Goal: Task Accomplishment & Management: Use online tool/utility

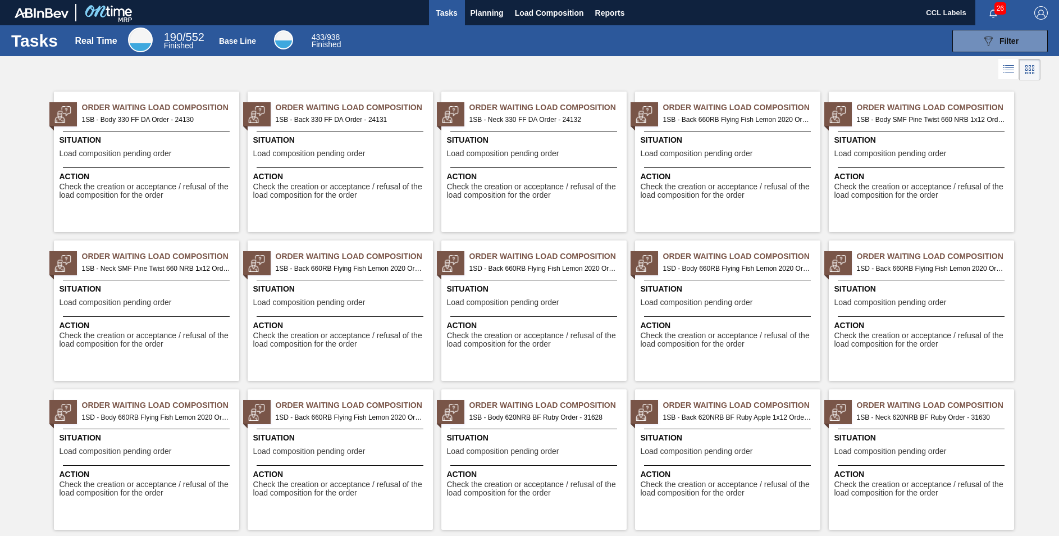
drag, startPoint x: 491, startPoint y: 11, endPoint x: 492, endPoint y: 30, distance: 19.1
click at [491, 11] on span "Planning" at bounding box center [487, 12] width 33 height 13
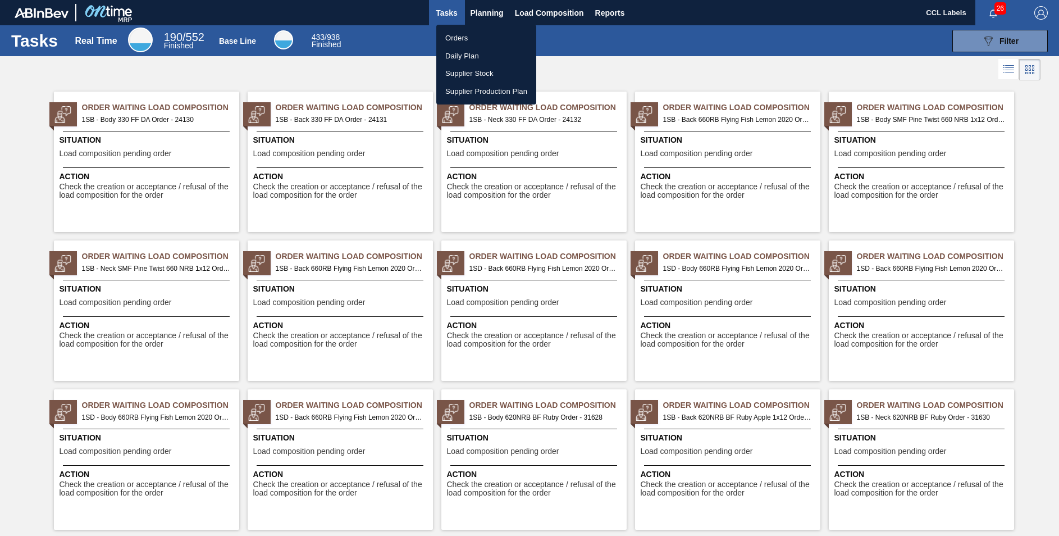
click at [462, 38] on li "Orders" at bounding box center [486, 38] width 100 height 18
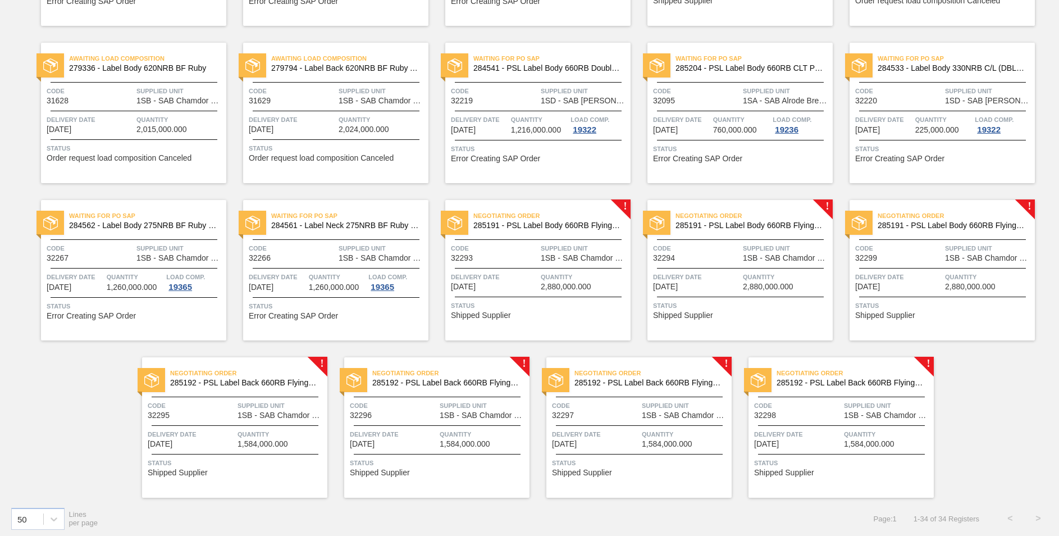
scroll to position [690, 0]
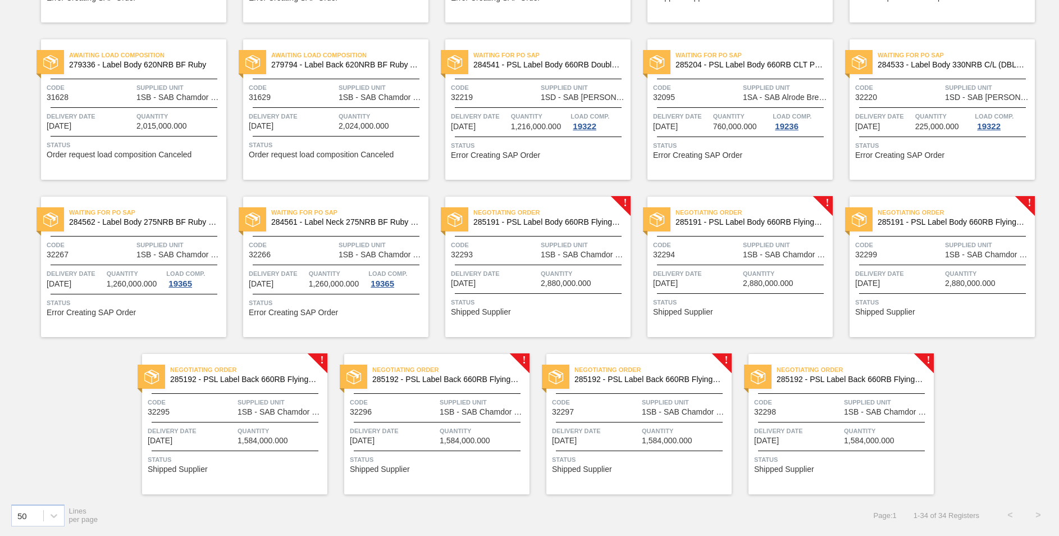
click at [572, 221] on span "285191 - PSL Label Body 660RB FlyingFish Lemon PU" at bounding box center [547, 222] width 148 height 8
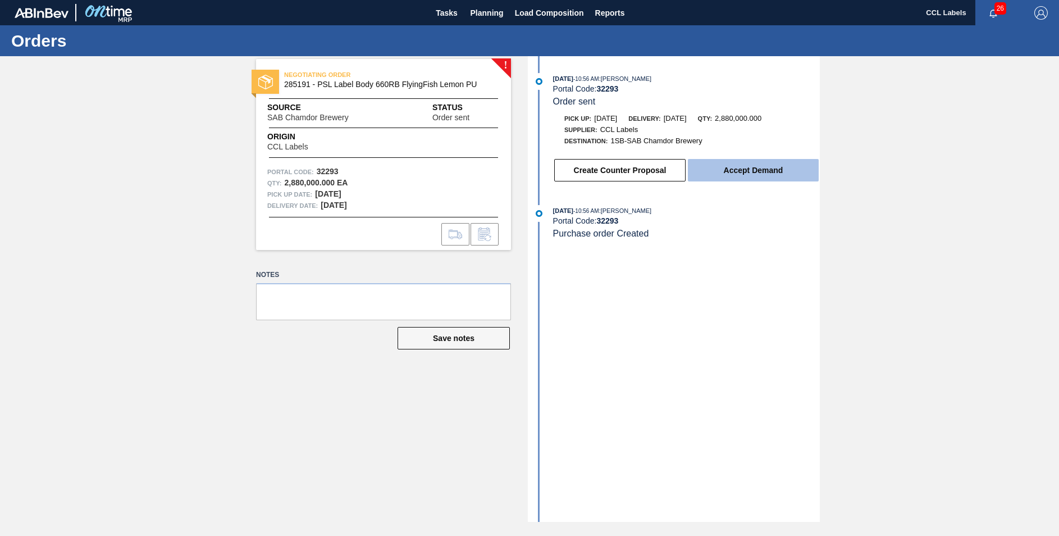
click at [742, 171] on button "Accept Demand" at bounding box center [753, 170] width 131 height 22
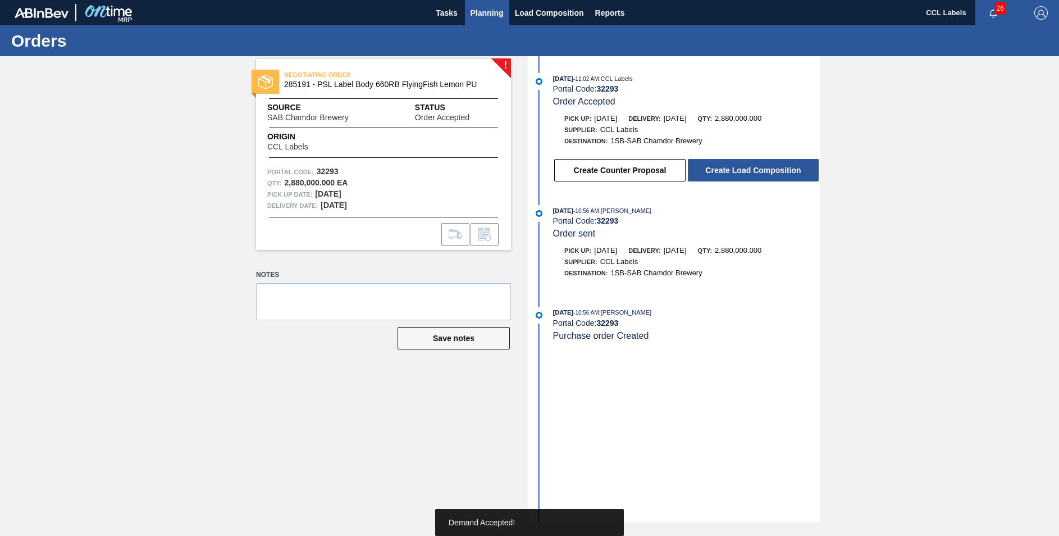
click at [492, 12] on span "Planning" at bounding box center [487, 12] width 33 height 13
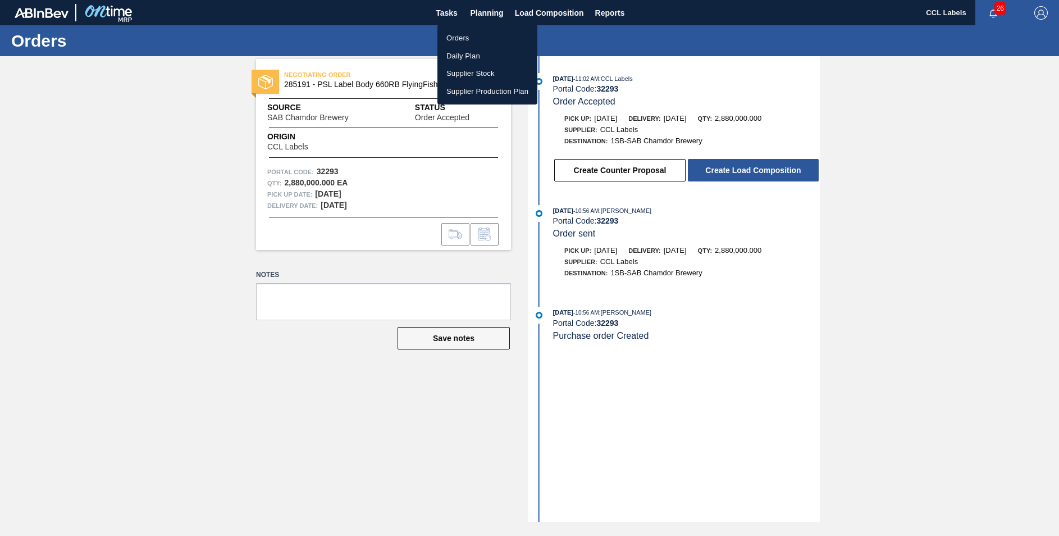
click at [464, 43] on li "Orders" at bounding box center [487, 38] width 100 height 18
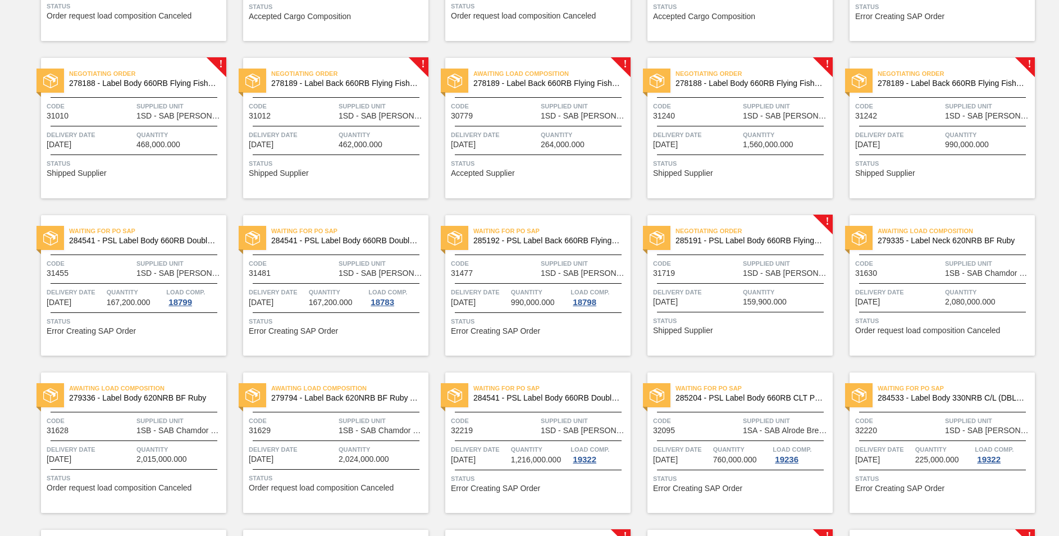
scroll to position [618, 0]
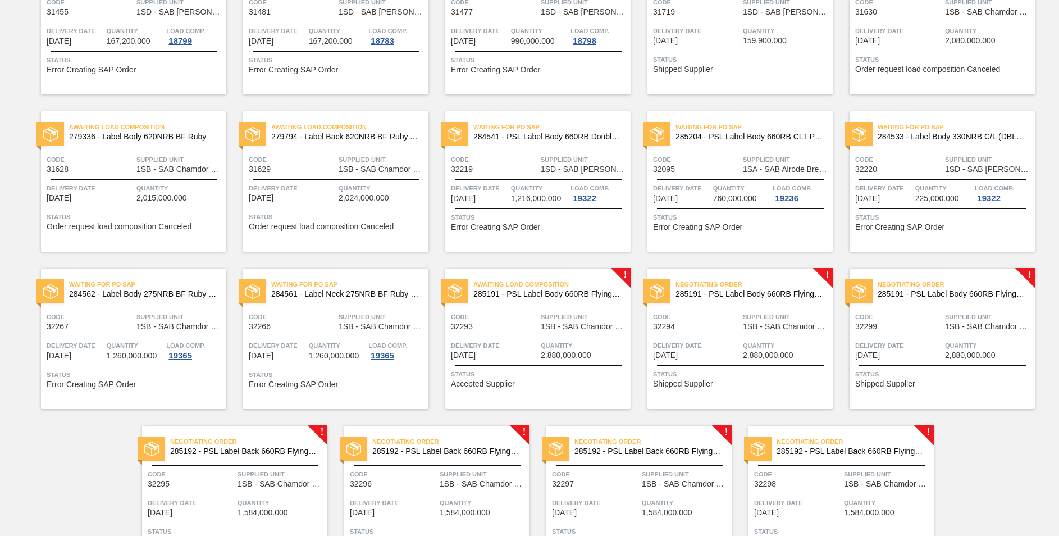
click at [544, 291] on span "285191 - PSL Label Body 660RB FlyingFish Lemon PU" at bounding box center [547, 294] width 148 height 8
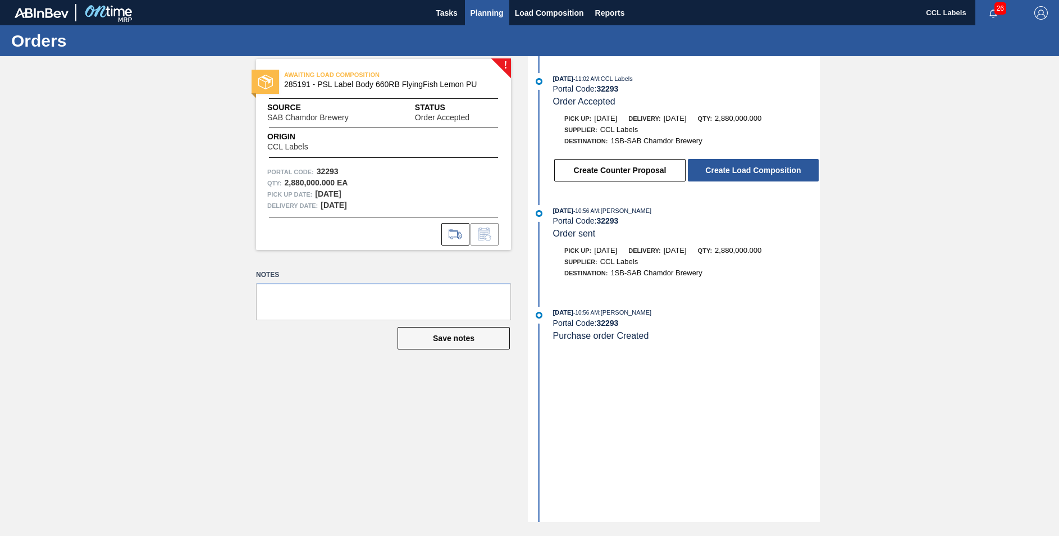
click at [483, 24] on button "Planning" at bounding box center [487, 12] width 44 height 25
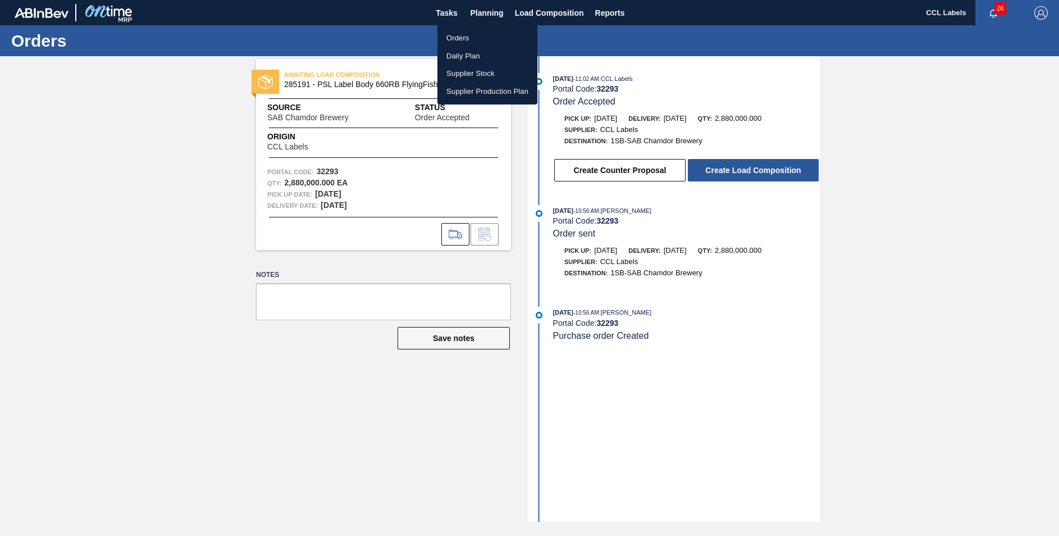
click at [449, 35] on li "Orders" at bounding box center [487, 38] width 100 height 18
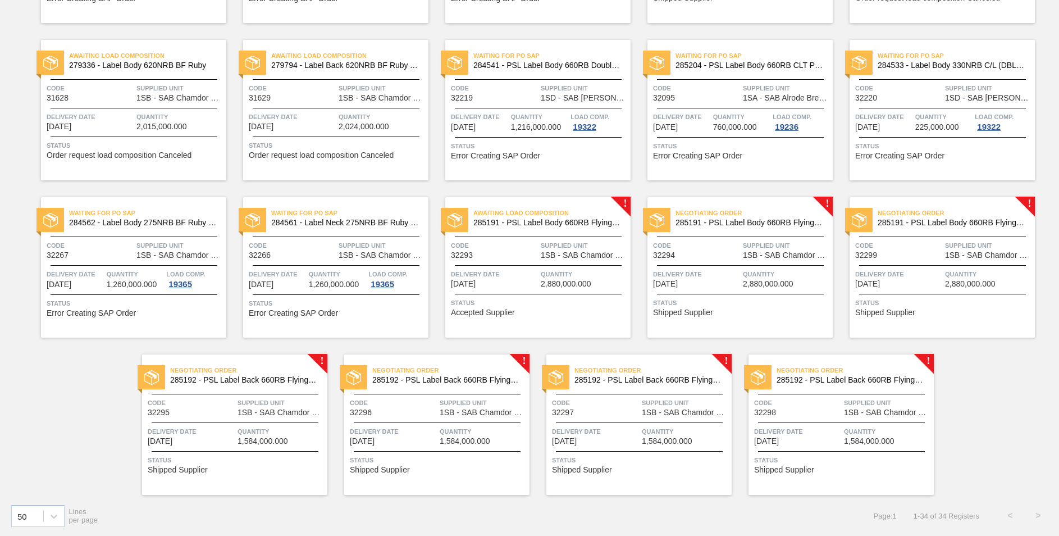
scroll to position [690, 0]
click at [768, 220] on span "285191 - PSL Label Body 660RB FlyingFish Lemon PU" at bounding box center [750, 222] width 148 height 8
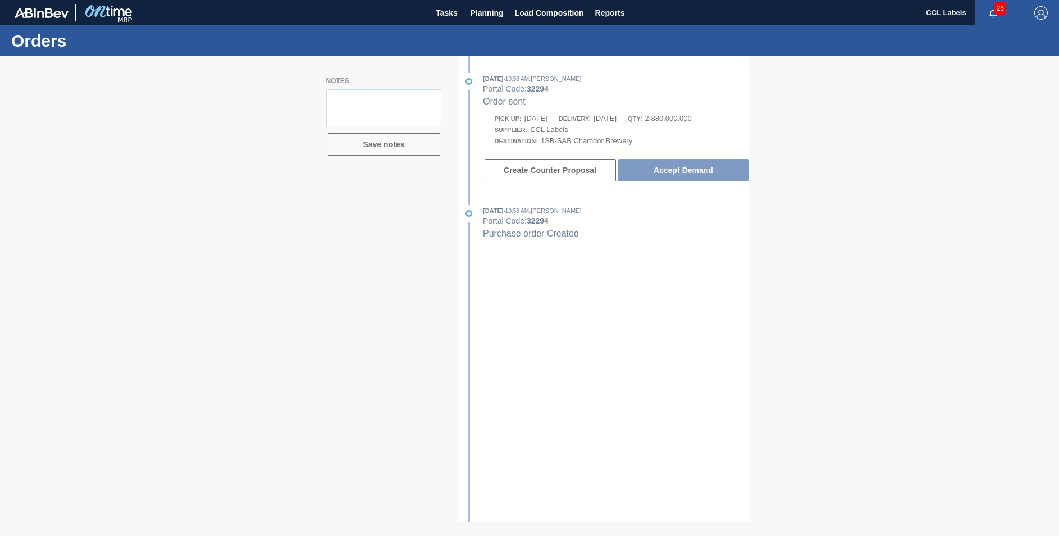
click at [694, 159] on div at bounding box center [529, 296] width 1059 height 480
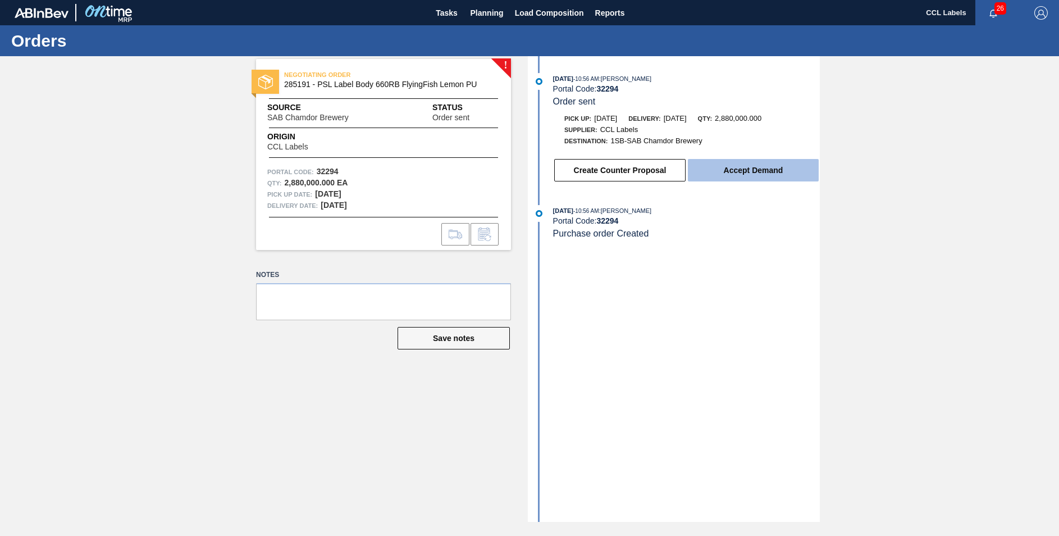
click at [691, 171] on button "Accept Demand" at bounding box center [753, 170] width 131 height 22
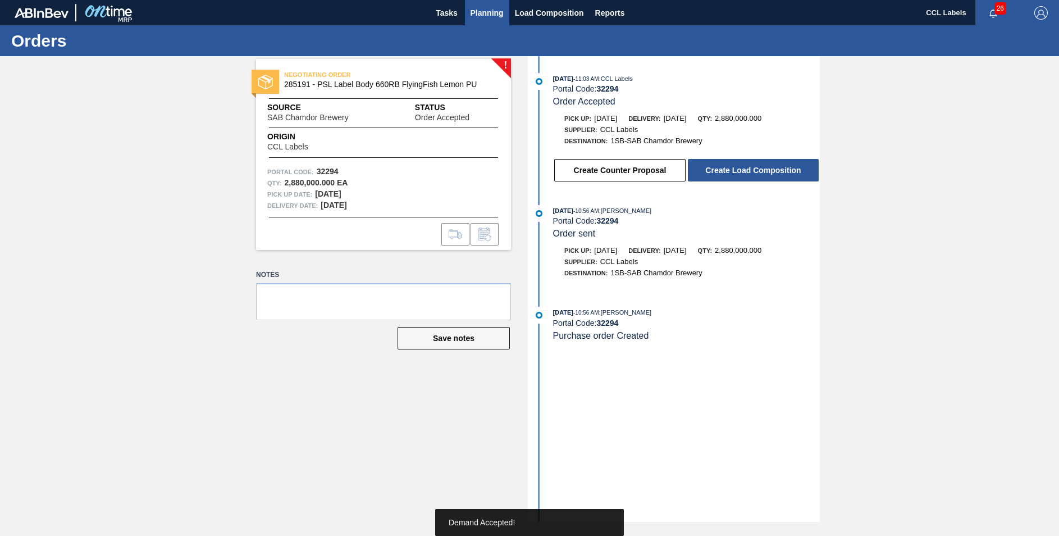
click at [495, 8] on span "Planning" at bounding box center [487, 12] width 33 height 13
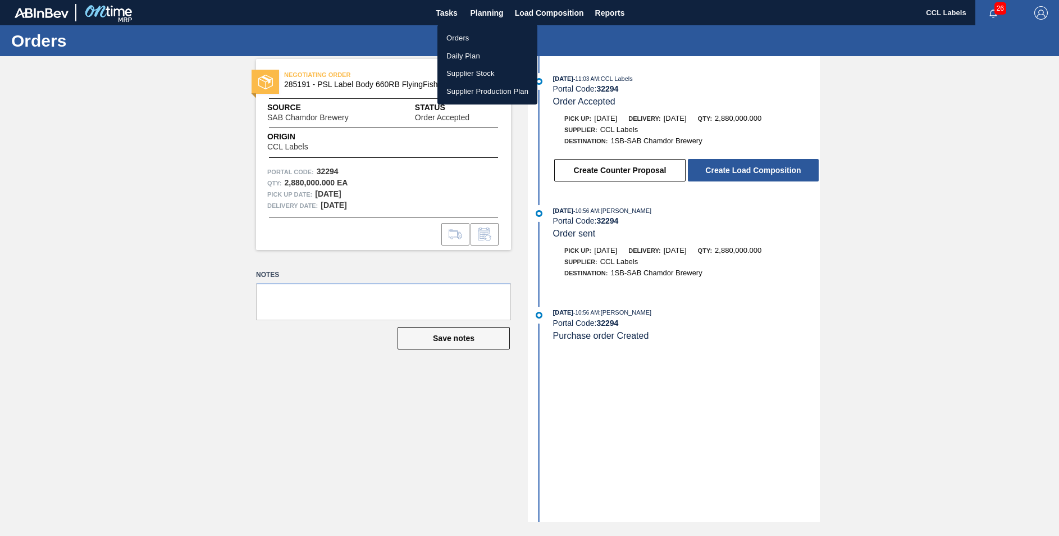
click at [456, 43] on li "Orders" at bounding box center [487, 38] width 100 height 18
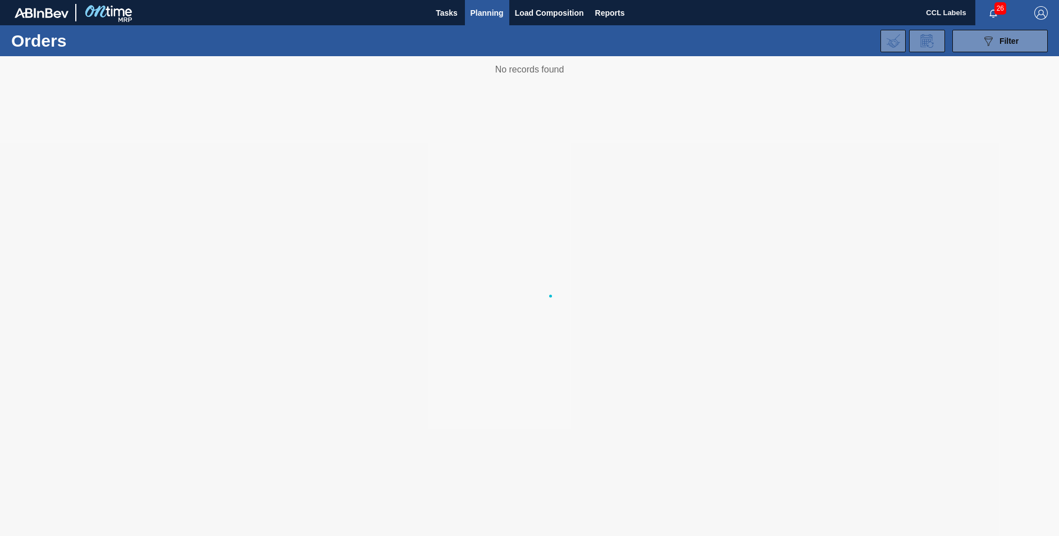
click at [469, 38] on div "089F7B8B-B2A5-4AFE-B5C0-19BA573D28AC Filter Portal Order Code PO SAP Code Step …" at bounding box center [616, 41] width 875 height 34
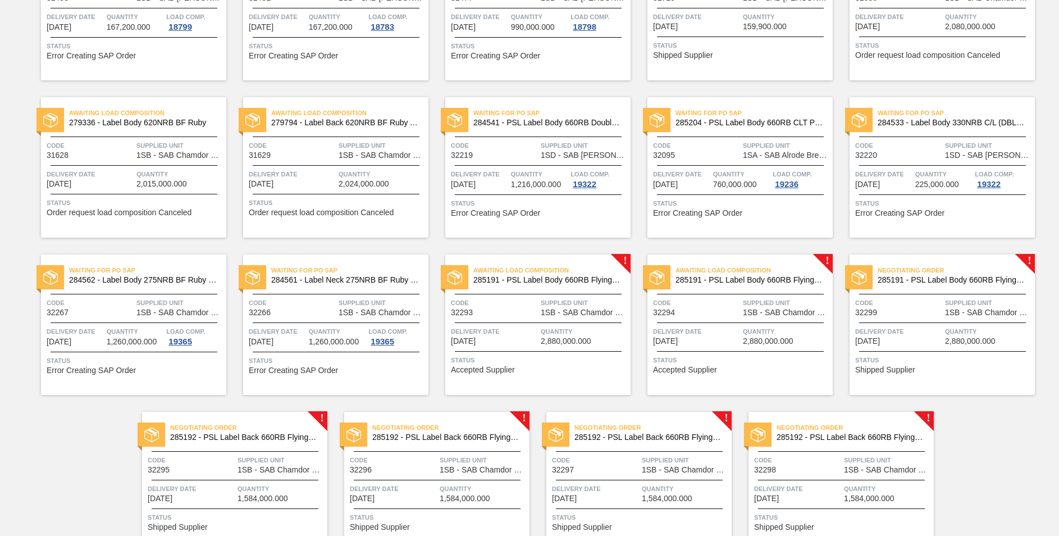
scroll to position [674, 0]
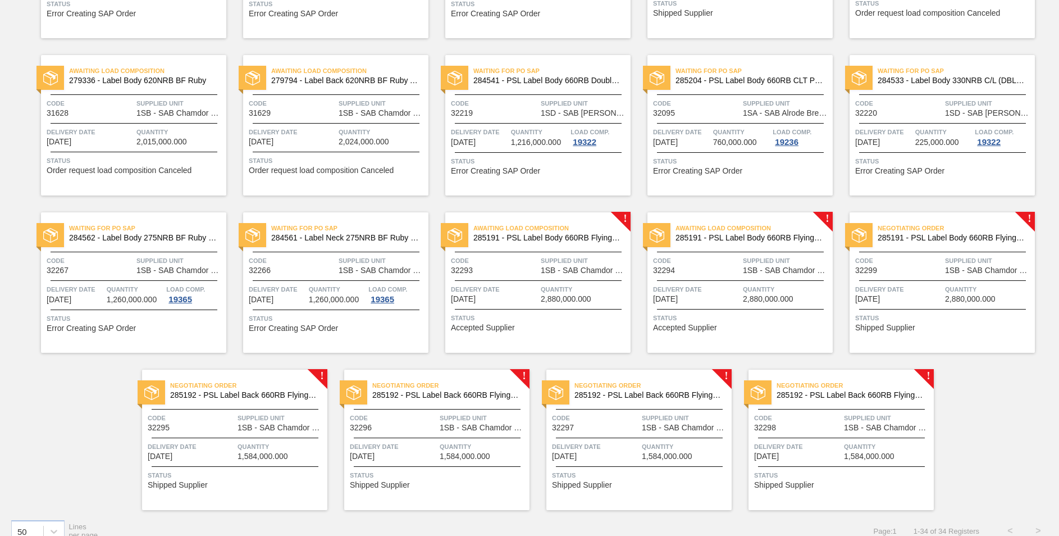
click at [975, 227] on span "Negotiating Order" at bounding box center [956, 227] width 157 height 11
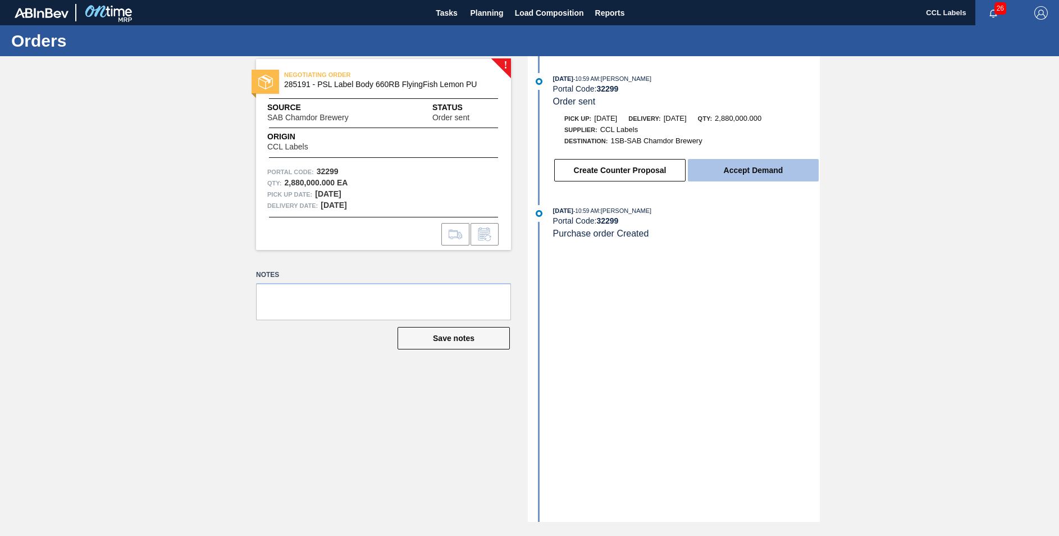
click at [774, 176] on button "Accept Demand" at bounding box center [753, 170] width 131 height 22
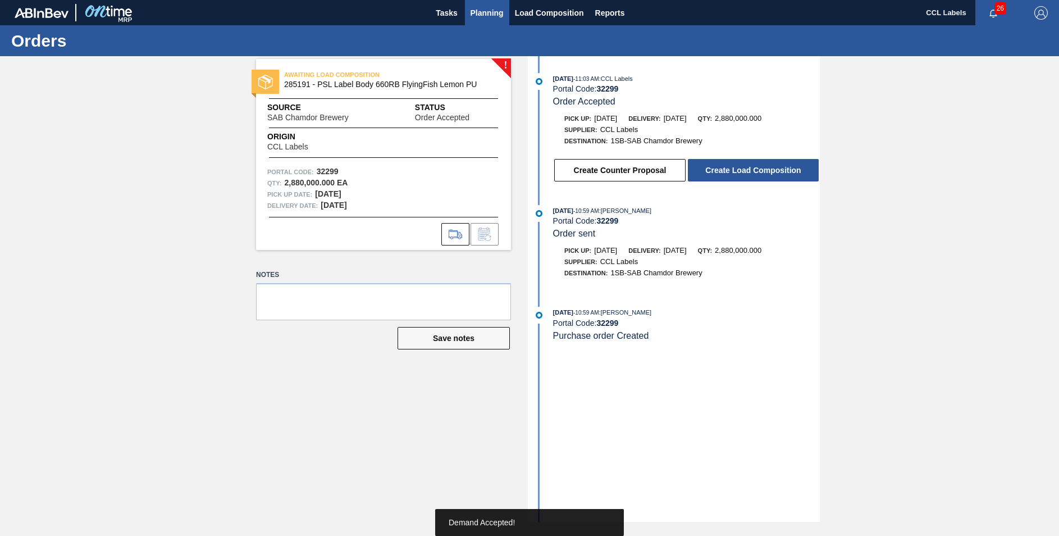
click at [494, 9] on span "Planning" at bounding box center [487, 12] width 33 height 13
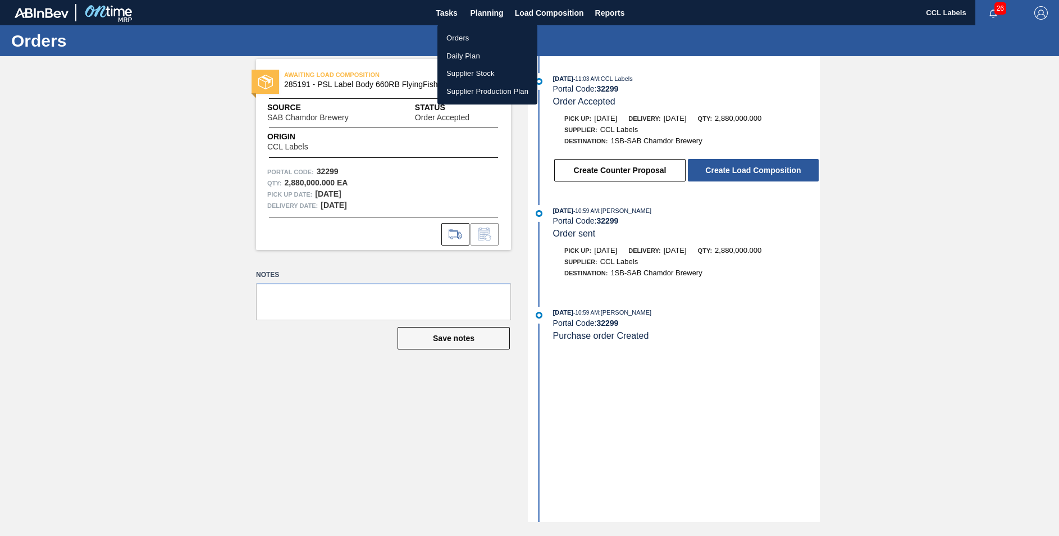
drag, startPoint x: 453, startPoint y: 37, endPoint x: 606, endPoint y: 181, distance: 210.2
click at [453, 38] on li "Orders" at bounding box center [487, 38] width 100 height 18
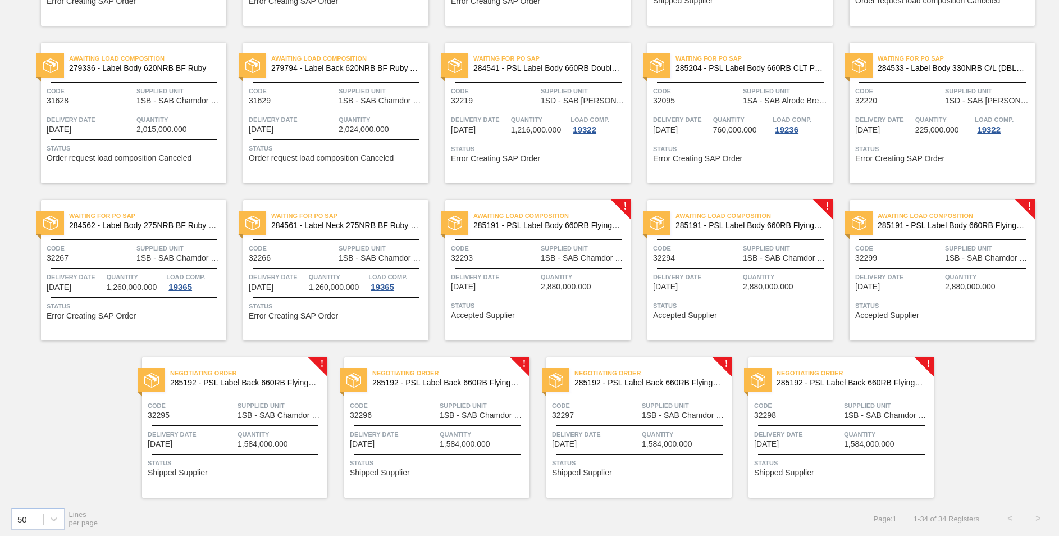
scroll to position [690, 0]
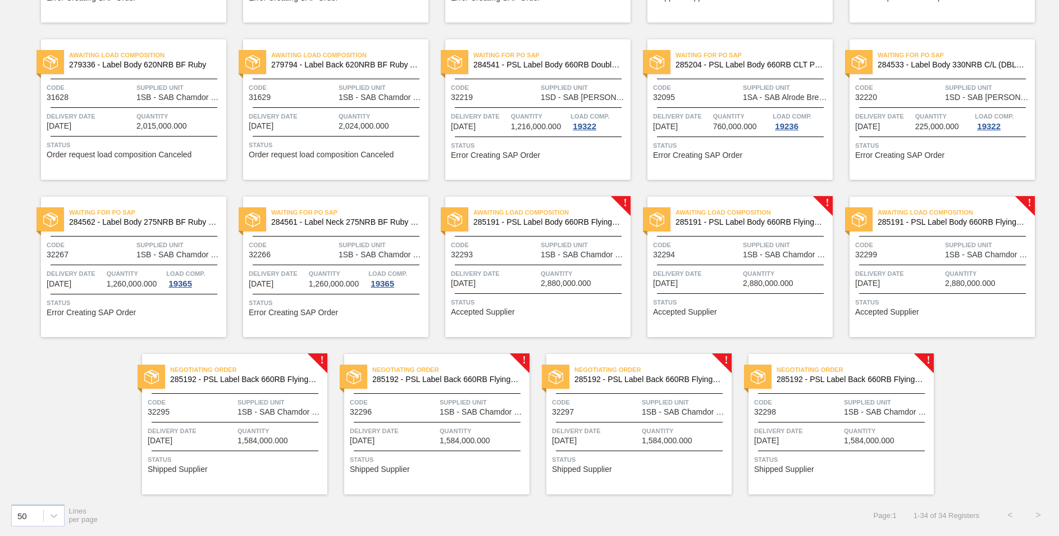
click at [854, 378] on span "285192 - PSL Label Back 660RB FlyingFish Lemon PU" at bounding box center [851, 379] width 148 height 8
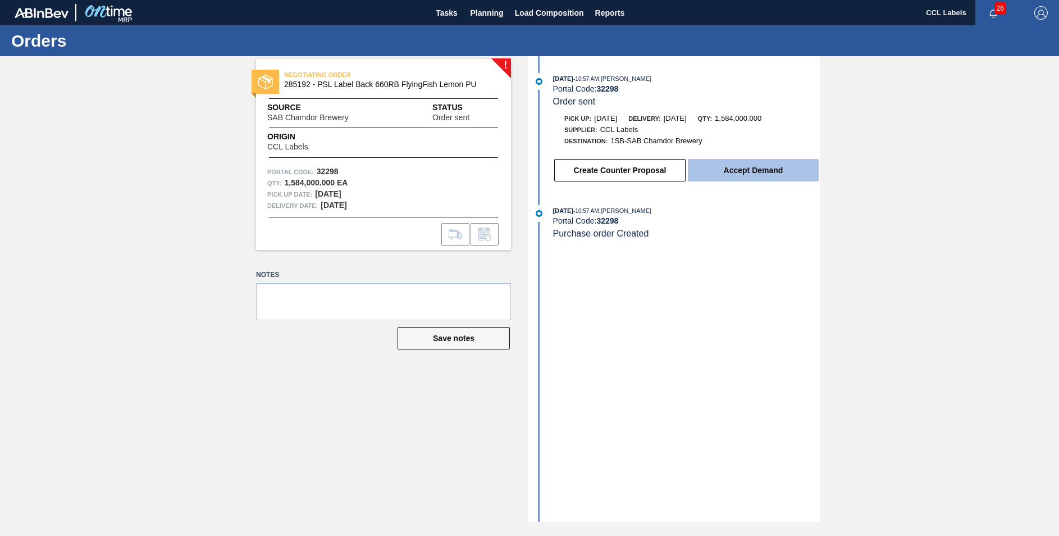
click at [767, 167] on button "Accept Demand" at bounding box center [753, 170] width 131 height 22
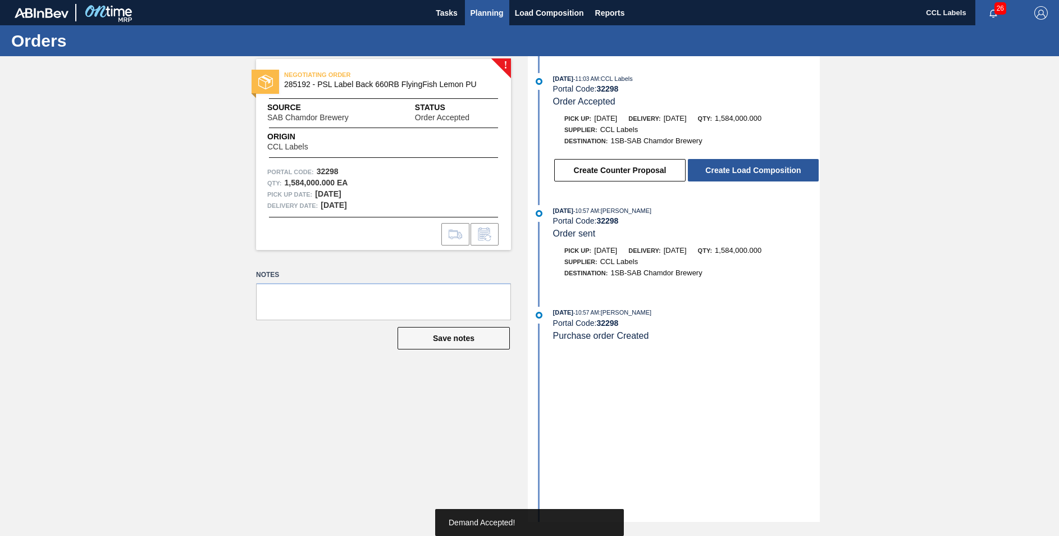
click at [480, 11] on span "Planning" at bounding box center [487, 12] width 33 height 13
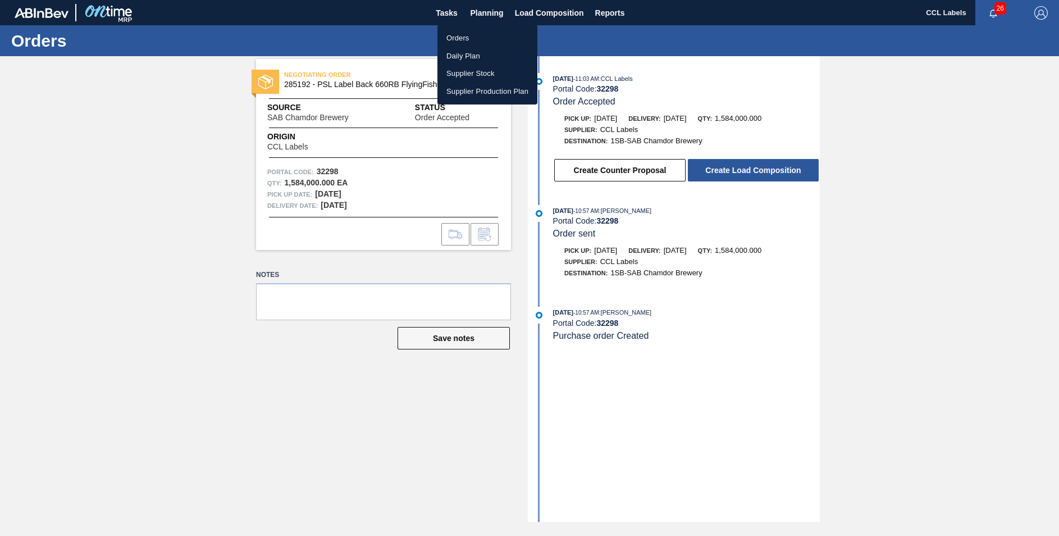
click at [463, 39] on li "Orders" at bounding box center [487, 38] width 100 height 18
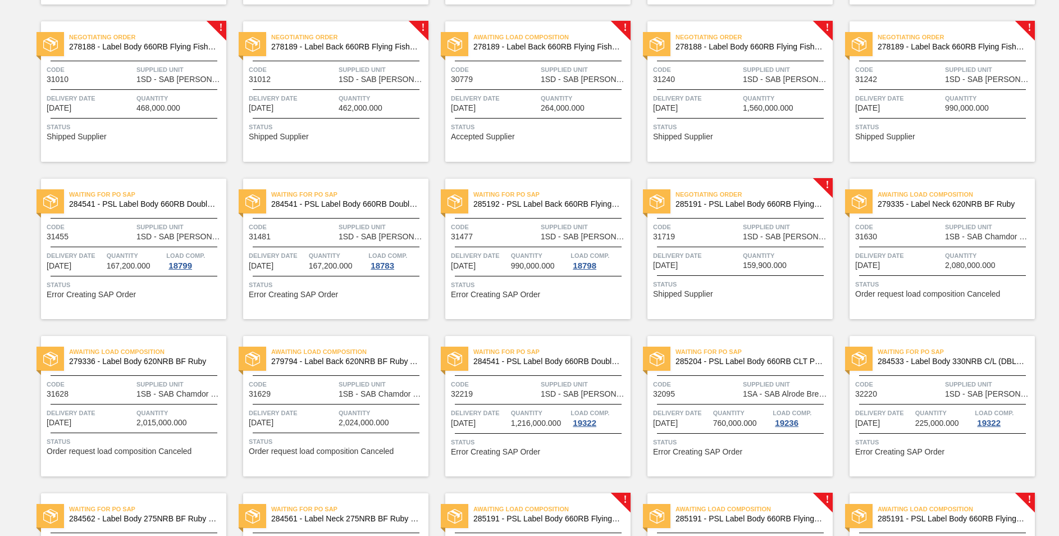
scroll to position [690, 0]
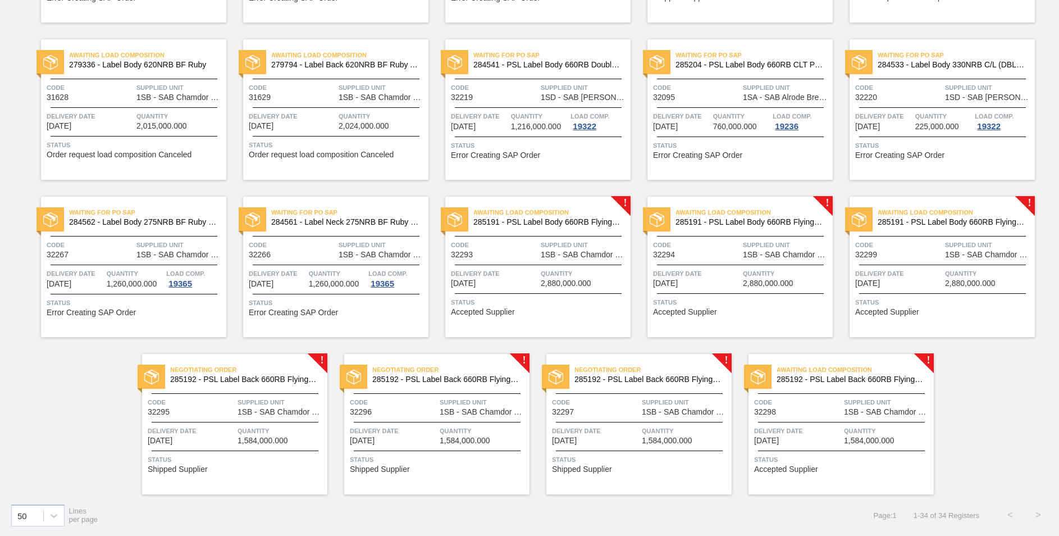
click at [646, 382] on span "285192 - PSL Label Back 660RB FlyingFish Lemon PU" at bounding box center [648, 379] width 148 height 8
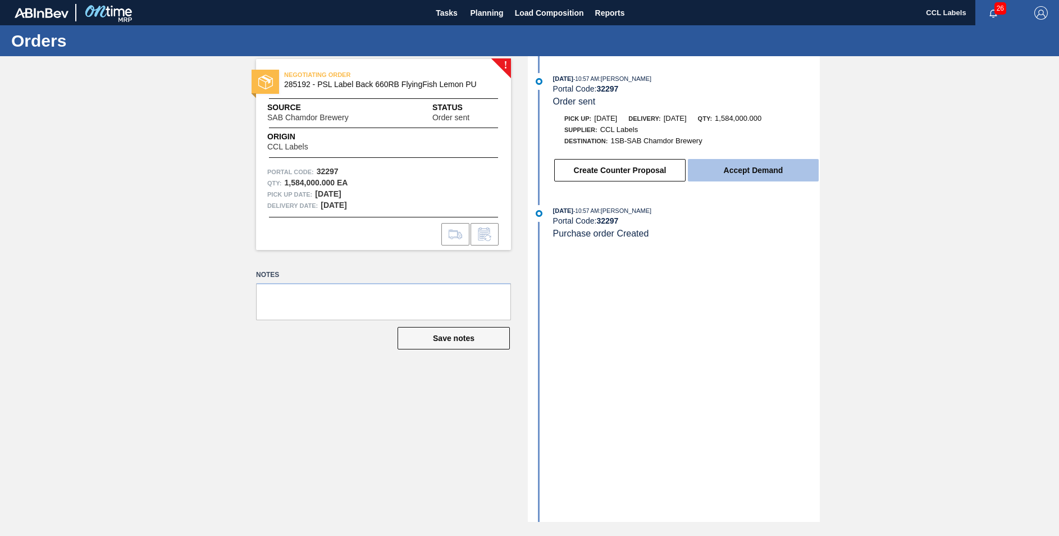
click at [759, 176] on button "Accept Demand" at bounding box center [753, 170] width 131 height 22
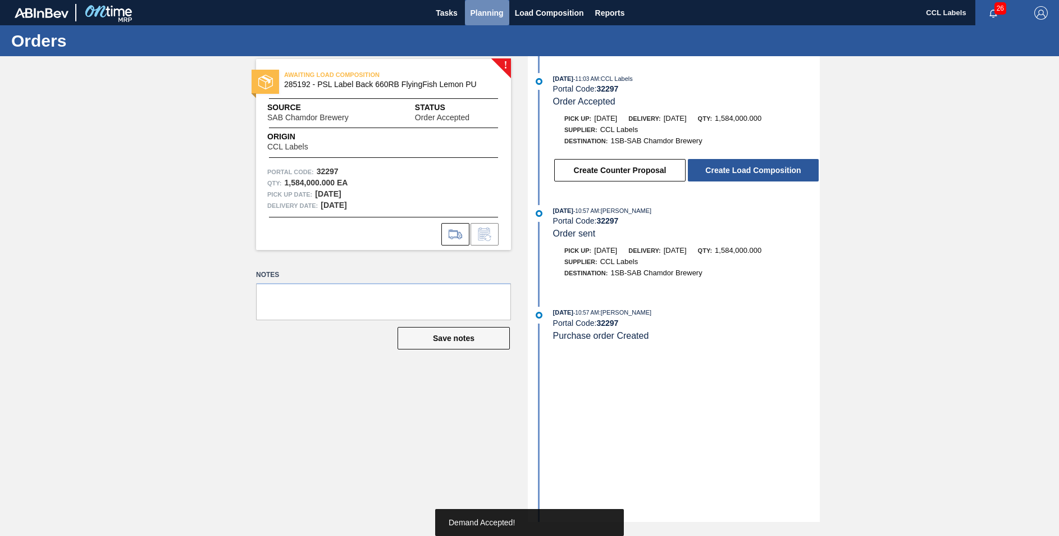
click at [490, 8] on span "Planning" at bounding box center [487, 12] width 33 height 13
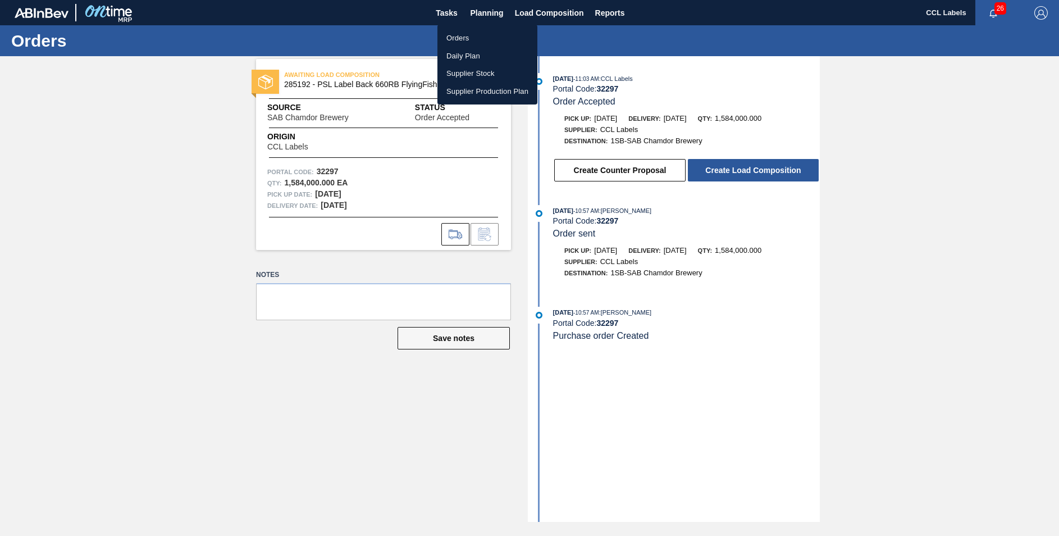
click at [451, 38] on li "Orders" at bounding box center [487, 38] width 100 height 18
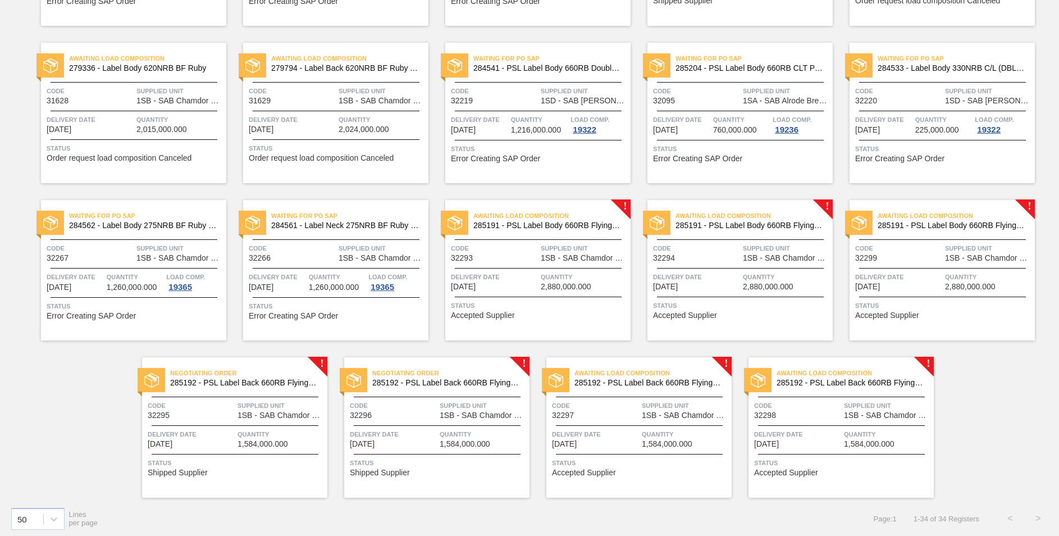
scroll to position [690, 0]
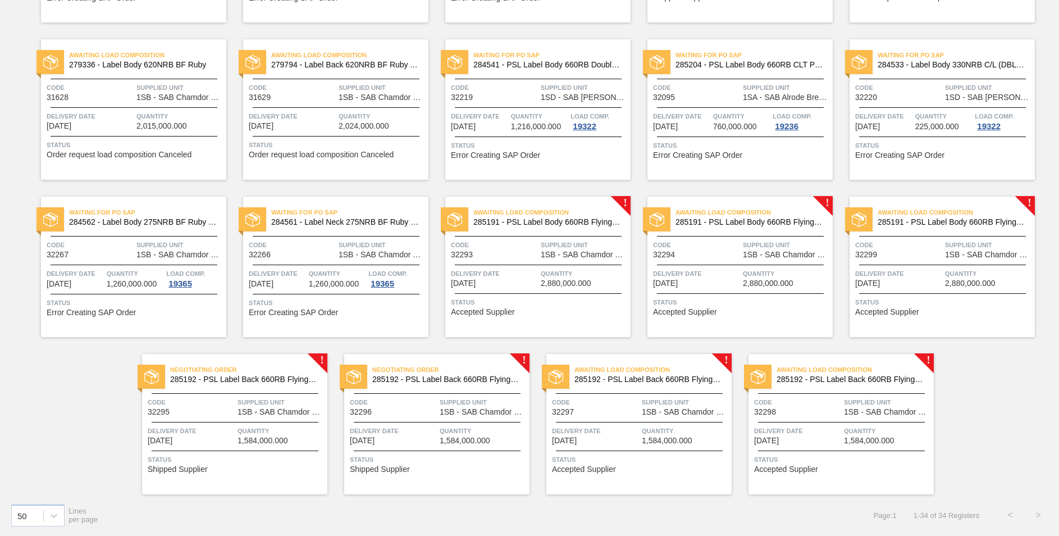
click at [469, 378] on span "285192 - PSL Label Back 660RB FlyingFish Lemon PU" at bounding box center [446, 379] width 148 height 8
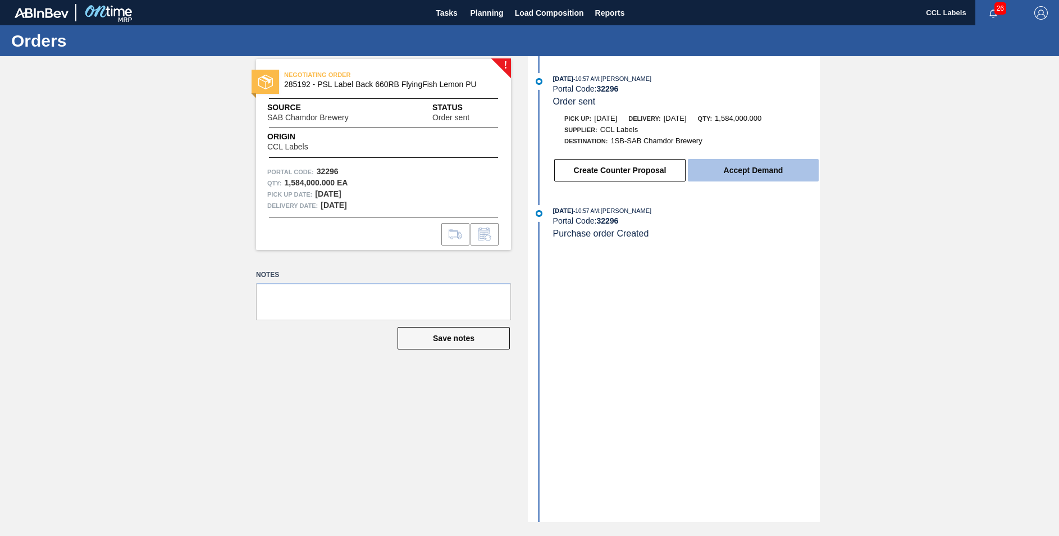
click at [758, 174] on button "Accept Demand" at bounding box center [753, 170] width 131 height 22
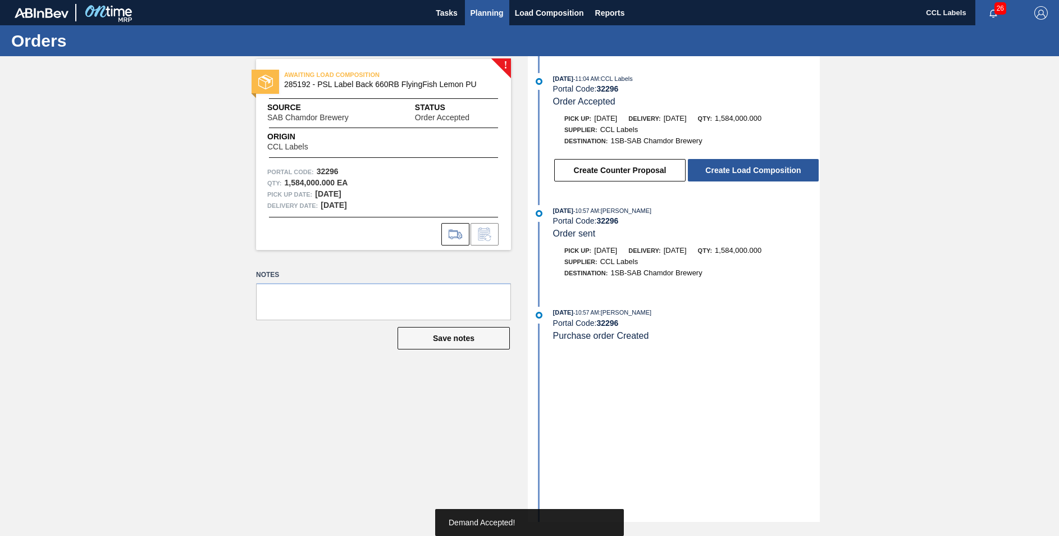
click at [485, 6] on span "Planning" at bounding box center [487, 12] width 33 height 13
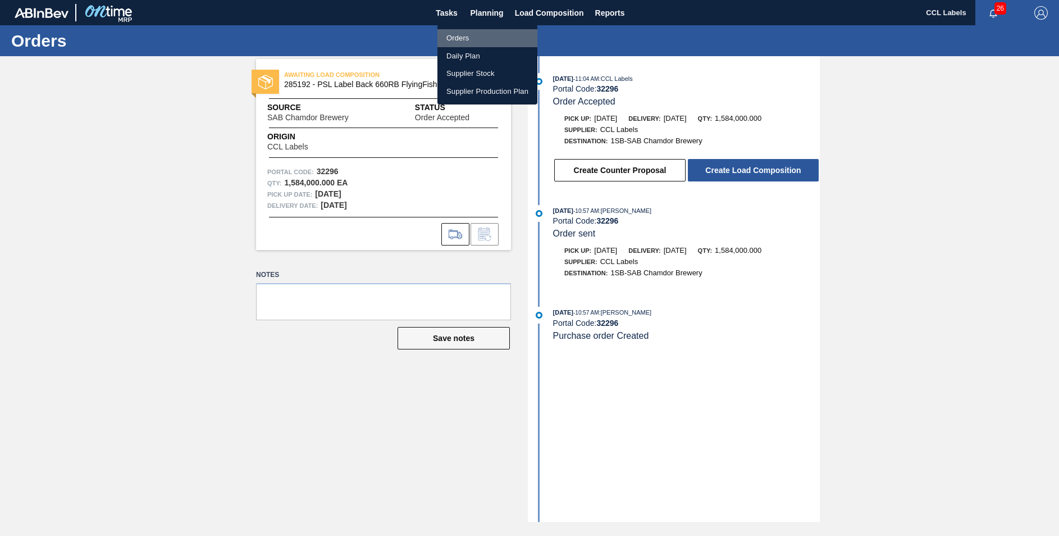
drag, startPoint x: 460, startPoint y: 31, endPoint x: 458, endPoint y: 94, distance: 62.9
click at [460, 33] on li "Orders" at bounding box center [487, 38] width 100 height 18
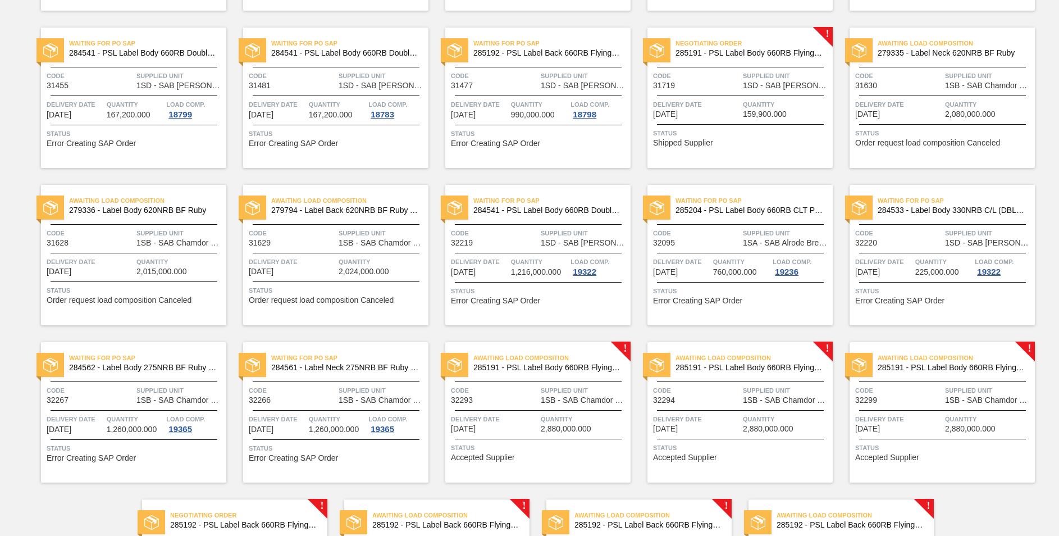
scroll to position [690, 0]
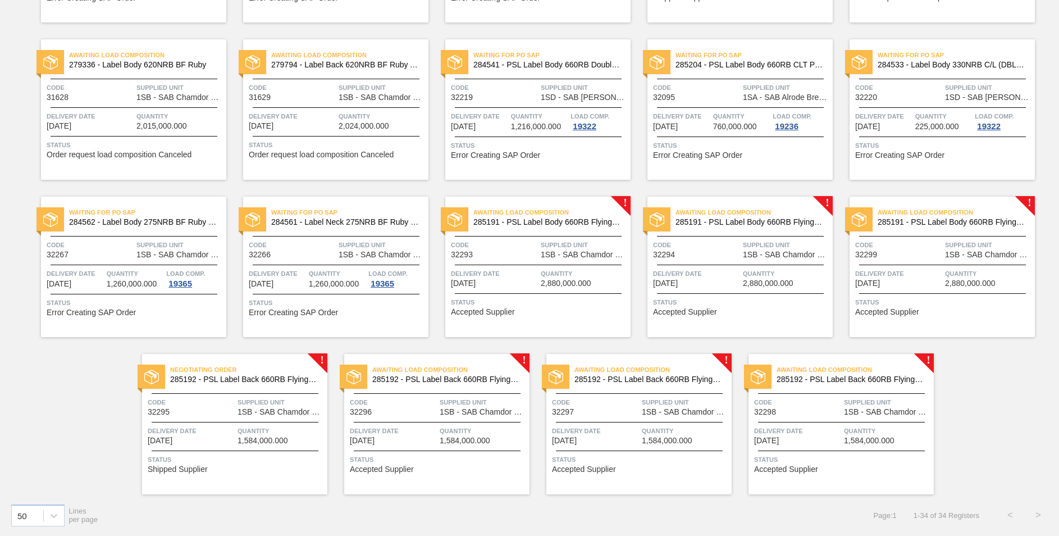
click at [269, 377] on span "285192 - PSL Label Back 660RB FlyingFish Lemon PU" at bounding box center [244, 379] width 148 height 8
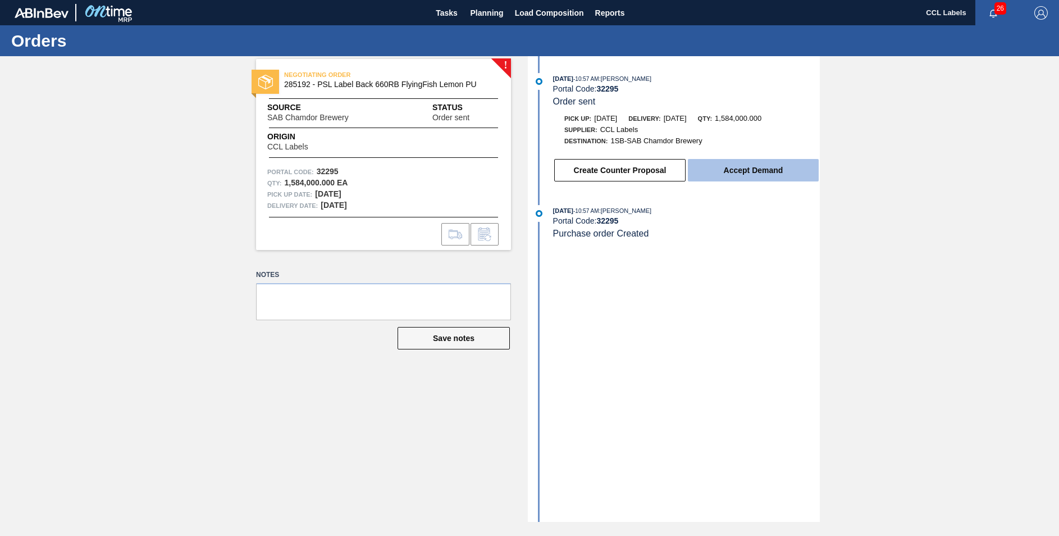
click at [720, 169] on button "Accept Demand" at bounding box center [753, 170] width 131 height 22
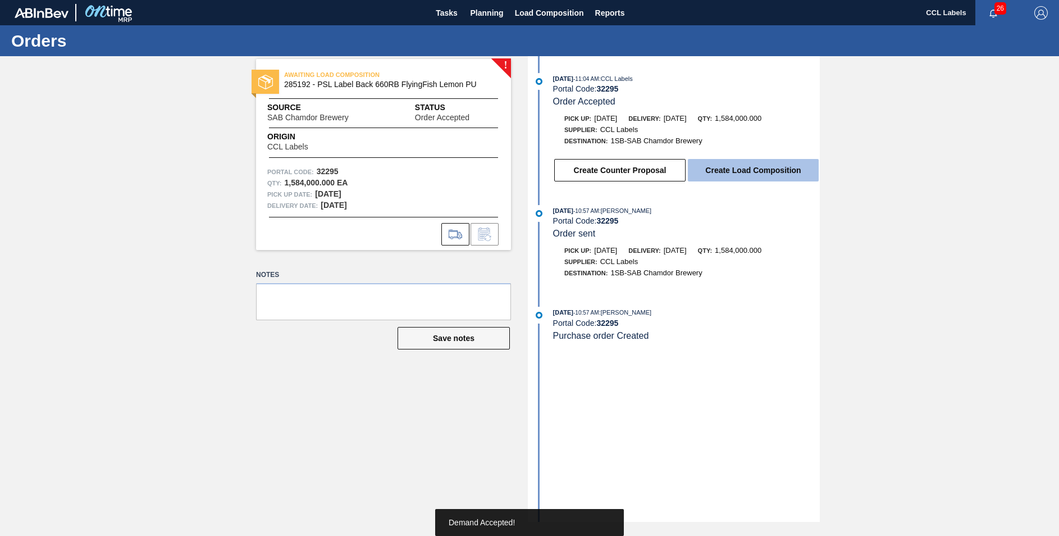
click at [734, 168] on button "Create Load Composition" at bounding box center [753, 170] width 131 height 22
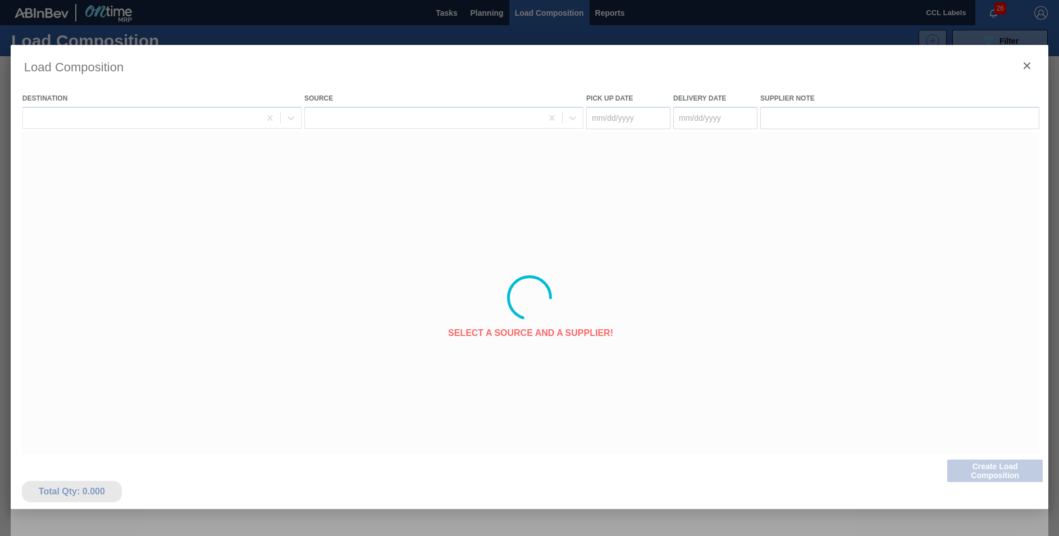
type Date "[DATE]"
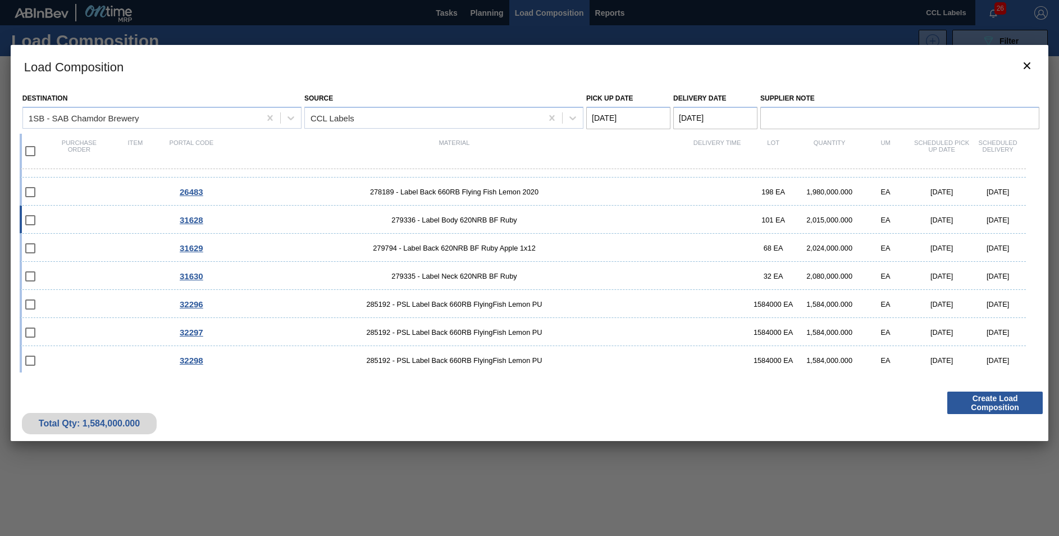
scroll to position [189, 0]
click at [446, 364] on div "32298 285192 - PSL Label Back 660RB FlyingFish Lemon PU 1584000 EA 1,584,000.00…" at bounding box center [523, 359] width 1006 height 28
checkbox input "true"
click at [440, 332] on span "285192 - PSL Label Back 660RB FlyingFish Lemon PU" at bounding box center [454, 331] width 469 height 8
checkbox input "true"
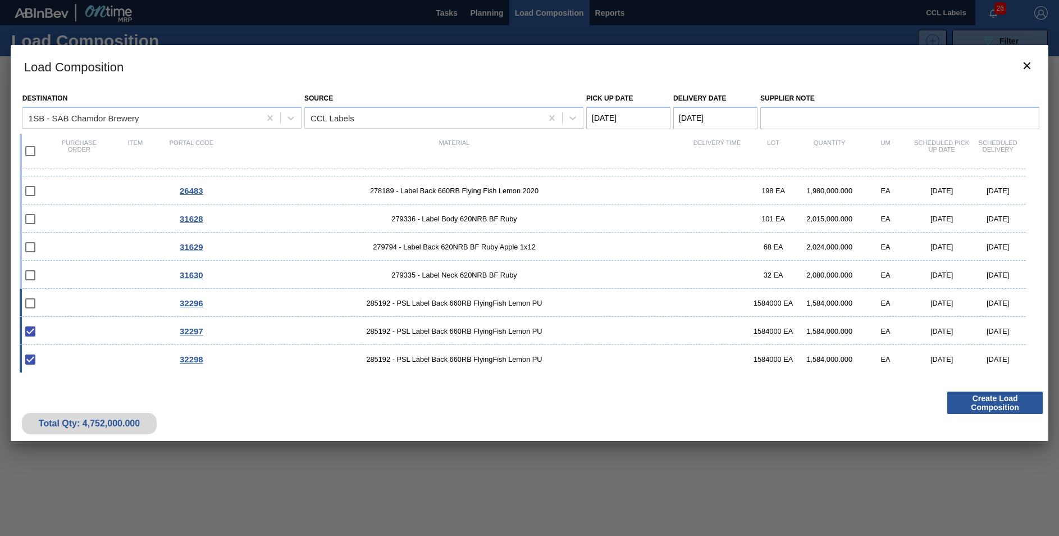
click at [451, 299] on span "285192 - PSL Label Back 660RB FlyingFish Lemon PU" at bounding box center [454, 303] width 469 height 8
checkbox input "true"
click at [1030, 67] on icon "botão de ícone" at bounding box center [1026, 65] width 13 height 13
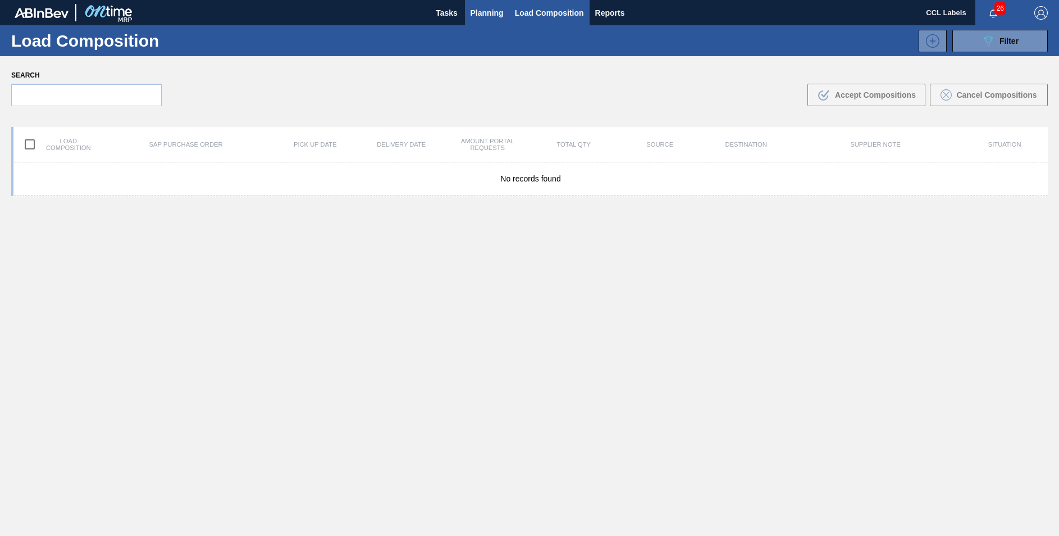
click at [482, 11] on span "Planning" at bounding box center [487, 12] width 33 height 13
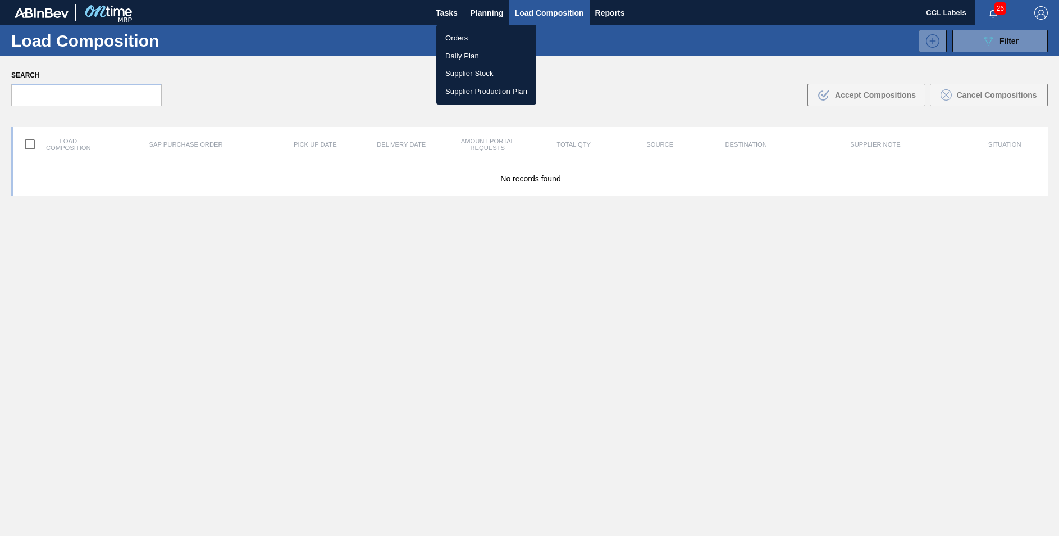
drag, startPoint x: 453, startPoint y: 35, endPoint x: 615, endPoint y: 240, distance: 261.0
click at [452, 37] on li "Orders" at bounding box center [486, 38] width 100 height 18
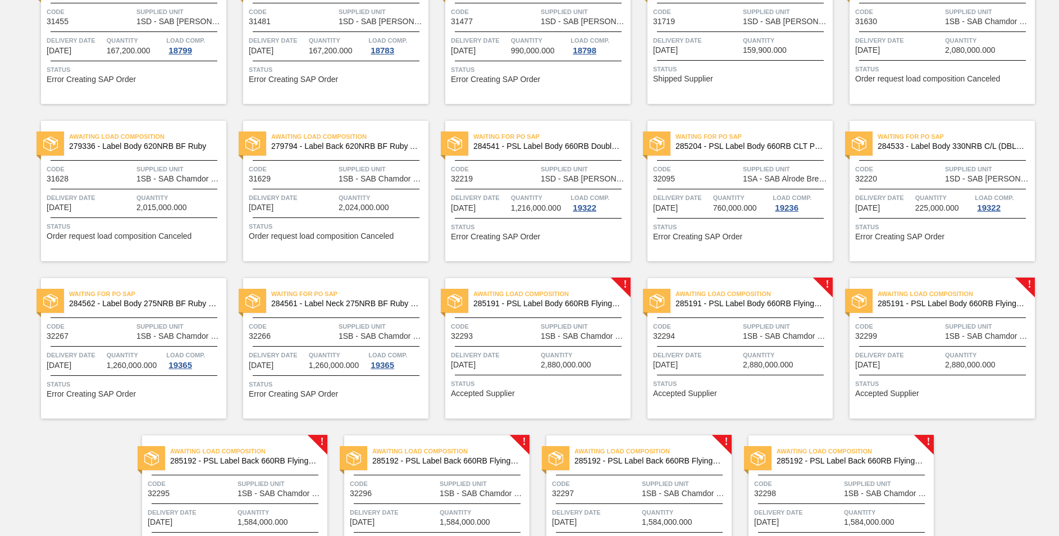
scroll to position [690, 0]
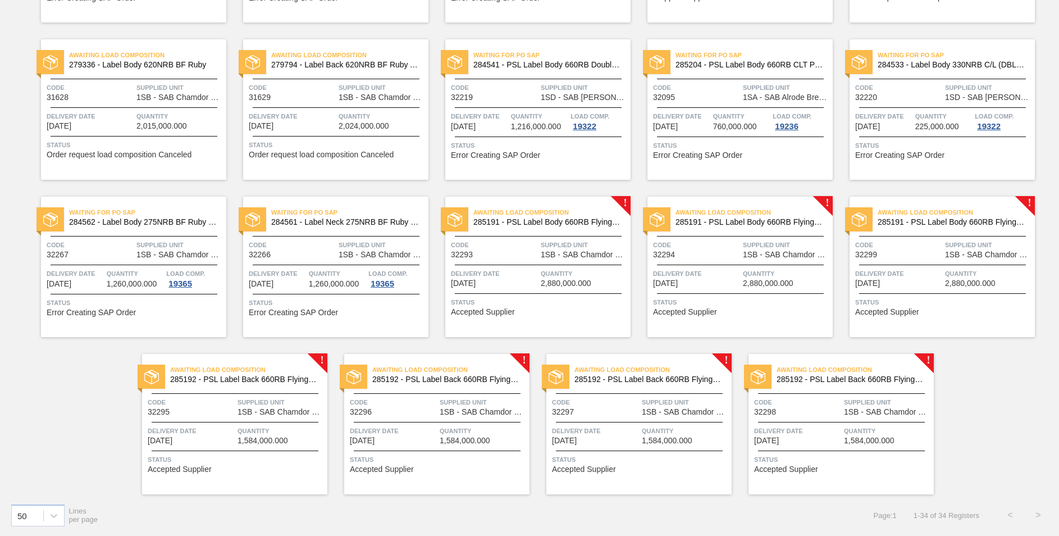
click at [469, 375] on span "Awaiting Load Composition" at bounding box center [450, 369] width 157 height 11
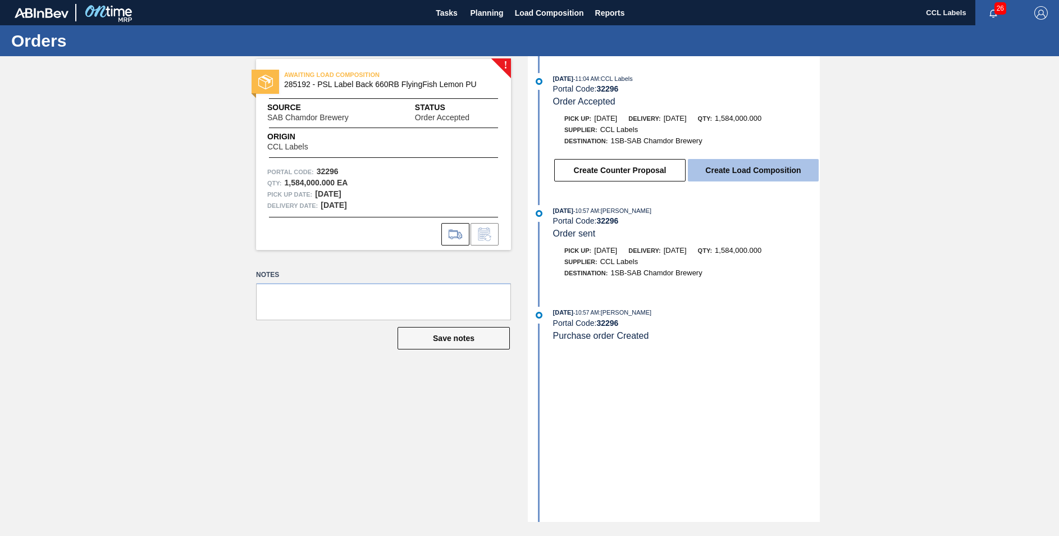
click at [751, 166] on button "Create Load Composition" at bounding box center [753, 170] width 131 height 22
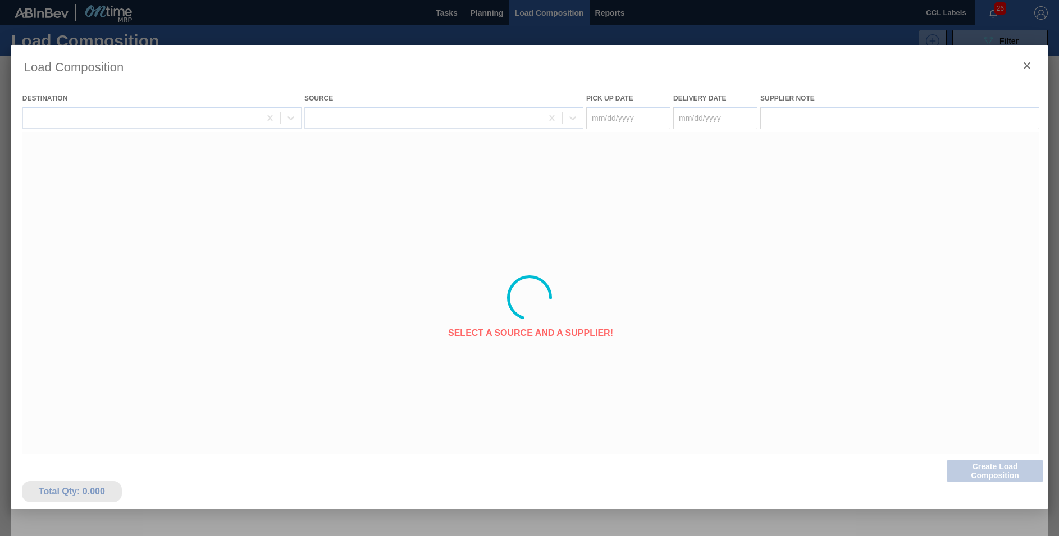
type Date "[DATE]"
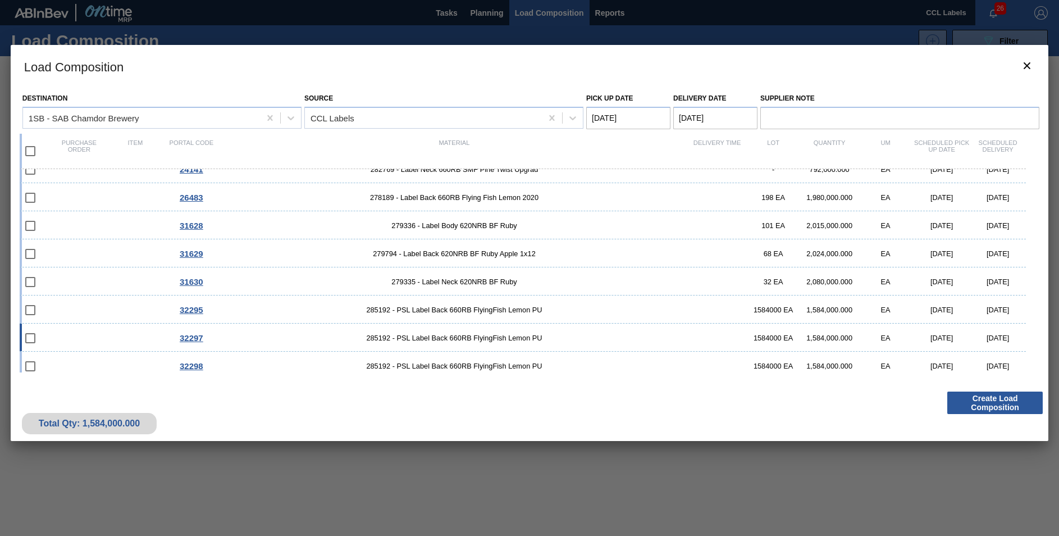
scroll to position [189, 0]
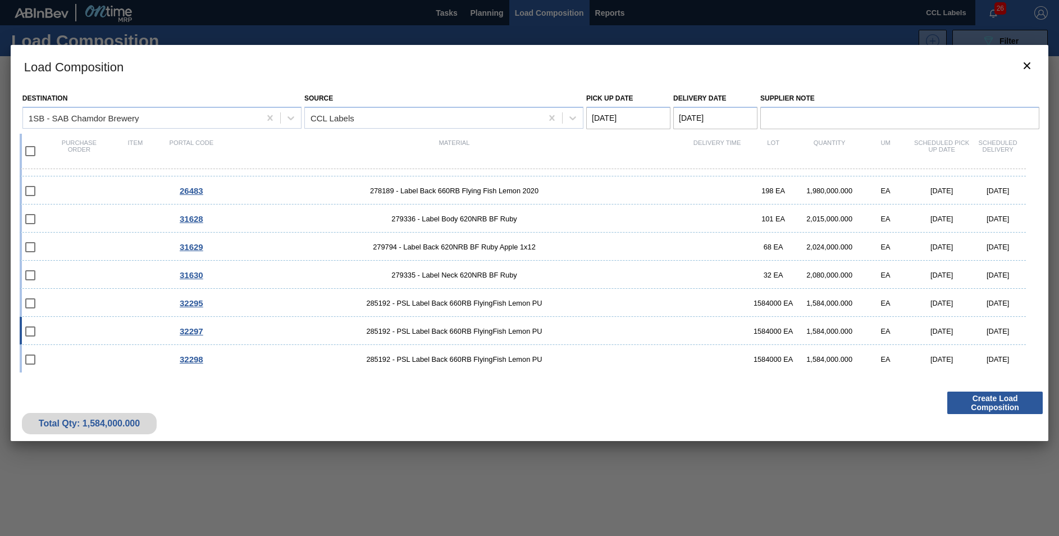
click at [215, 327] on div "32297" at bounding box center [191, 331] width 56 height 10
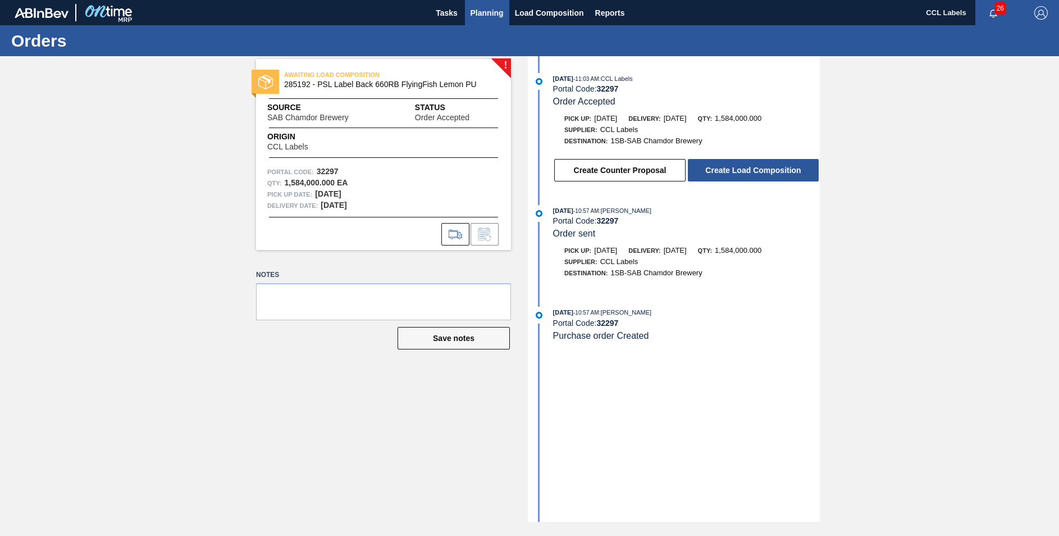
click at [492, 10] on span "Planning" at bounding box center [487, 12] width 33 height 13
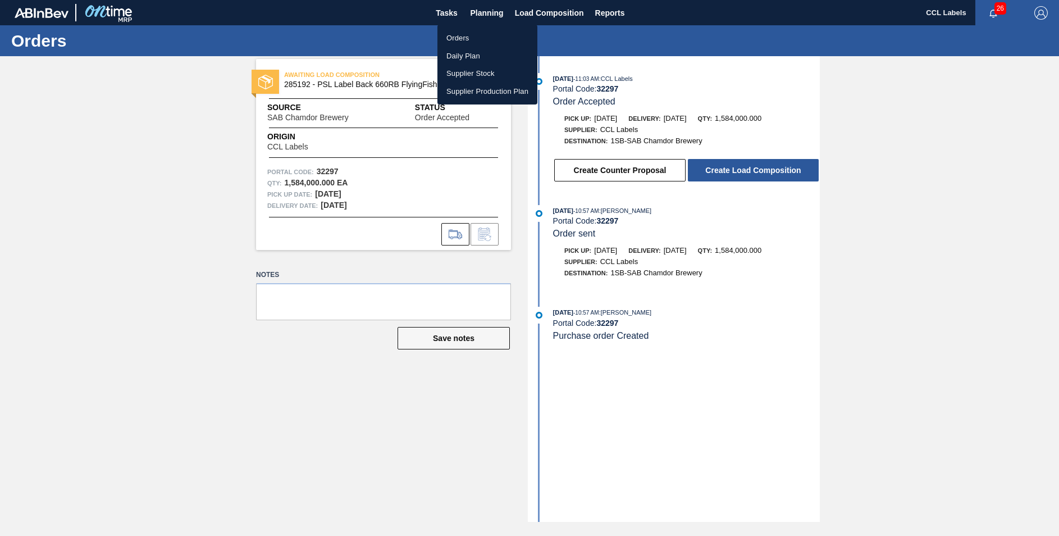
click at [459, 36] on li "Orders" at bounding box center [487, 38] width 100 height 18
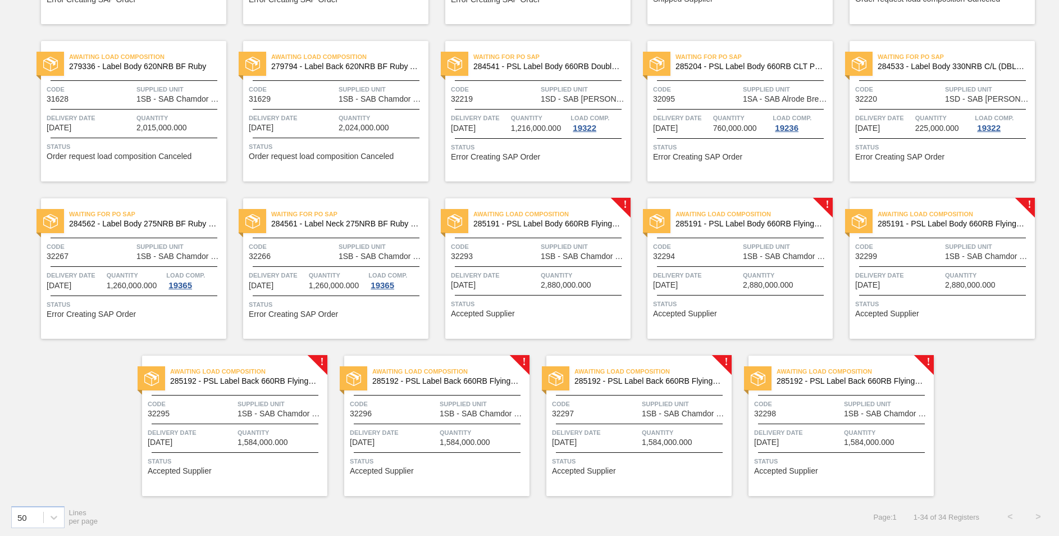
scroll to position [690, 0]
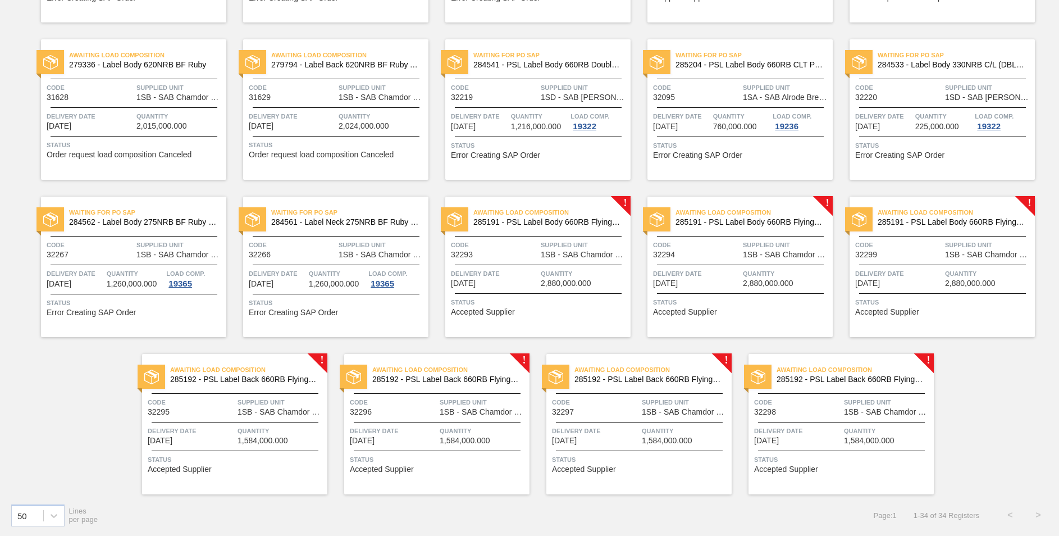
click at [889, 380] on span "285192 - PSL Label Back 660RB FlyingFish Lemon PU" at bounding box center [851, 379] width 148 height 8
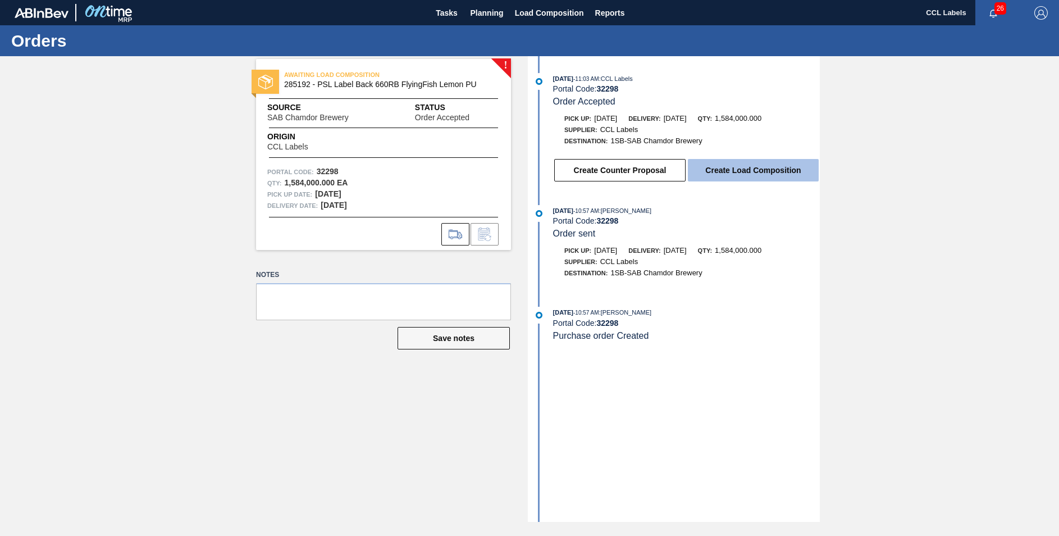
drag, startPoint x: 742, startPoint y: 176, endPoint x: 798, endPoint y: 0, distance: 184.3
click at [742, 176] on button "Create Load Composition" at bounding box center [753, 170] width 131 height 22
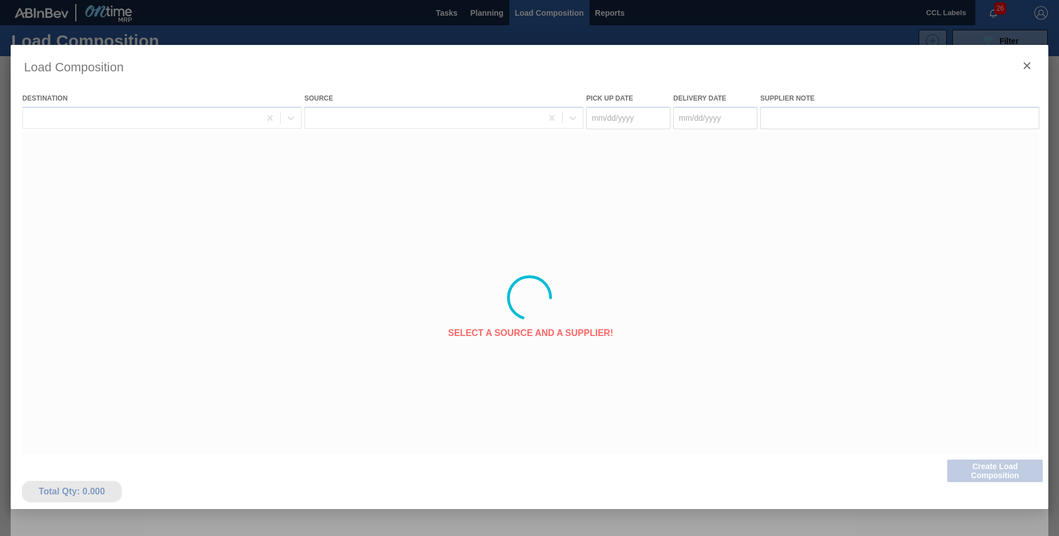
type Date "[DATE]"
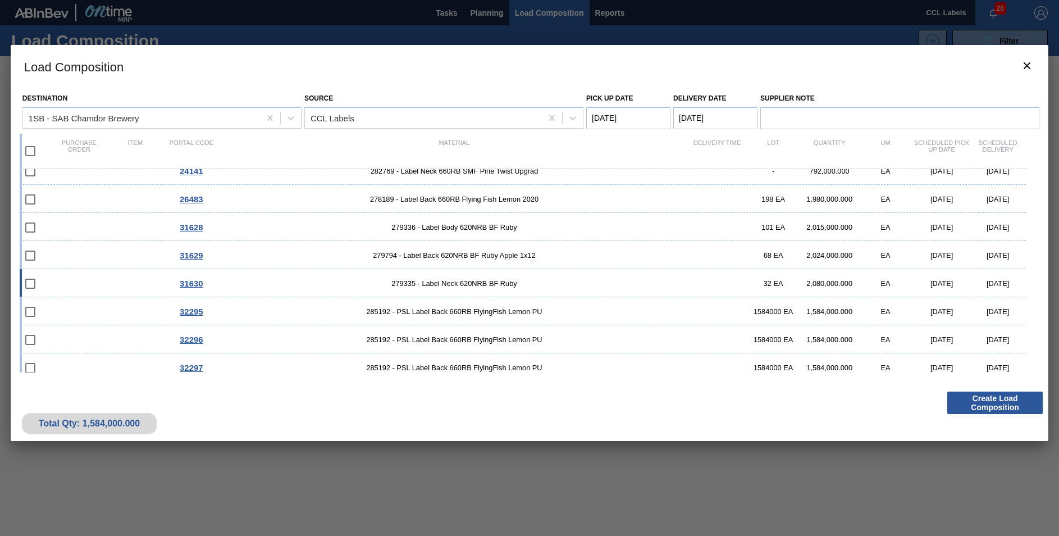
scroll to position [189, 0]
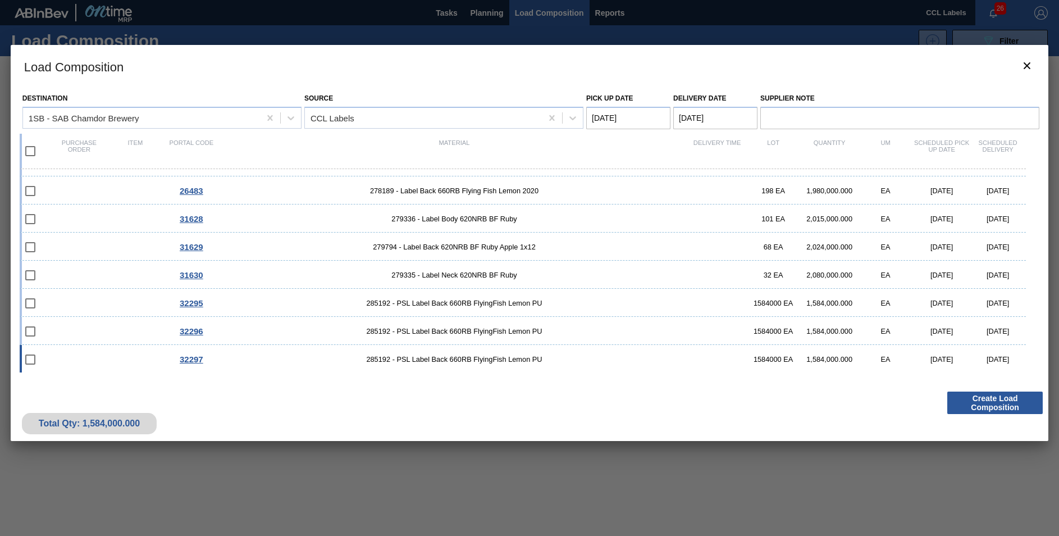
click at [250, 361] on span "285192 - PSL Label Back 660RB FlyingFish Lemon PU" at bounding box center [454, 359] width 469 height 8
checkbox input "true"
click at [246, 335] on span "285192 - PSL Label Back 660RB FlyingFish Lemon PU" at bounding box center [454, 331] width 469 height 8
checkbox input "true"
click at [252, 301] on span "285192 - PSL Label Back 660RB FlyingFish Lemon PU" at bounding box center [454, 303] width 469 height 8
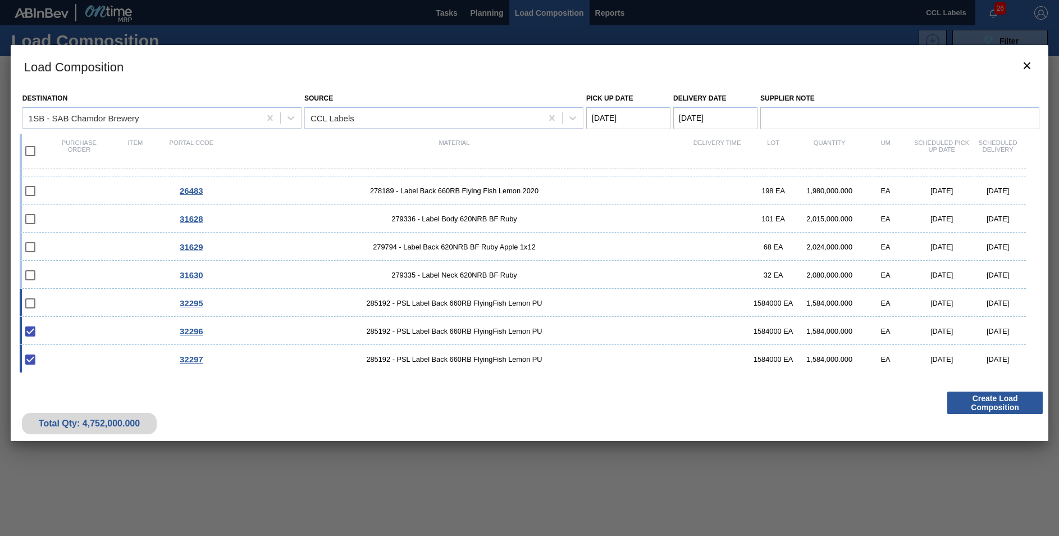
checkbox input "true"
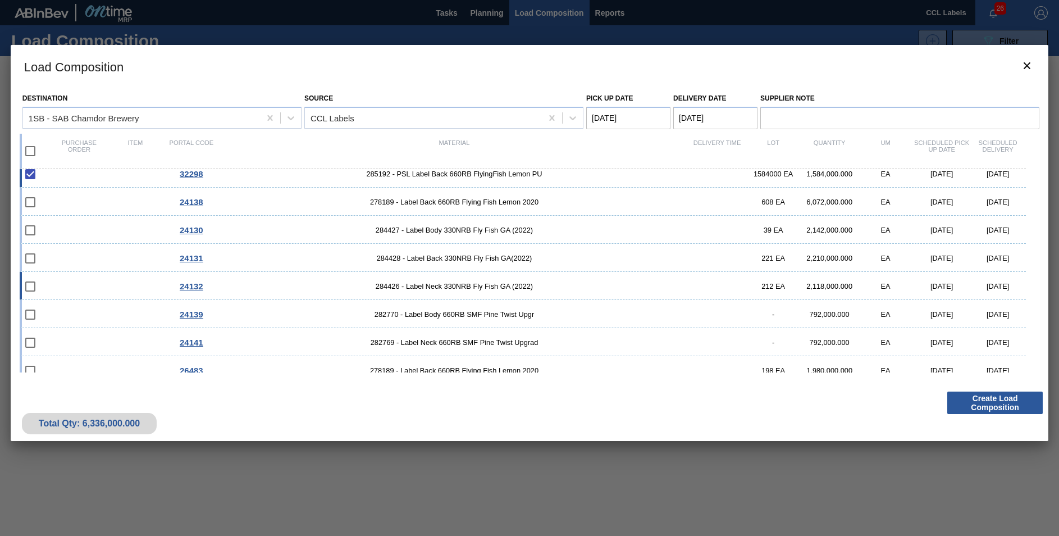
scroll to position [0, 0]
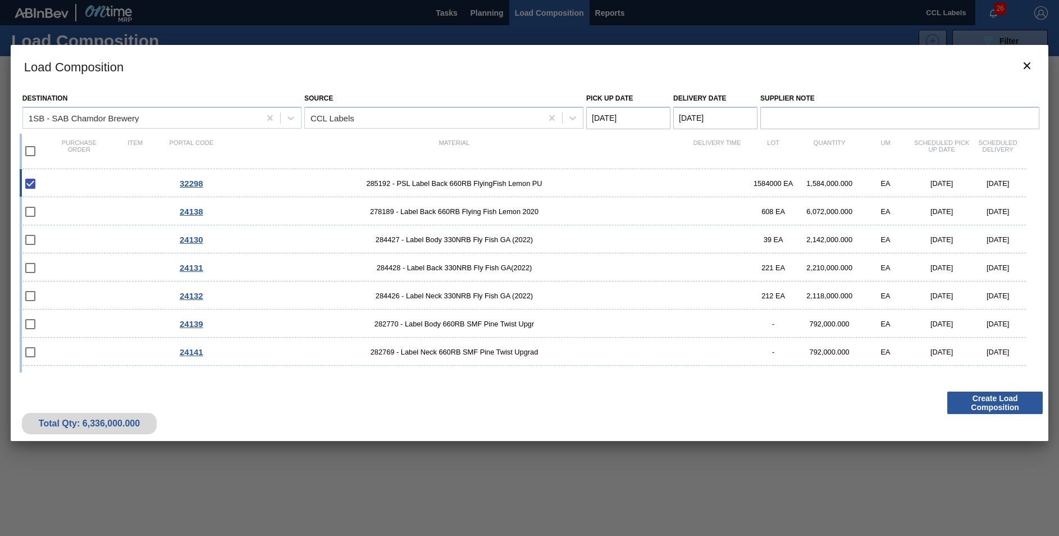
click at [213, 154] on div "Portal code" at bounding box center [191, 151] width 56 height 24
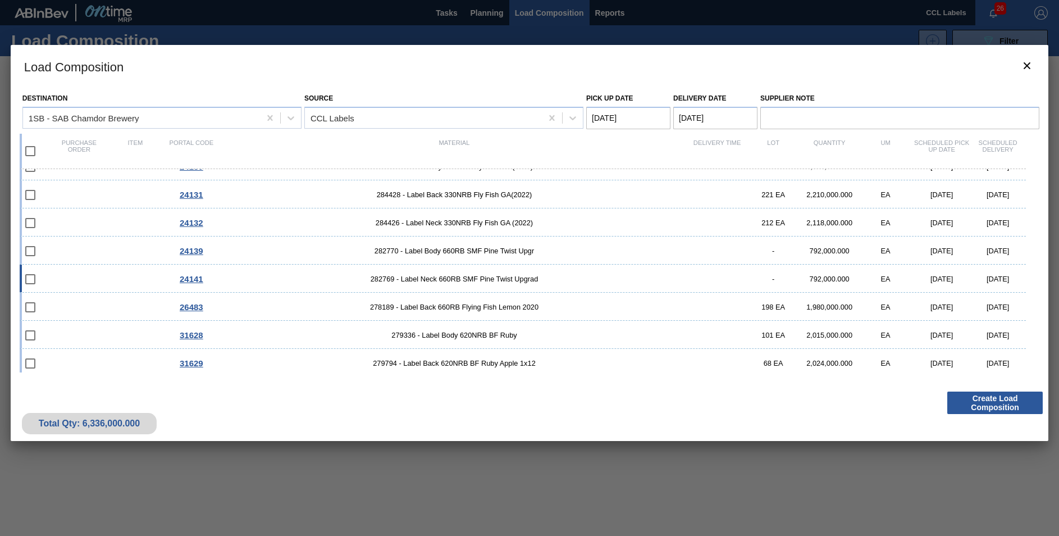
scroll to position [189, 0]
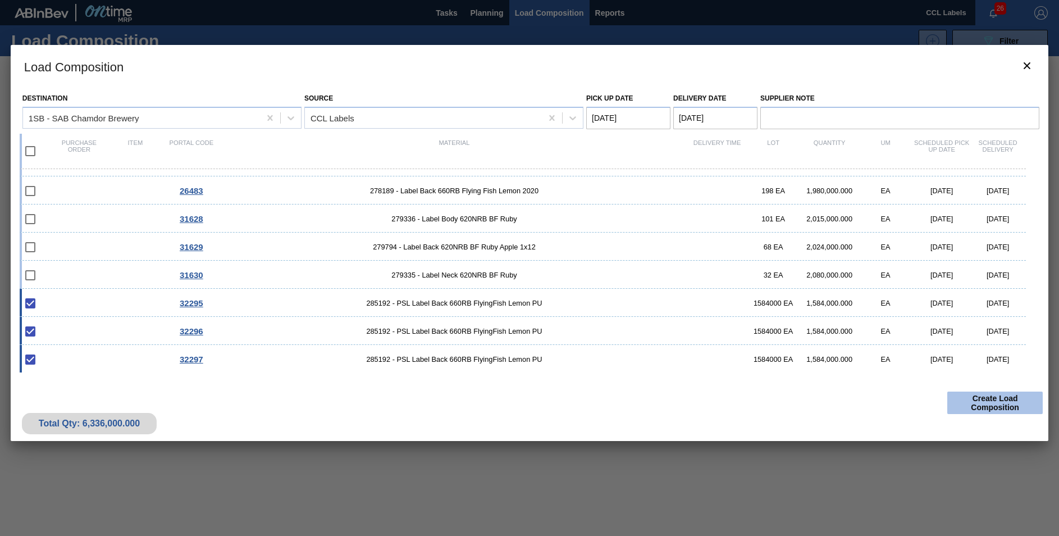
click at [979, 400] on button "Create Load Composition" at bounding box center [994, 402] width 95 height 22
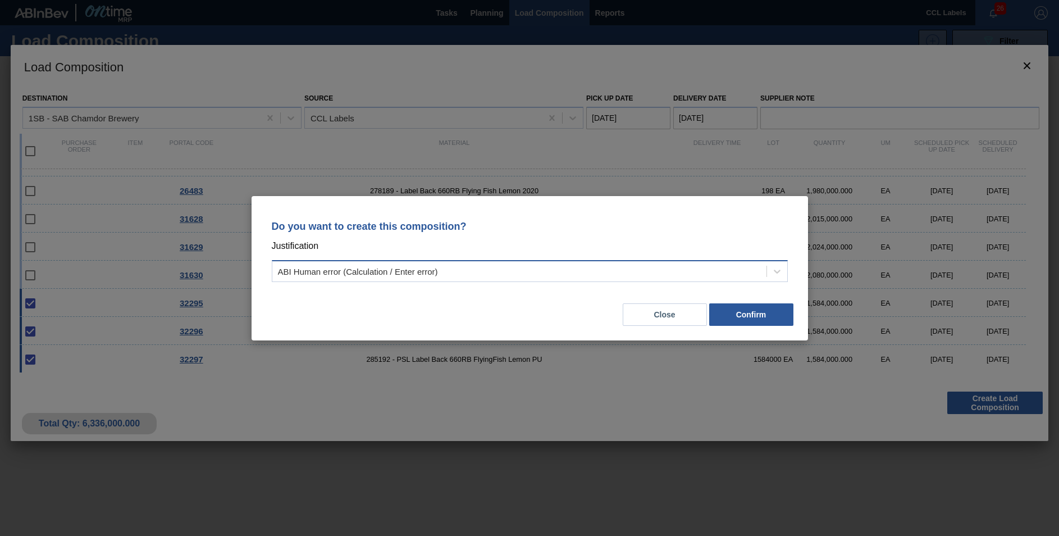
click at [300, 274] on div "ABI Human error (Calculation / Enter error)" at bounding box center [358, 271] width 160 height 10
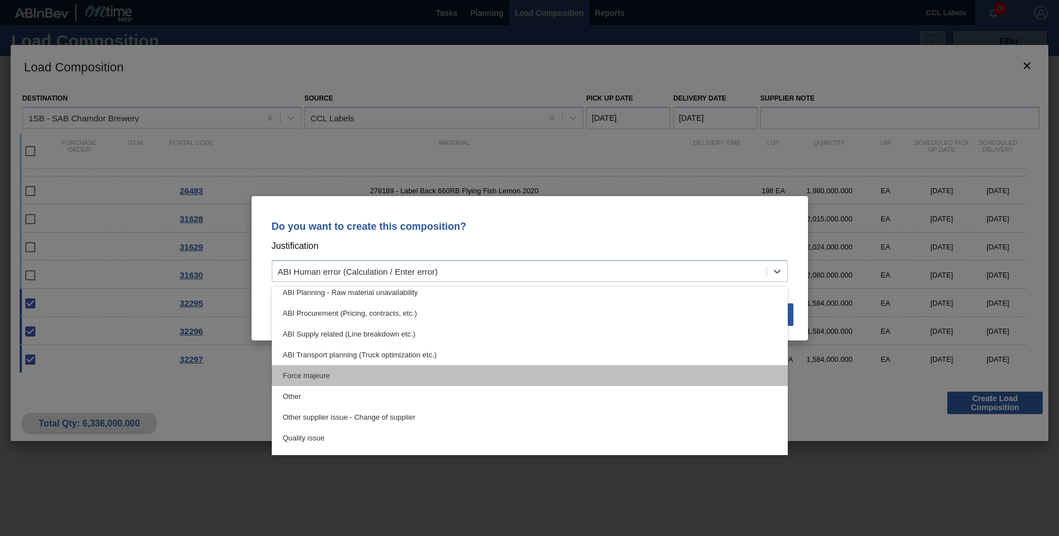
scroll to position [56, 0]
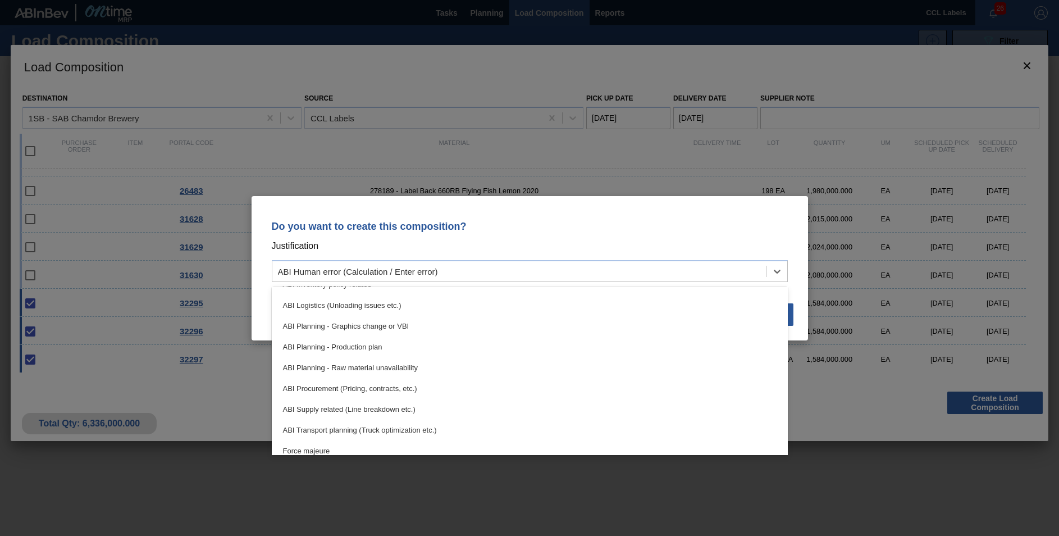
drag, startPoint x: 365, startPoint y: 345, endPoint x: 371, endPoint y: 346, distance: 5.7
click at [365, 346] on div "ABI Planning - Production plan" at bounding box center [530, 346] width 516 height 21
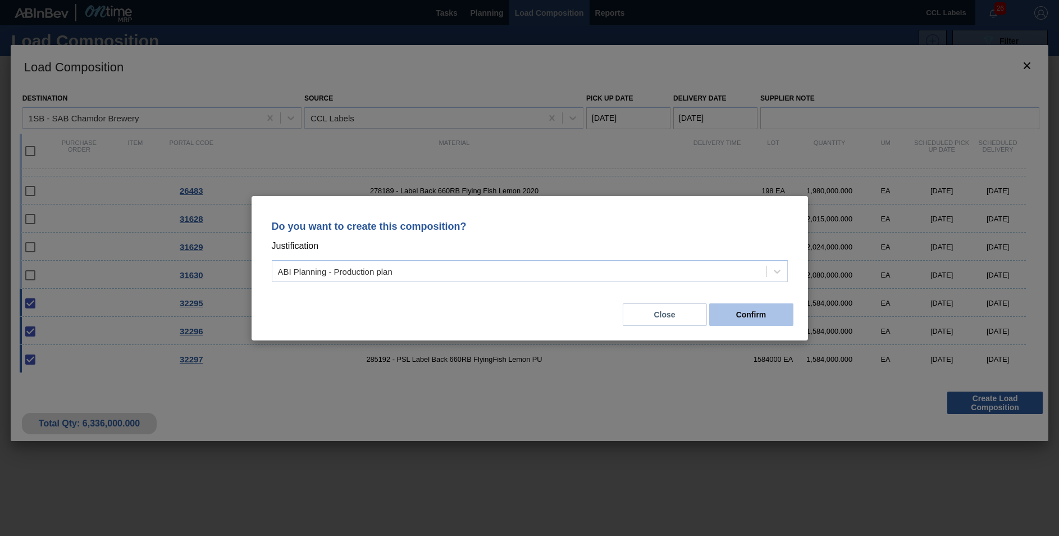
click at [742, 316] on button "Confirm" at bounding box center [751, 314] width 84 height 22
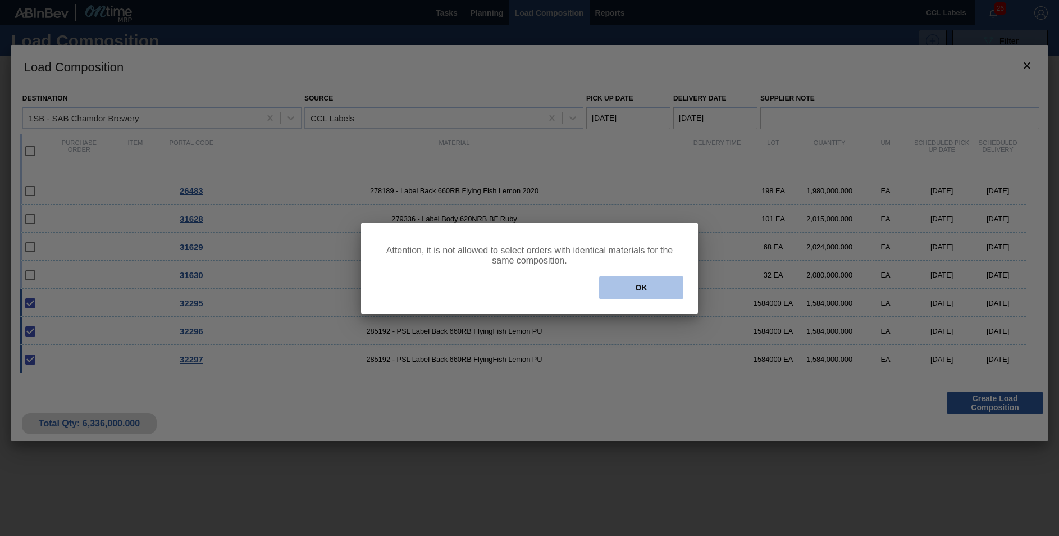
click at [643, 286] on button "OK" at bounding box center [641, 287] width 84 height 22
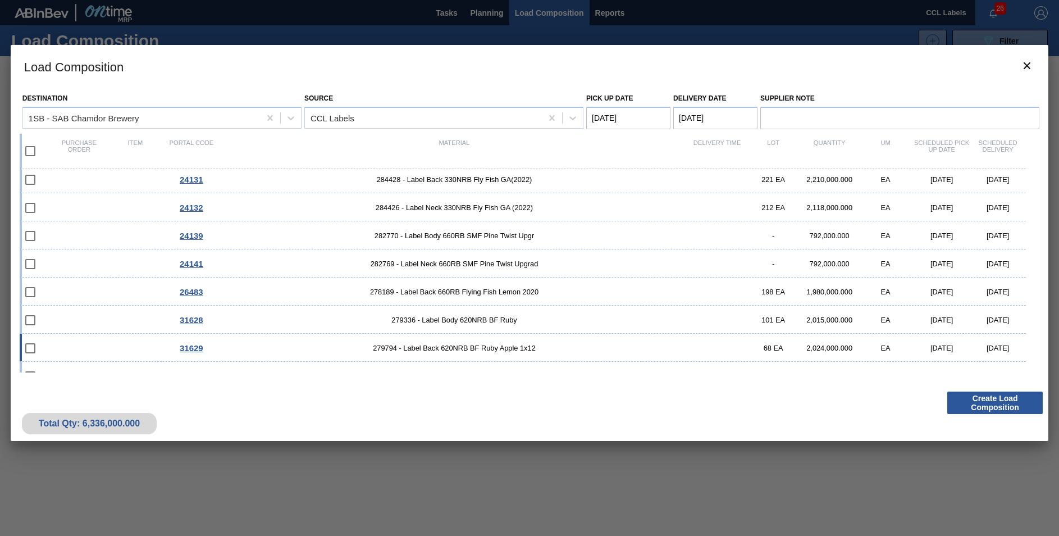
scroll to position [0, 0]
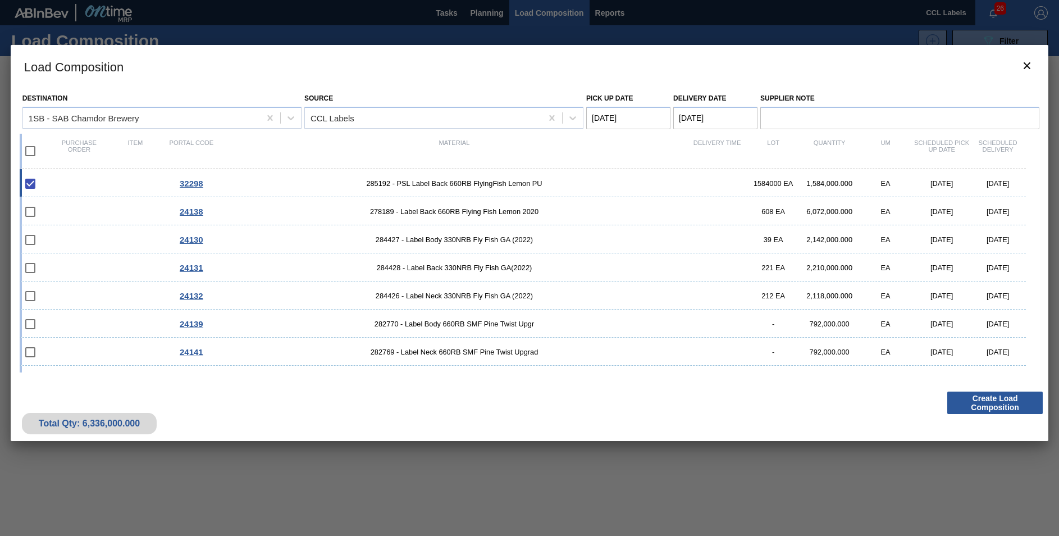
click at [683, 117] on Date "[DATE]" at bounding box center [715, 118] width 84 height 22
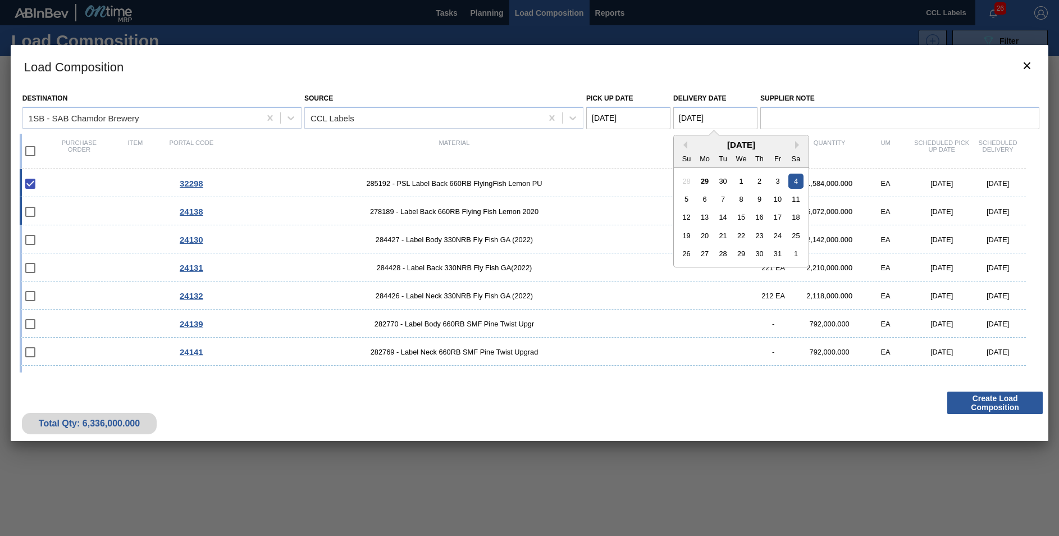
click at [519, 199] on div "24138 278189 - Label Back 660RB Flying Fish Lemon 2020 608 EA 6,072,000.000 EA …" at bounding box center [523, 211] width 1006 height 28
checkbox input "true"
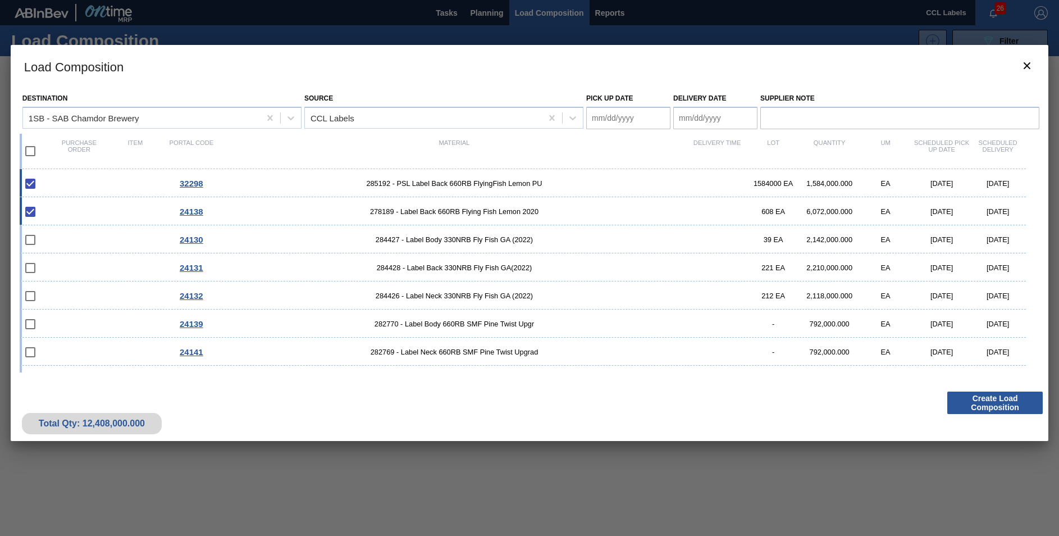
click at [534, 191] on div "32298 285192 - PSL Label Back 660RB FlyingFish Lemon PU 1584000 EA 1,584,000.00…" at bounding box center [523, 183] width 1006 height 28
checkbox input "false"
click at [371, 209] on span "278189 - Label Back 660RB Flying Fish Lemon 2020" at bounding box center [454, 211] width 469 height 8
type Date "[DATE]"
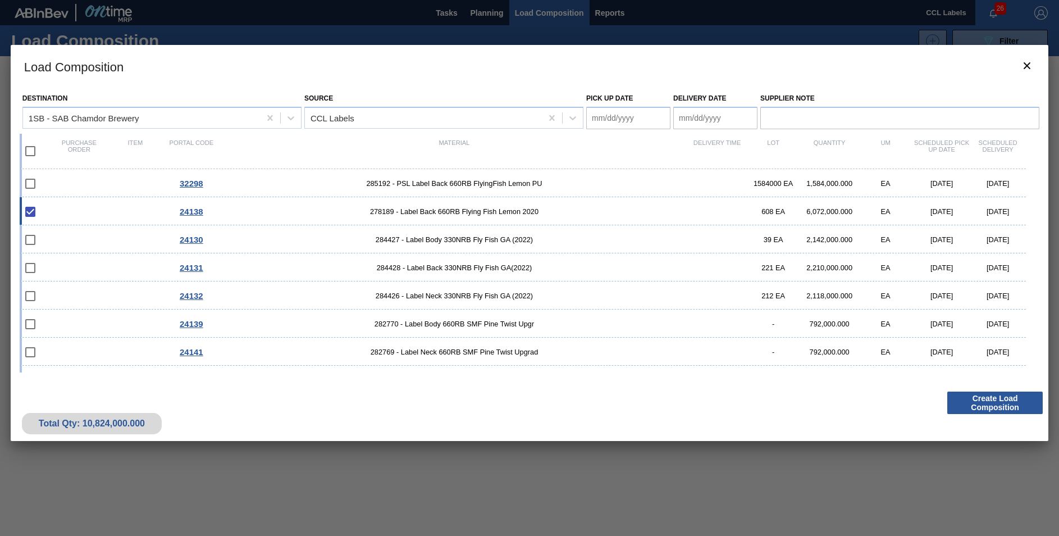
checkbox input "false"
click at [462, 176] on div "32298 285192 - PSL Label Back 660RB FlyingFish Lemon PU 1584000 EA 1,584,000.00…" at bounding box center [523, 183] width 1006 height 28
checkbox input "true"
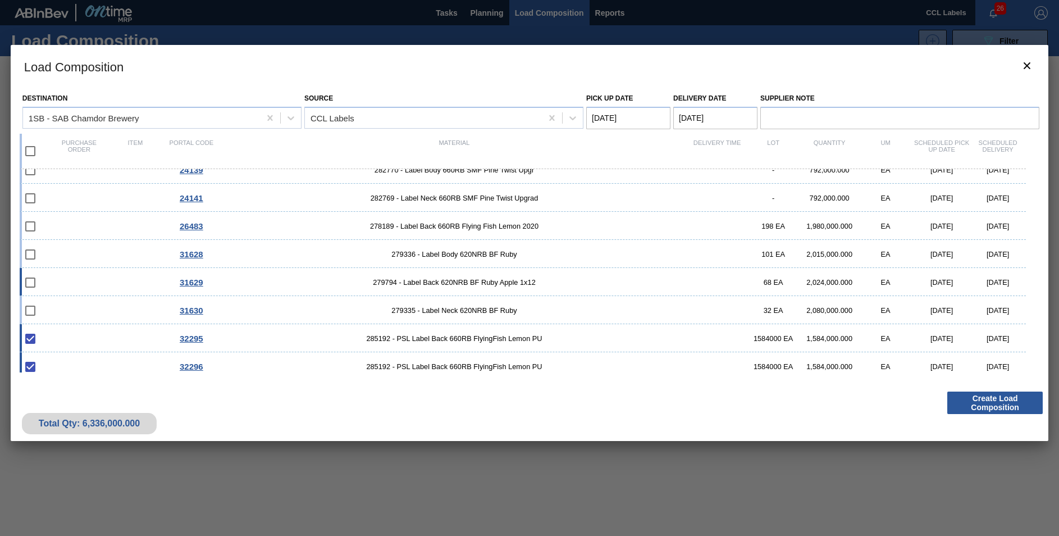
scroll to position [189, 0]
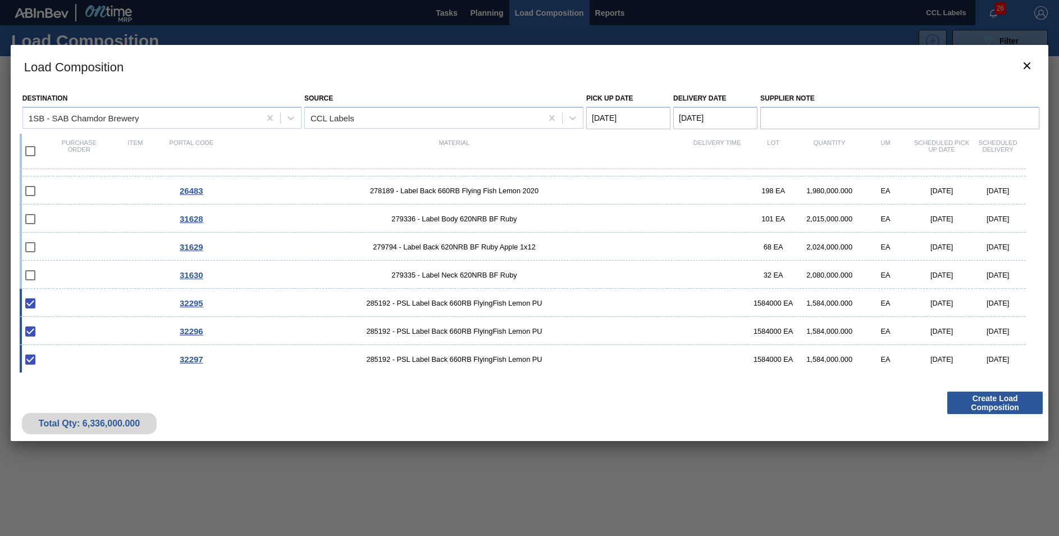
drag, startPoint x: 223, startPoint y: 305, endPoint x: 212, endPoint y: 318, distance: 16.7
click at [224, 305] on span "285192 - PSL Label Back 660RB FlyingFish Lemon PU" at bounding box center [454, 303] width 469 height 8
checkbox input "false"
click at [211, 329] on div "32296" at bounding box center [191, 331] width 56 height 10
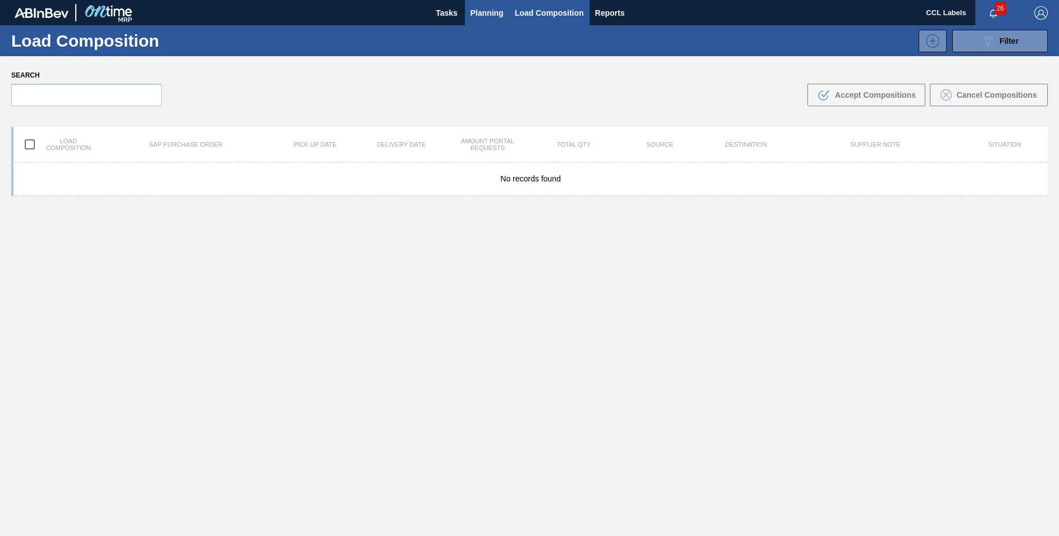
click at [507, 16] on button "Planning" at bounding box center [487, 12] width 44 height 25
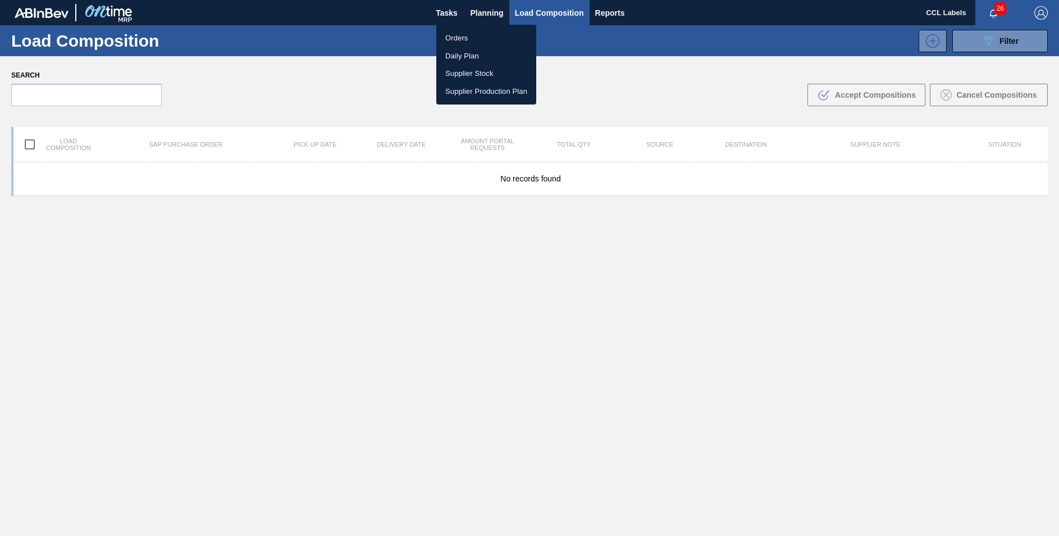
click at [452, 40] on li "Orders" at bounding box center [486, 38] width 100 height 18
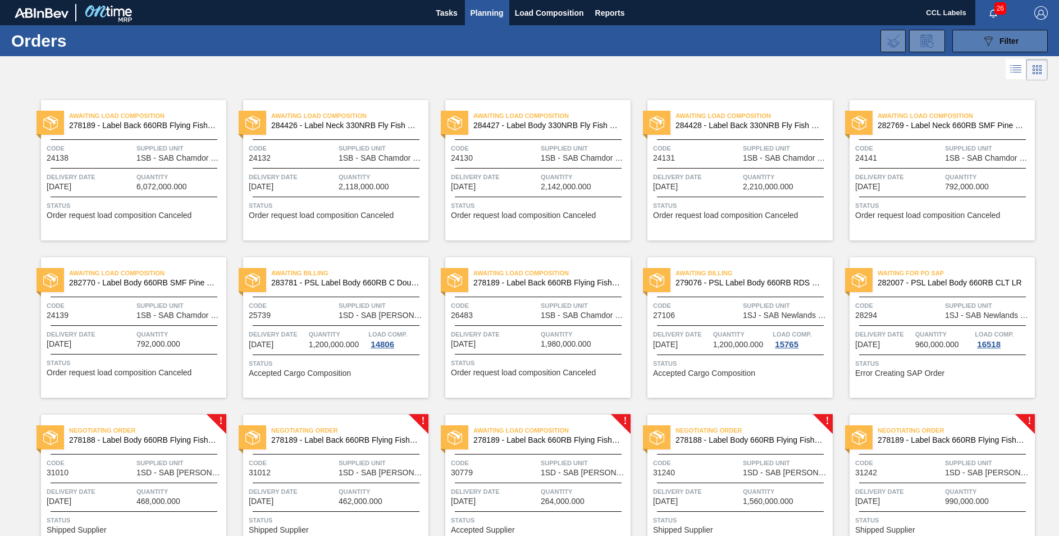
click at [994, 39] on div "089F7B8B-B2A5-4AFE-B5C0-19BA573D28AC Filter" at bounding box center [1000, 40] width 37 height 13
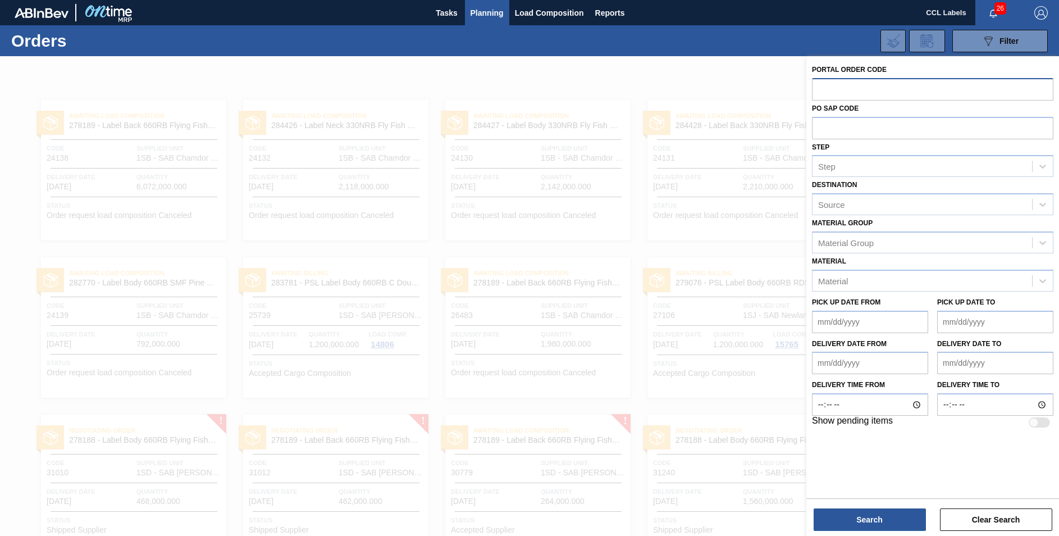
drag, startPoint x: 868, startPoint y: 90, endPoint x: 1032, endPoint y: 90, distance: 163.4
click at [869, 90] on input "text" at bounding box center [932, 88] width 241 height 21
type input "322"
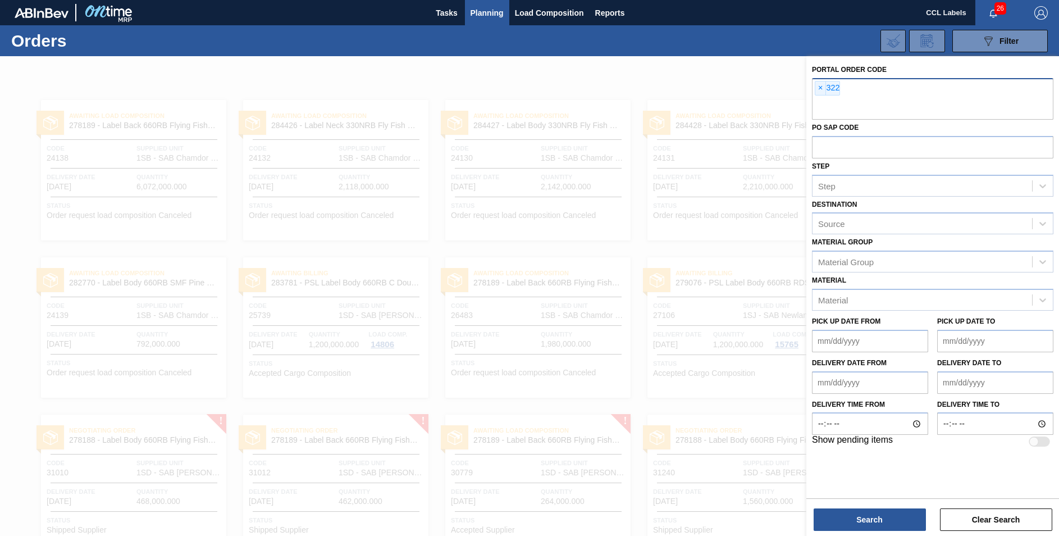
drag, startPoint x: 855, startPoint y: 85, endPoint x: 847, endPoint y: 89, distance: 9.3
click at [852, 86] on div "× 322" at bounding box center [932, 99] width 241 height 42
click at [831, 92] on div "× 322" at bounding box center [827, 88] width 25 height 15
click at [818, 86] on span "×" at bounding box center [820, 87] width 11 height 13
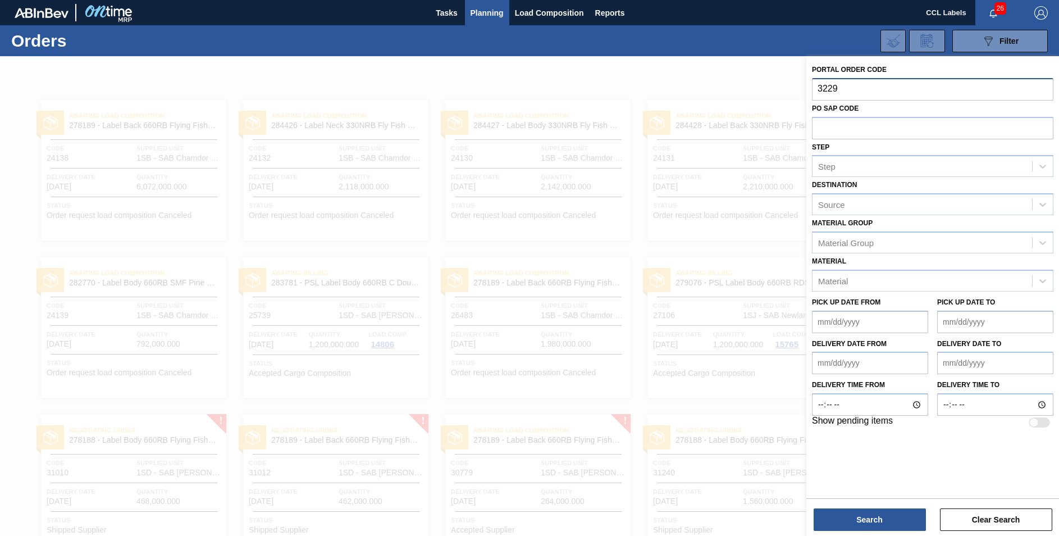
type input "32295"
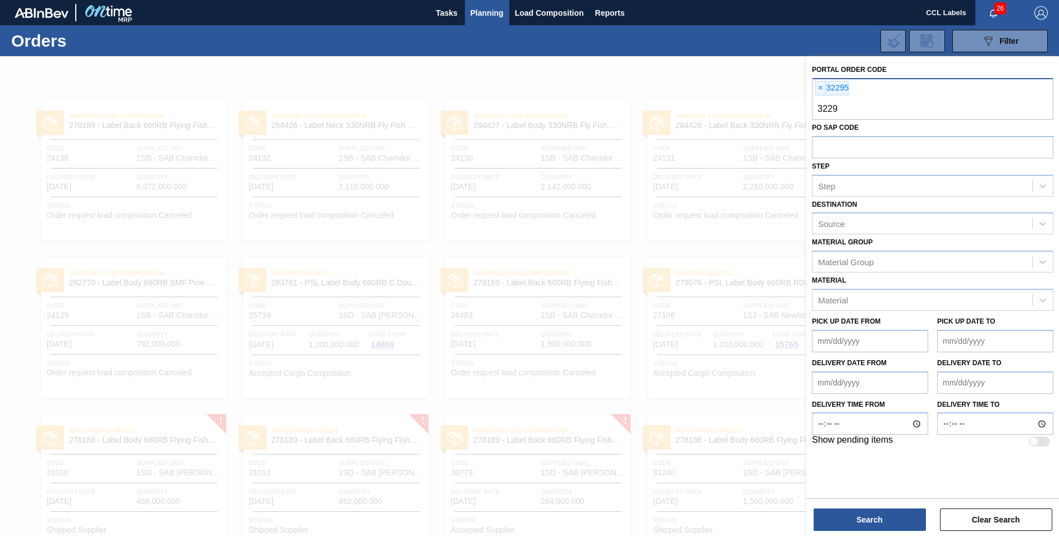
type input "32293"
click at [888, 521] on button "Search" at bounding box center [870, 519] width 112 height 22
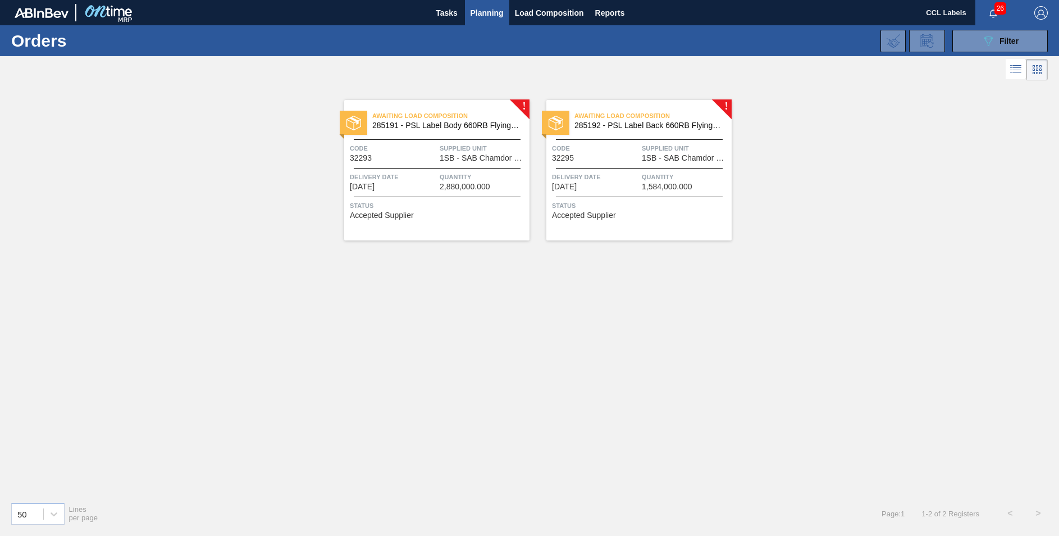
click at [478, 122] on span "285191 - PSL Label Body 660RB FlyingFish Lemon PU" at bounding box center [446, 125] width 148 height 8
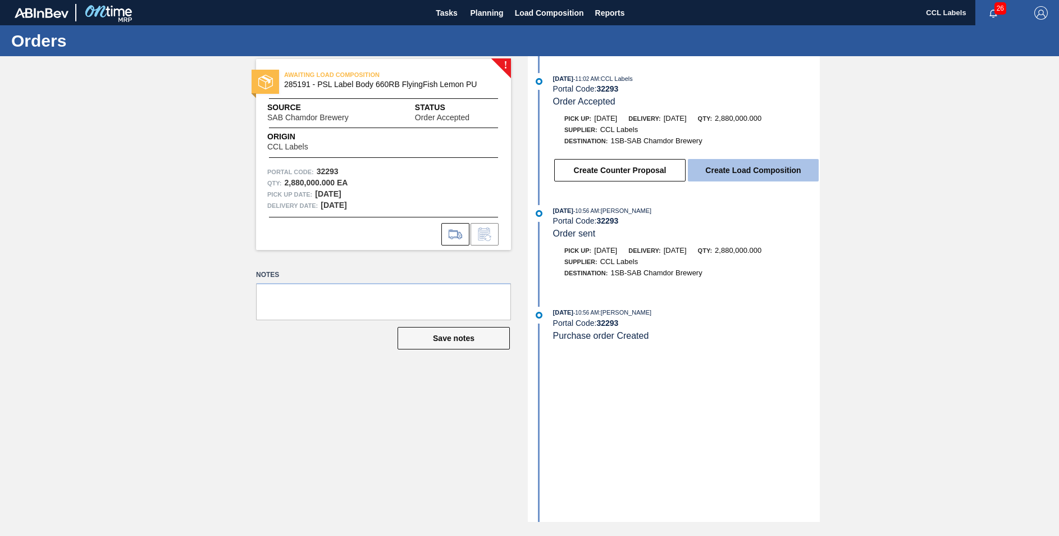
click at [762, 169] on button "Create Load Composition" at bounding box center [753, 170] width 131 height 22
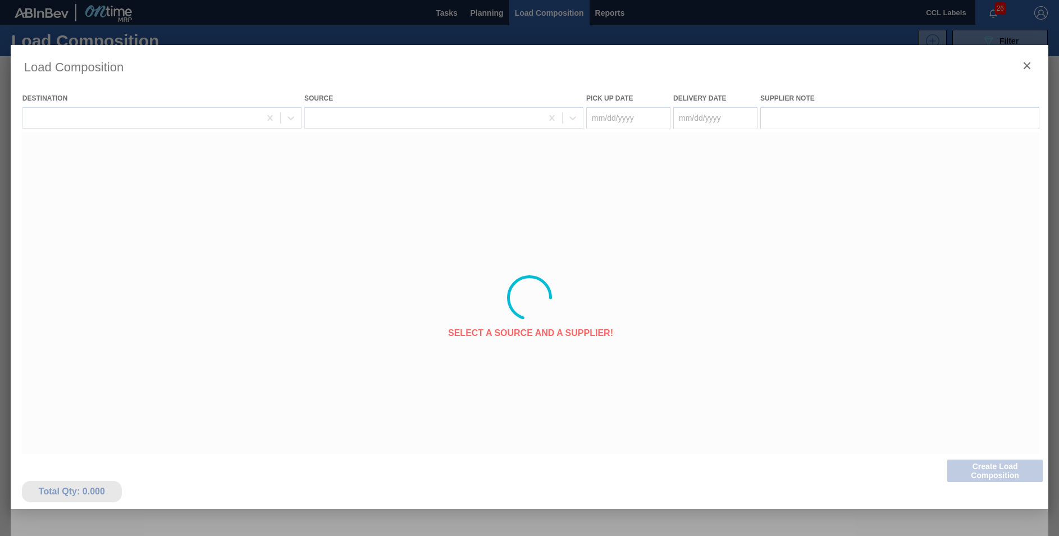
type Date "[DATE]"
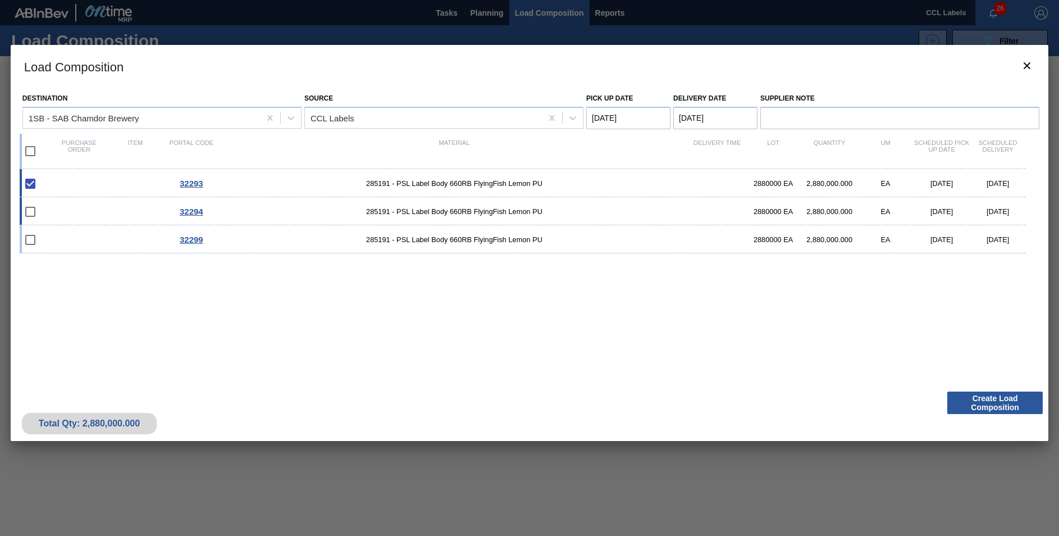
click at [450, 218] on div "32294 285191 - PSL Label Body 660RB FlyingFish Lemon PU 2880000 EA 2,880,000.00…" at bounding box center [523, 211] width 1006 height 28
checkbox input "true"
click at [499, 242] on span "285191 - PSL Label Body 660RB FlyingFish Lemon PU" at bounding box center [454, 239] width 469 height 8
checkbox input "true"
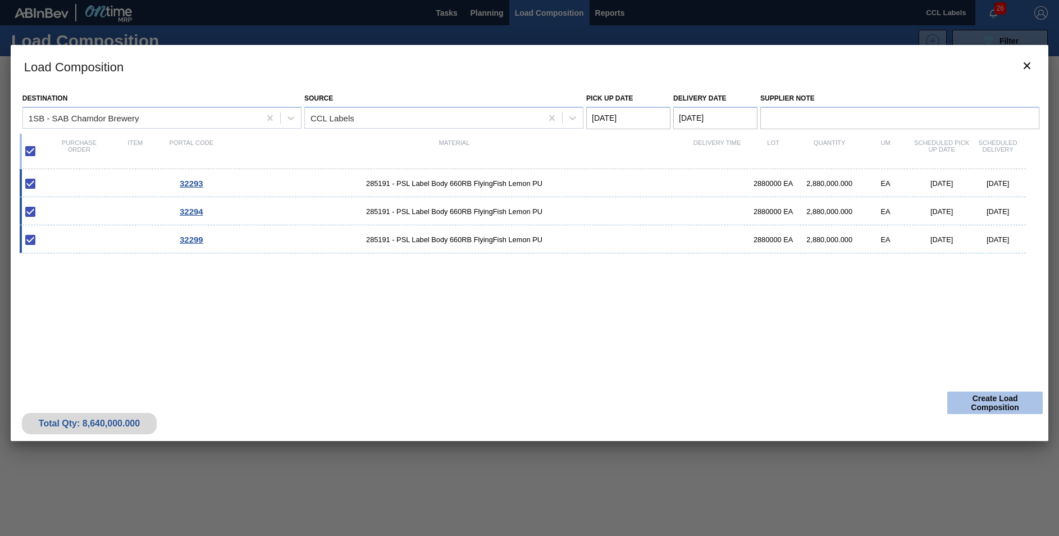
click at [989, 401] on button "Create Load Composition" at bounding box center [994, 402] width 95 height 22
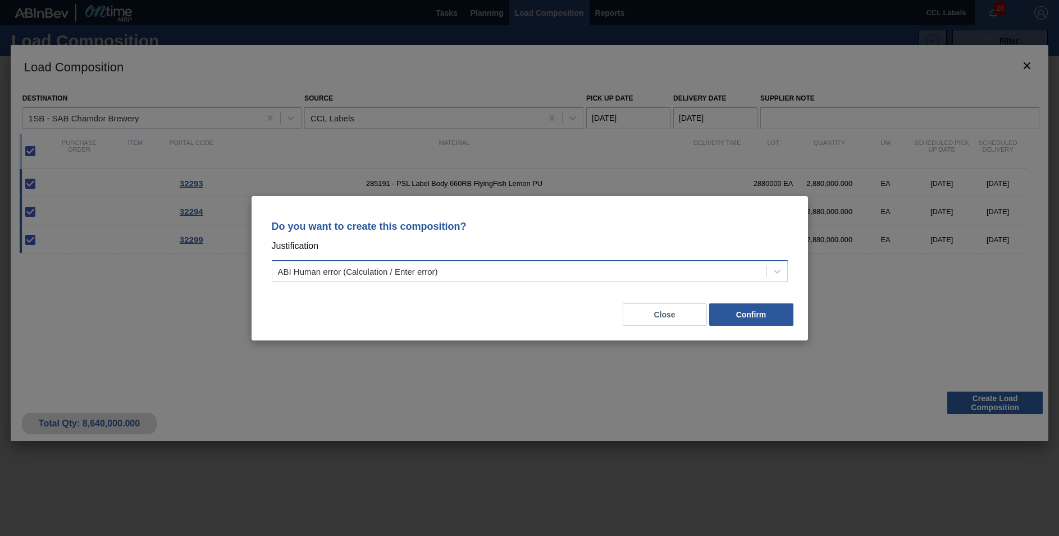
click at [403, 275] on div "ABI Human error (Calculation / Enter error)" at bounding box center [358, 271] width 160 height 10
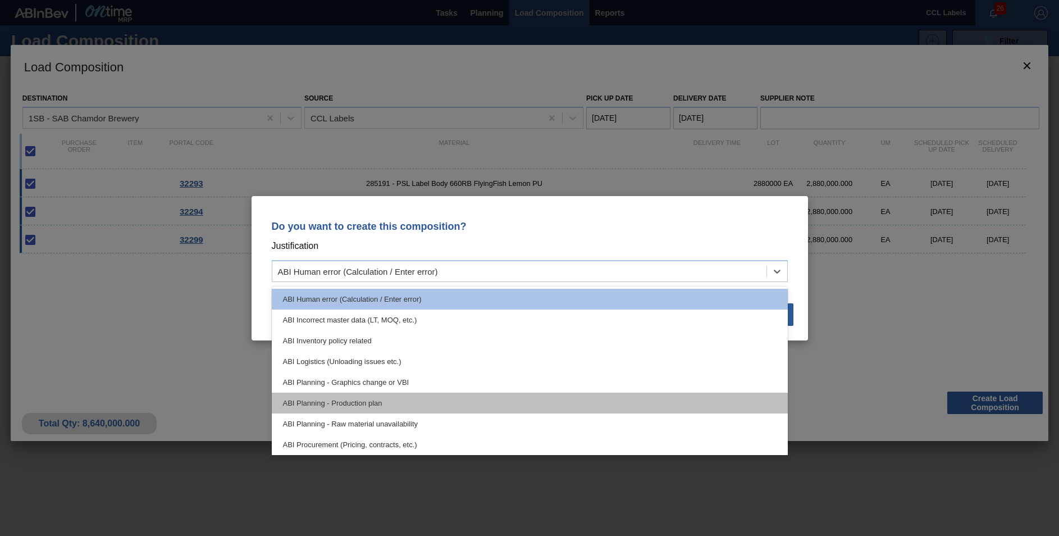
click at [373, 405] on div "ABI Planning - Production plan" at bounding box center [530, 403] width 516 height 21
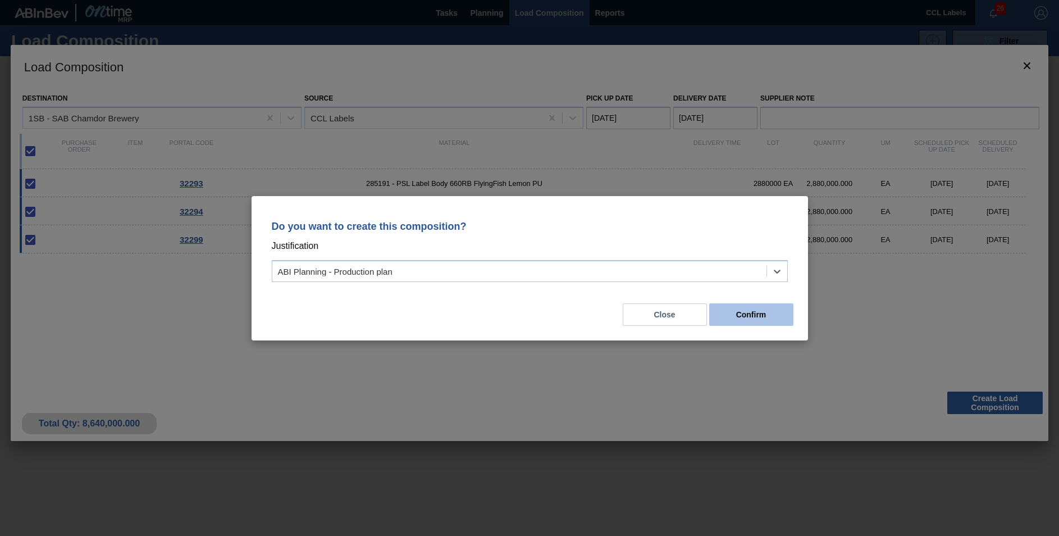
click at [752, 314] on button "Confirm" at bounding box center [751, 314] width 84 height 22
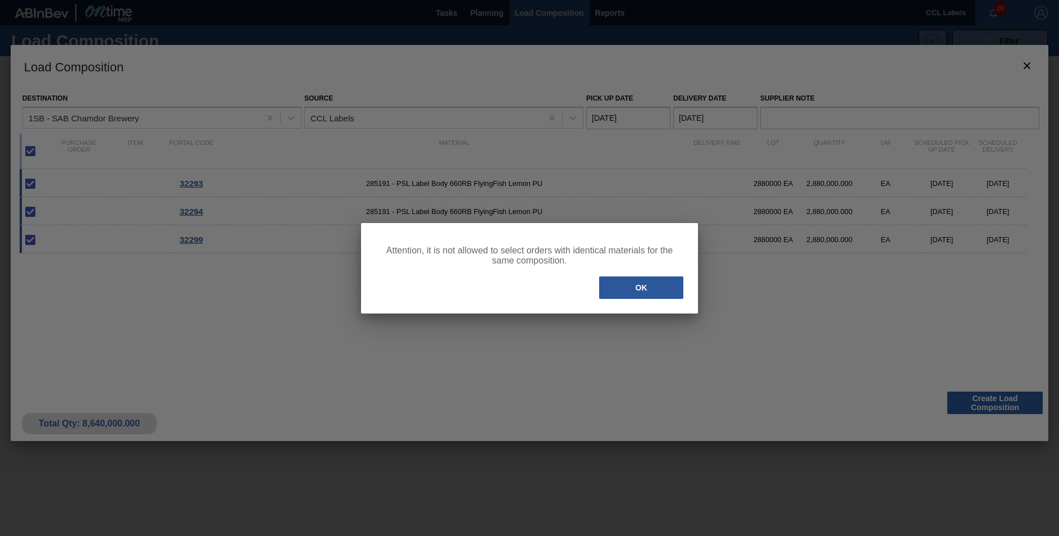
click at [623, 291] on button "OK" at bounding box center [641, 287] width 84 height 22
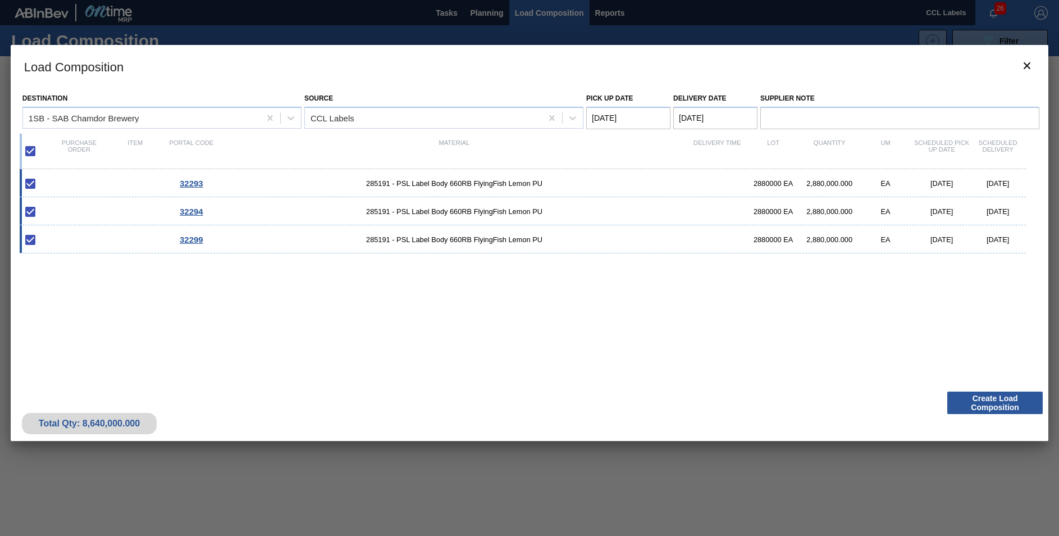
click at [359, 214] on span "285191 - PSL Label Body 660RB FlyingFish Lemon PU" at bounding box center [454, 211] width 469 height 8
checkbox input "false"
click at [363, 236] on span "285191 - PSL Label Body 660RB FlyingFish Lemon PU" at bounding box center [454, 239] width 469 height 8
checkbox input "false"
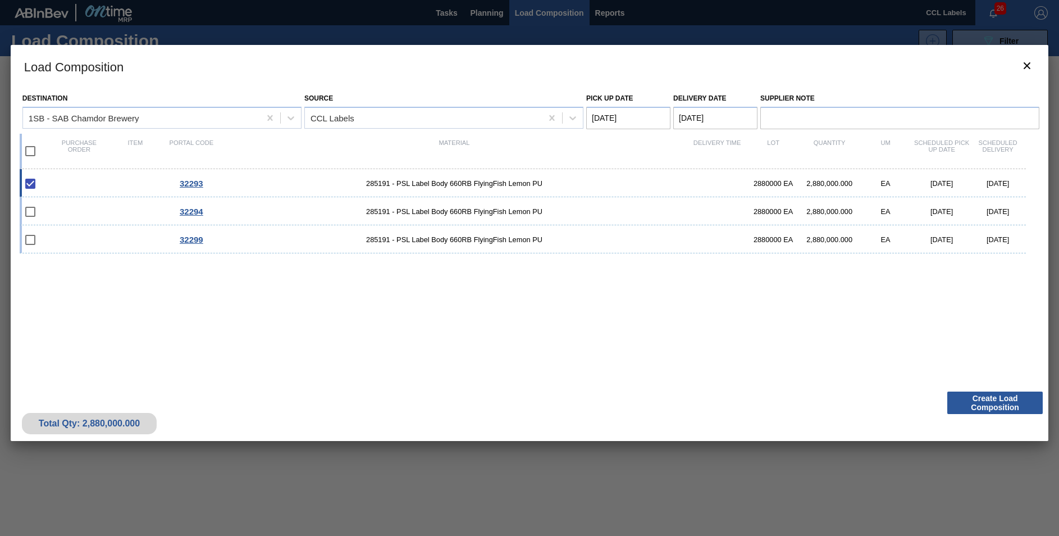
click at [692, 120] on Date "[DATE]" at bounding box center [715, 118] width 84 height 22
click at [467, 281] on div "32293 285191 - PSL Label Body 660RB FlyingFish Lemon PU 2880000 EA 2,880,000.00…" at bounding box center [527, 271] width 1015 height 204
click at [1025, 68] on icon "botão de ícone" at bounding box center [1027, 65] width 7 height 7
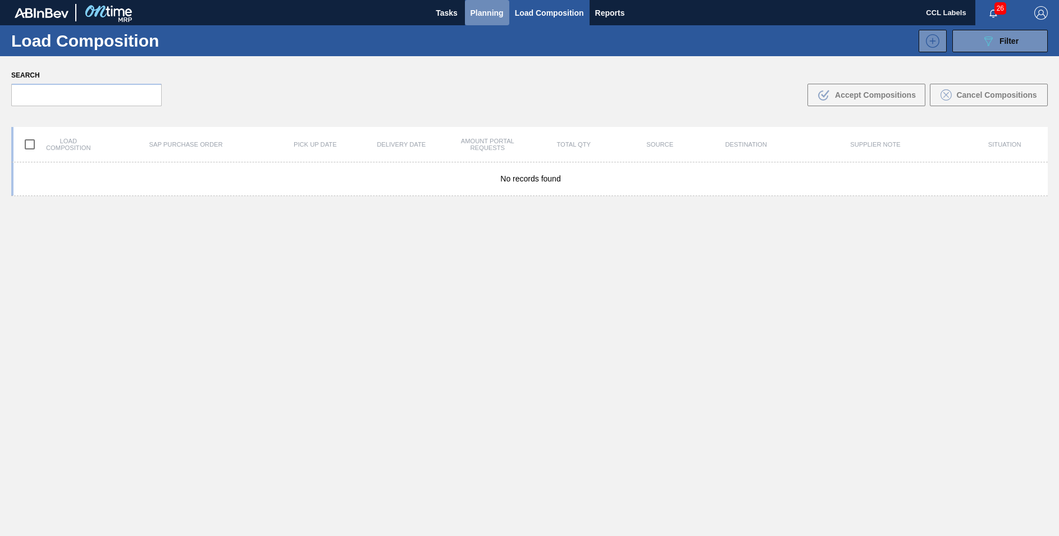
drag, startPoint x: 478, startPoint y: 7, endPoint x: 482, endPoint y: 26, distance: 19.5
click at [478, 9] on span "Planning" at bounding box center [487, 12] width 33 height 13
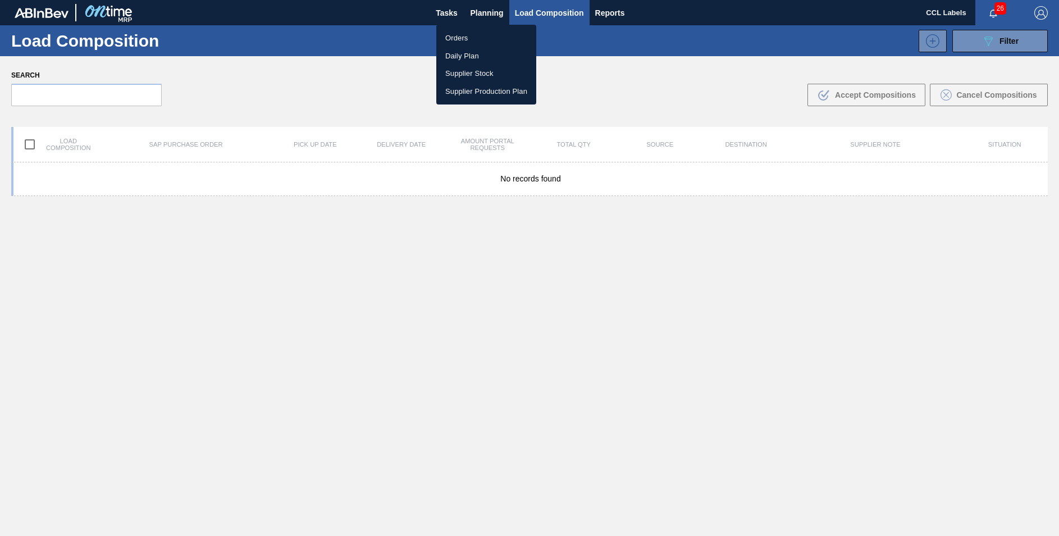
click at [472, 36] on li "Orders" at bounding box center [486, 38] width 100 height 18
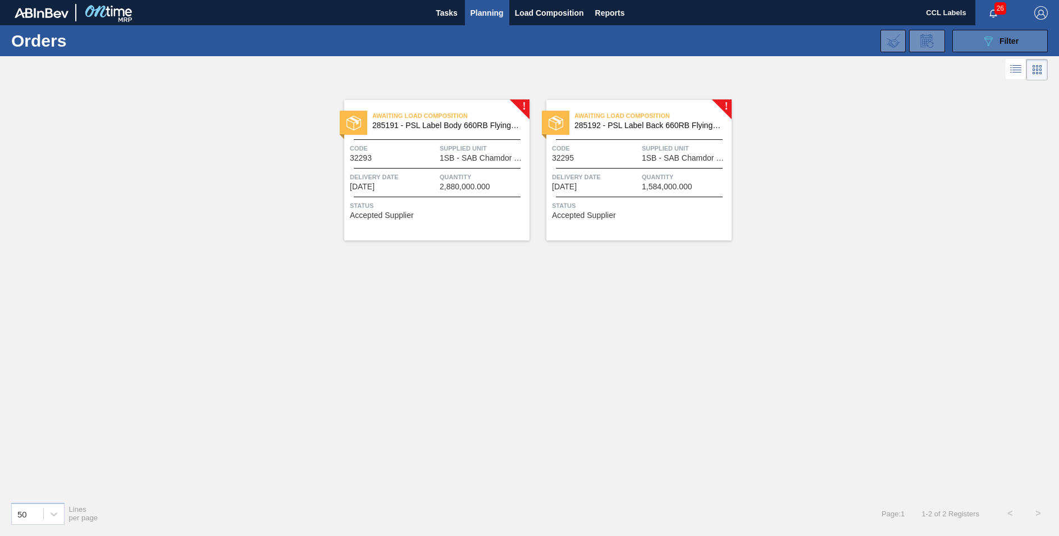
click at [979, 39] on button "089F7B8B-B2A5-4AFE-B5C0-19BA573D28AC Filter" at bounding box center [999, 41] width 95 height 22
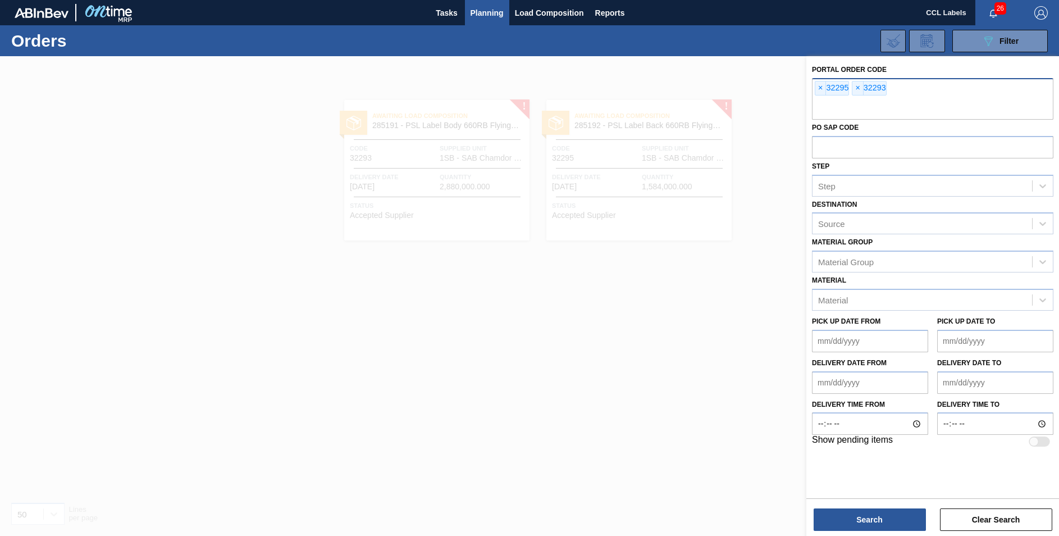
click at [895, 86] on div "× 32295 × 32293" at bounding box center [932, 99] width 241 height 42
type input "32294"
type input "32299"
drag, startPoint x: 896, startPoint y: 512, endPoint x: 924, endPoint y: 413, distance: 103.1
click at [896, 513] on button "Search" at bounding box center [870, 519] width 112 height 22
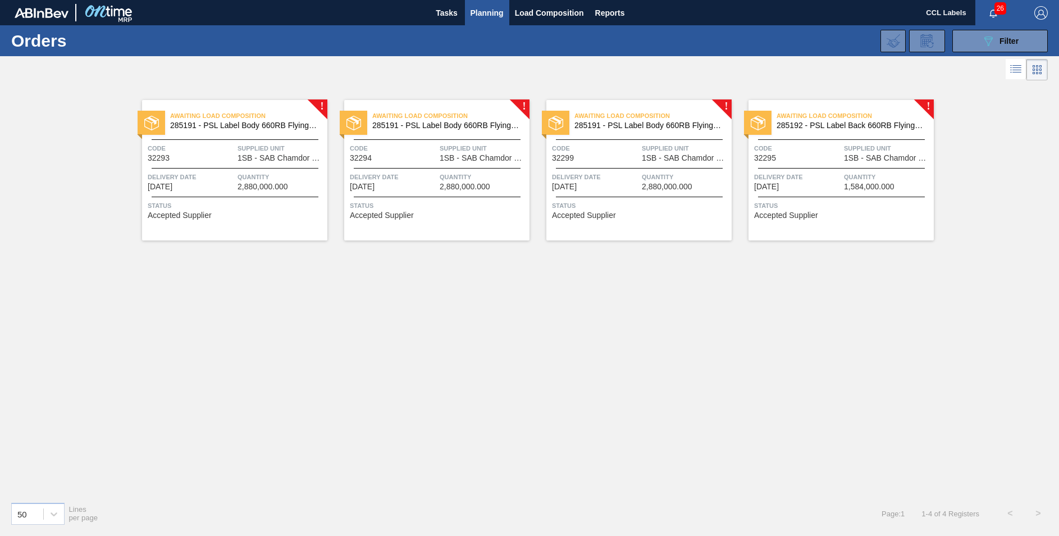
click at [850, 135] on div "Awaiting Load Composition 285192 - PSL Label Back 660RB FlyingFish Lemon PU Cod…" at bounding box center [841, 170] width 185 height 140
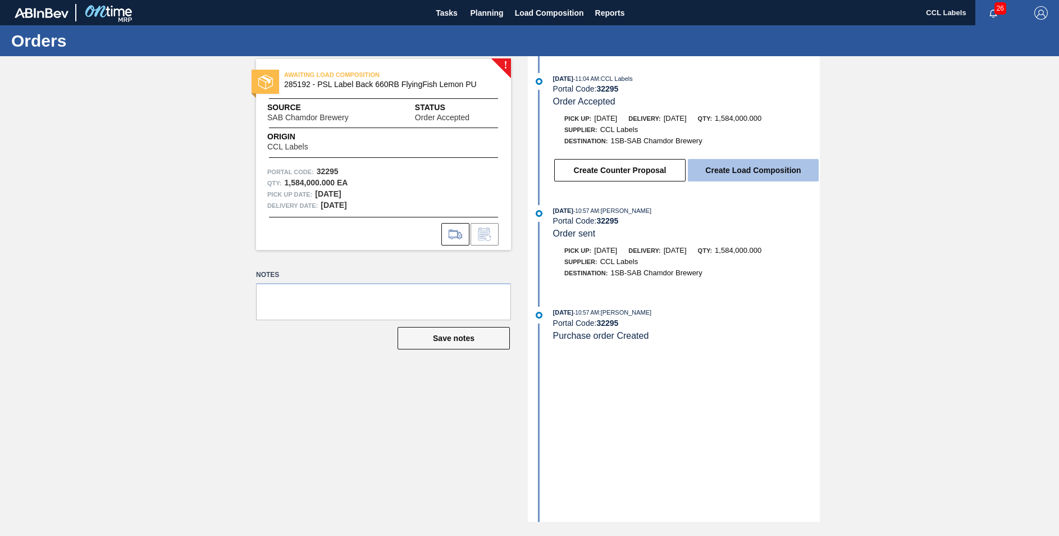
click at [752, 168] on button "Create Load Composition" at bounding box center [753, 170] width 131 height 22
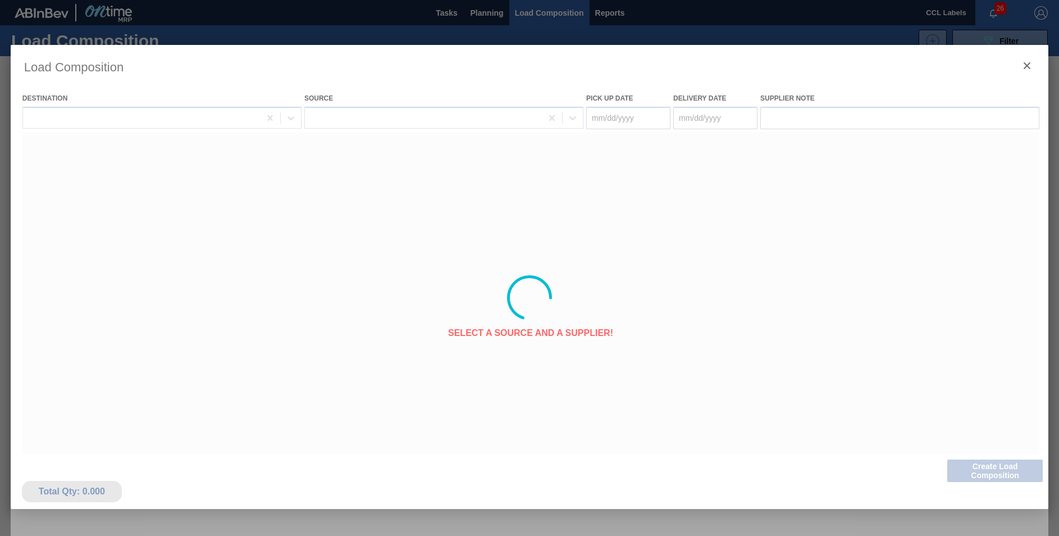
type Date "[DATE]"
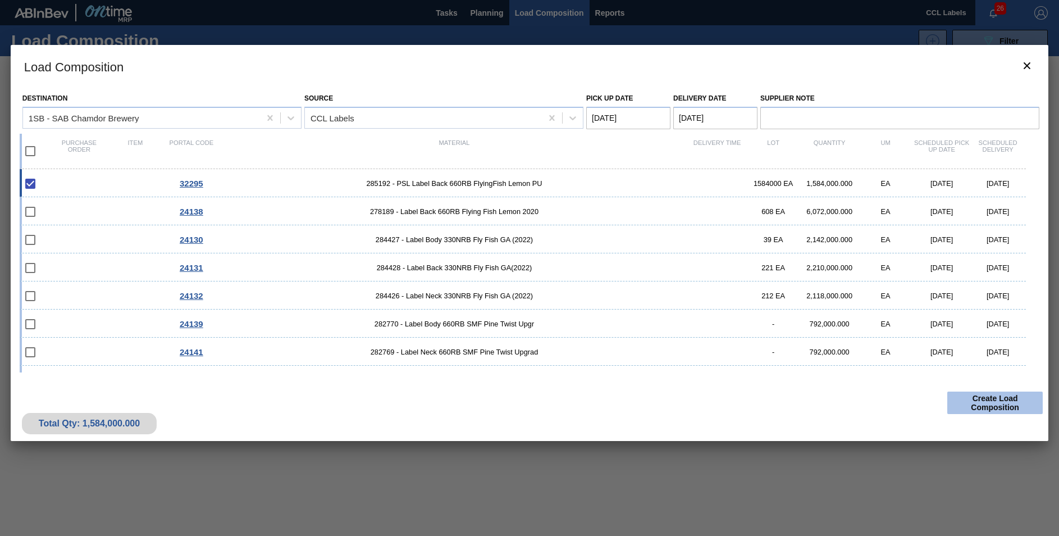
click at [989, 408] on button "Create Load Composition" at bounding box center [994, 402] width 95 height 22
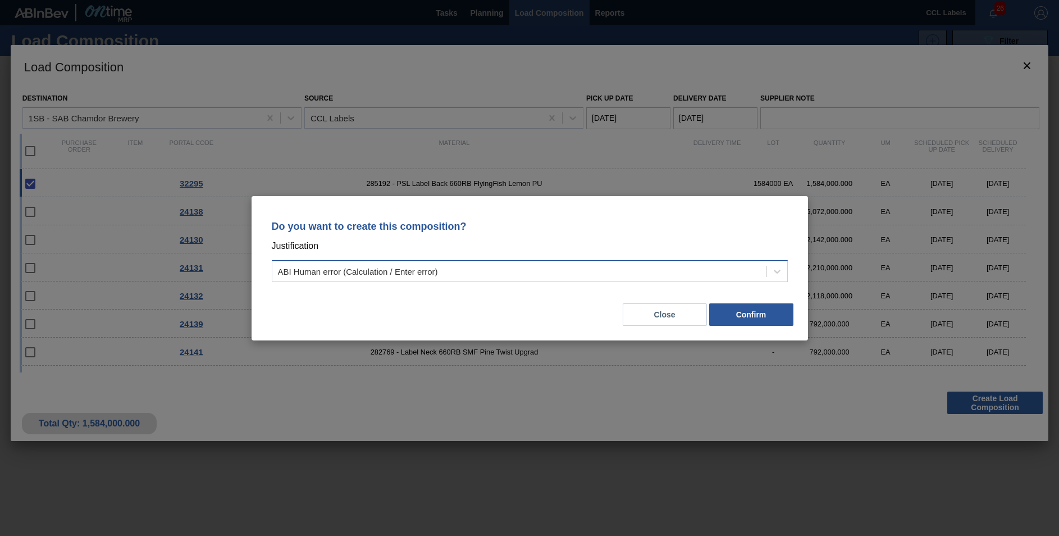
click at [358, 272] on div "ABI Human error (Calculation / Enter error)" at bounding box center [358, 271] width 160 height 10
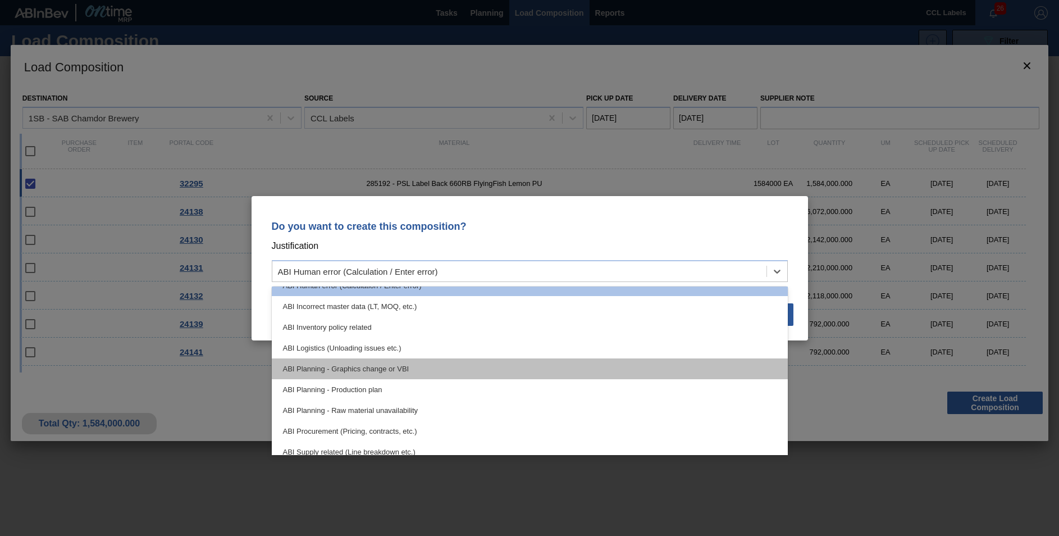
scroll to position [56, 0]
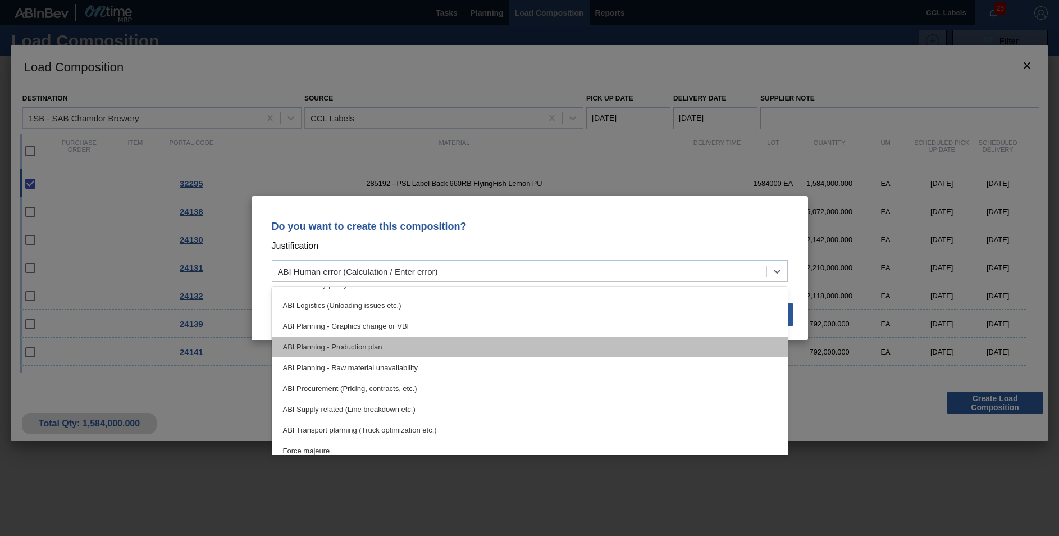
click at [359, 345] on div "ABI Planning - Production plan" at bounding box center [530, 346] width 516 height 21
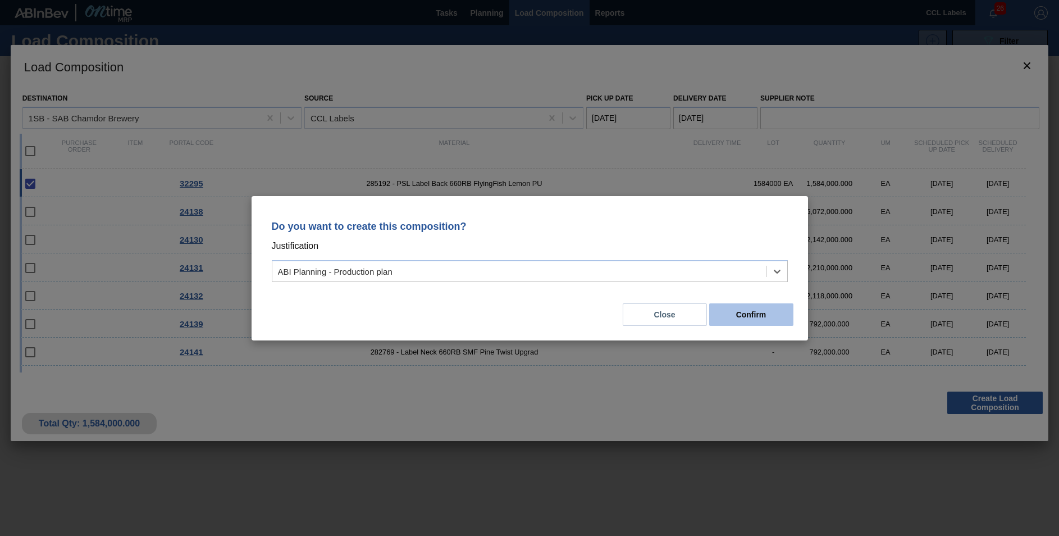
click at [746, 319] on button "Confirm" at bounding box center [751, 314] width 84 height 22
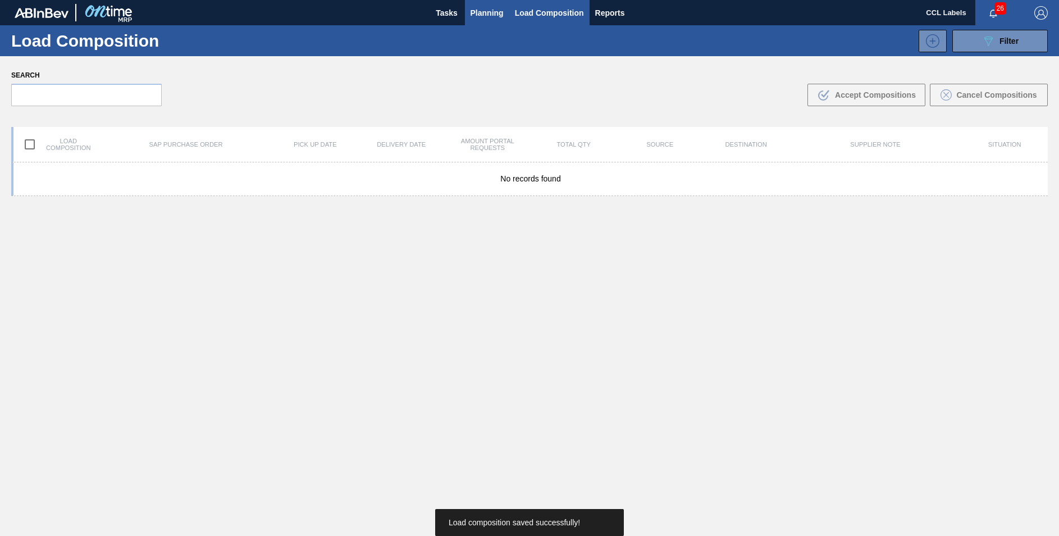
click at [487, 11] on span "Planning" at bounding box center [487, 12] width 33 height 13
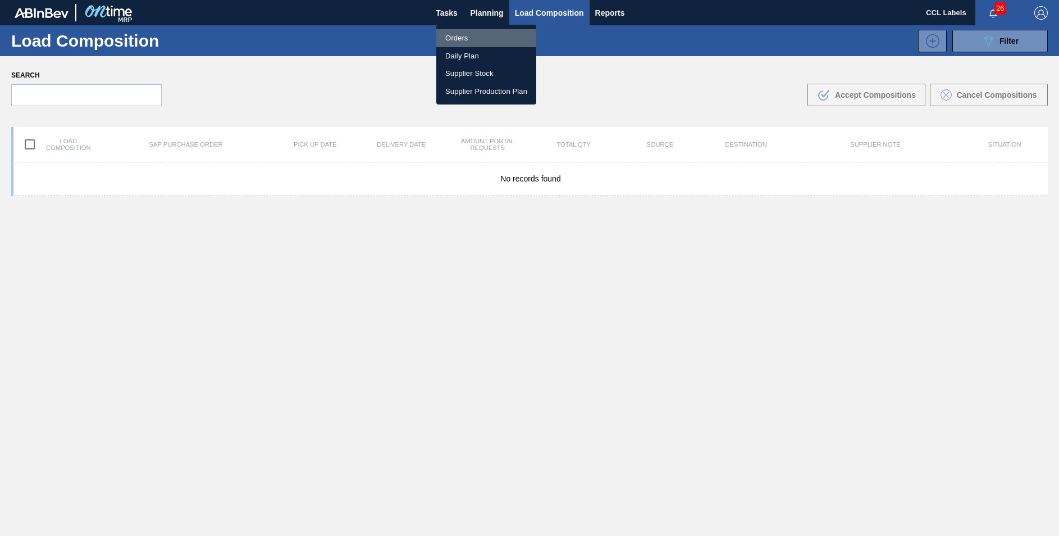
drag, startPoint x: 451, startPoint y: 34, endPoint x: 571, endPoint y: 257, distance: 252.5
click at [451, 34] on li "Orders" at bounding box center [486, 38] width 100 height 18
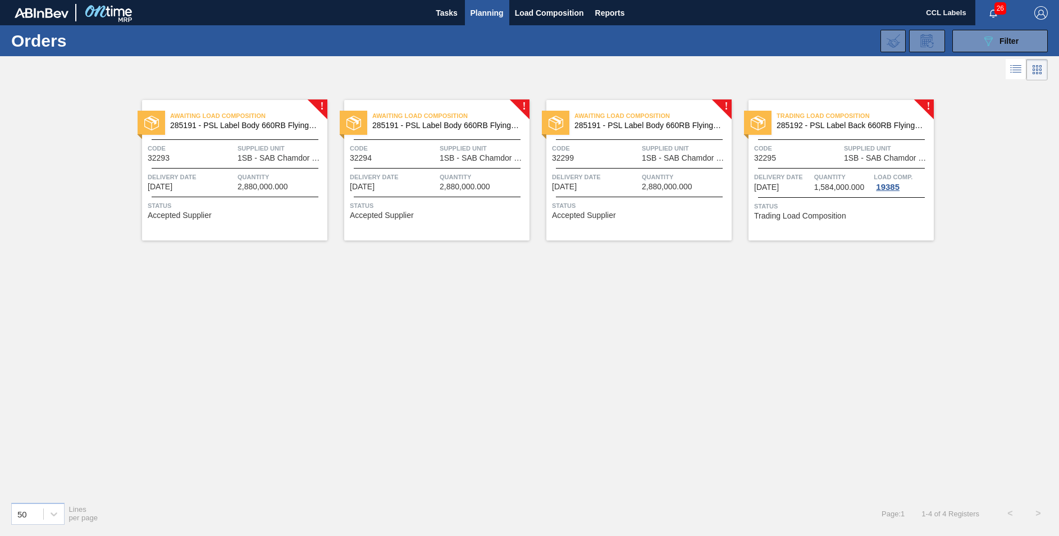
click at [631, 126] on span "285191 - PSL Label Body 660RB FlyingFish Lemon PU" at bounding box center [648, 125] width 148 height 8
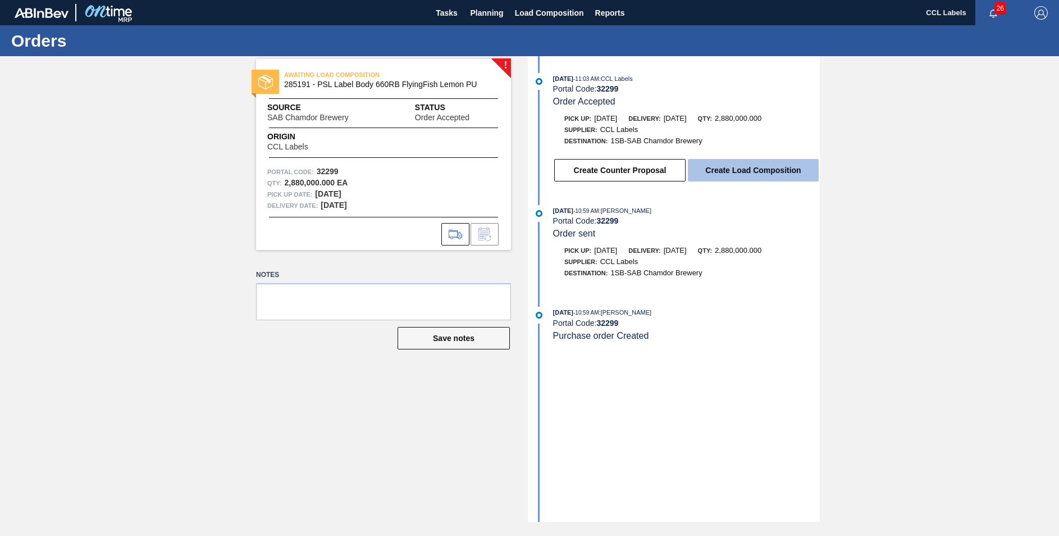
click at [707, 170] on button "Create Load Composition" at bounding box center [753, 170] width 131 height 22
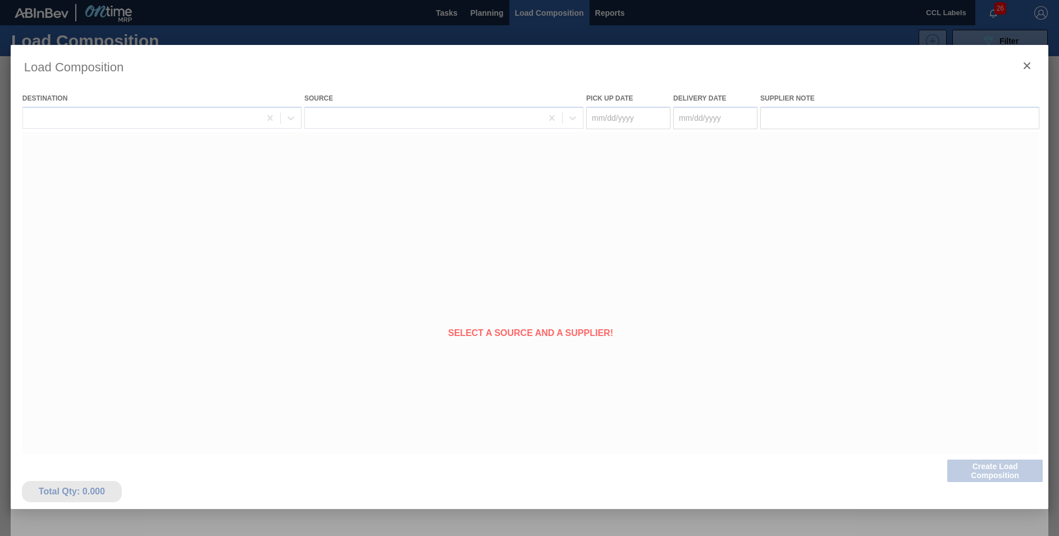
type Date "[DATE]"
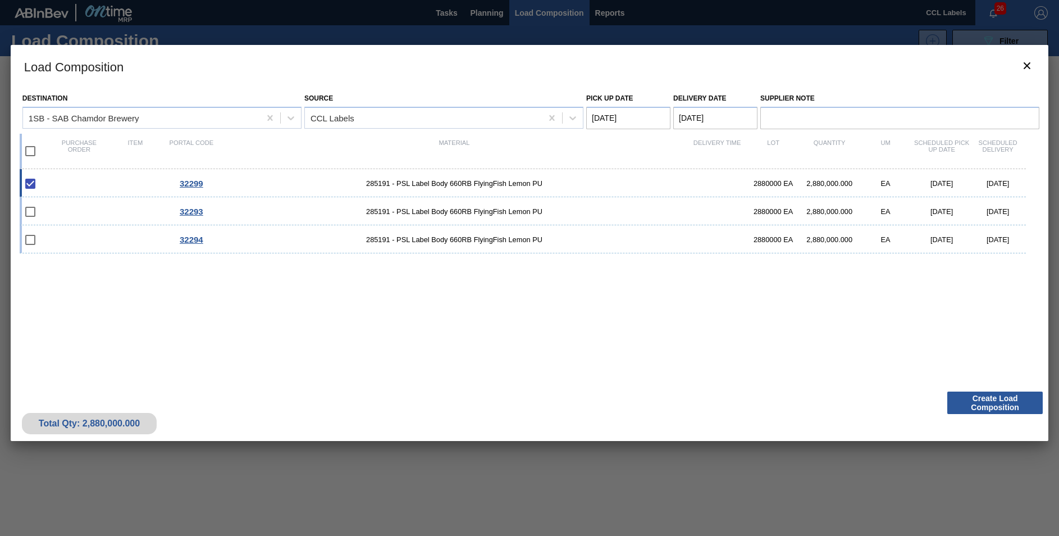
click at [698, 119] on Date "[DATE]" at bounding box center [715, 118] width 84 height 22
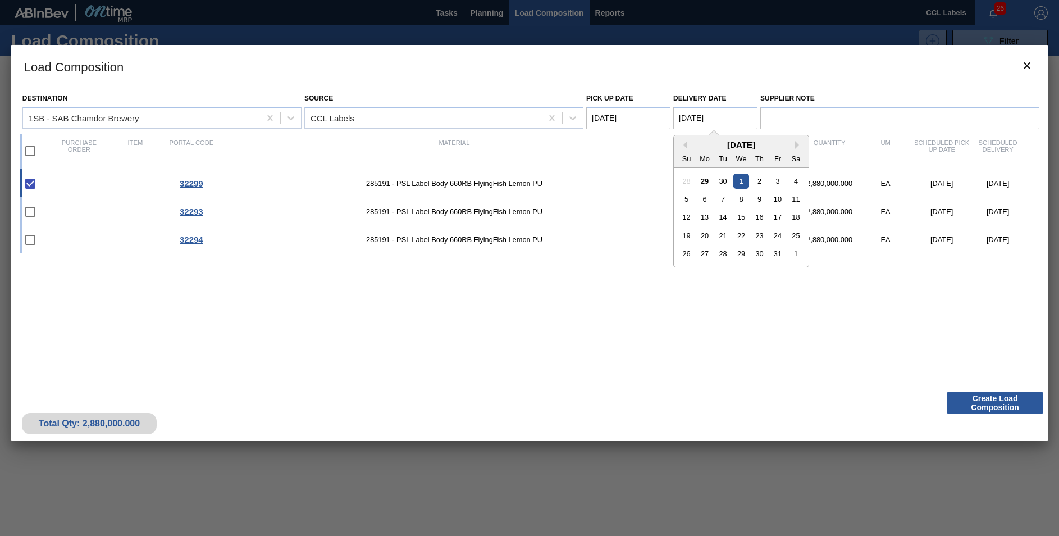
click at [541, 331] on div "32299 285191 - PSL Label Body 660RB FlyingFish Lemon PU 2880000 EA 2,880,000.00…" at bounding box center [527, 271] width 1015 height 204
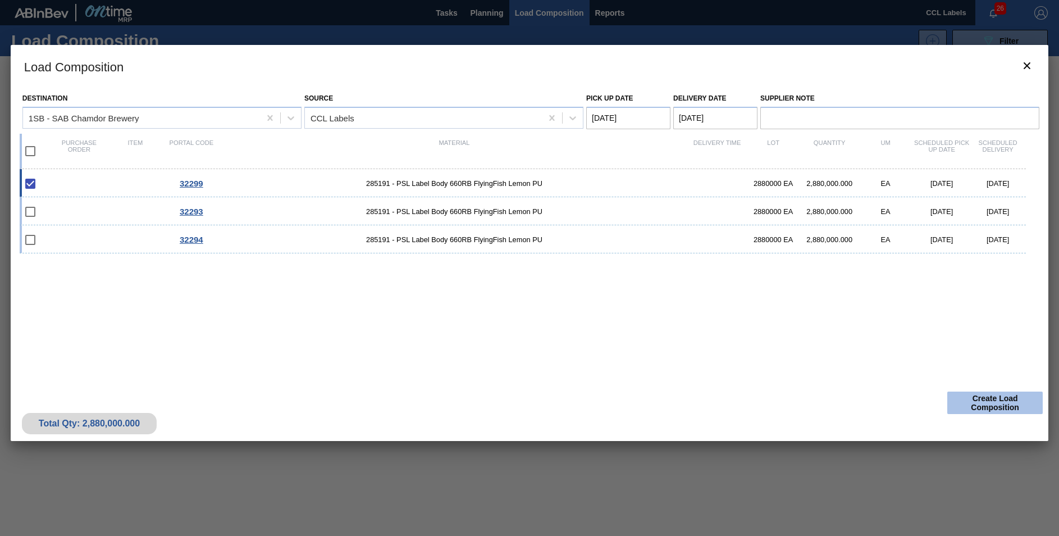
click at [988, 401] on button "Create Load Composition" at bounding box center [994, 402] width 95 height 22
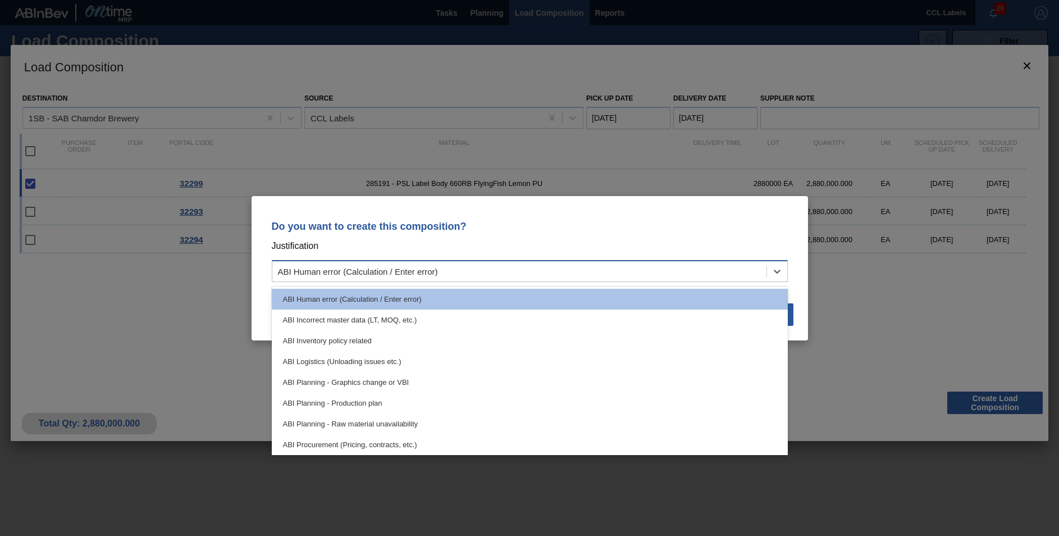
click at [459, 271] on div "ABI Human error (Calculation / Enter error)" at bounding box center [519, 271] width 494 height 16
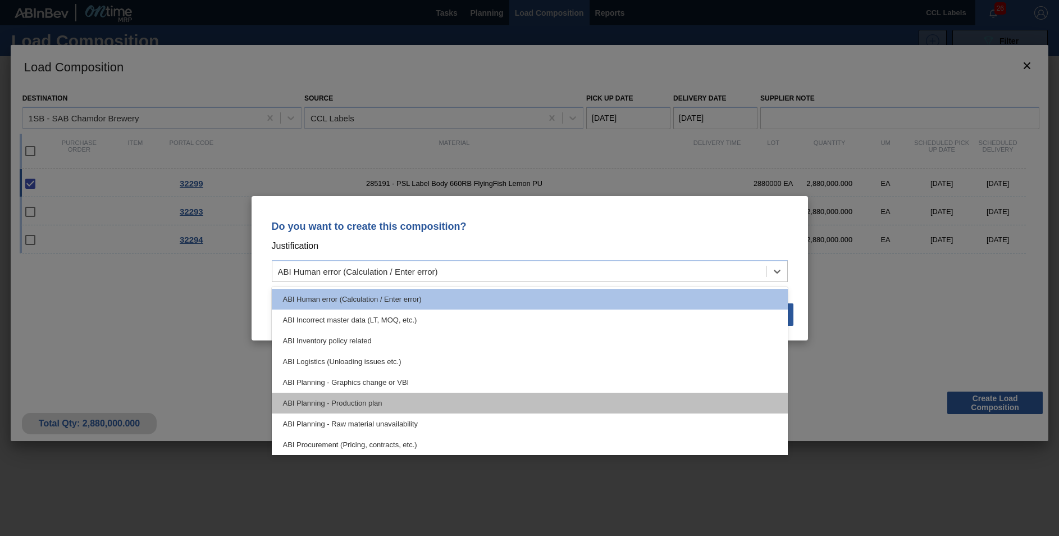
click at [406, 406] on div "ABI Planning - Production plan" at bounding box center [530, 403] width 516 height 21
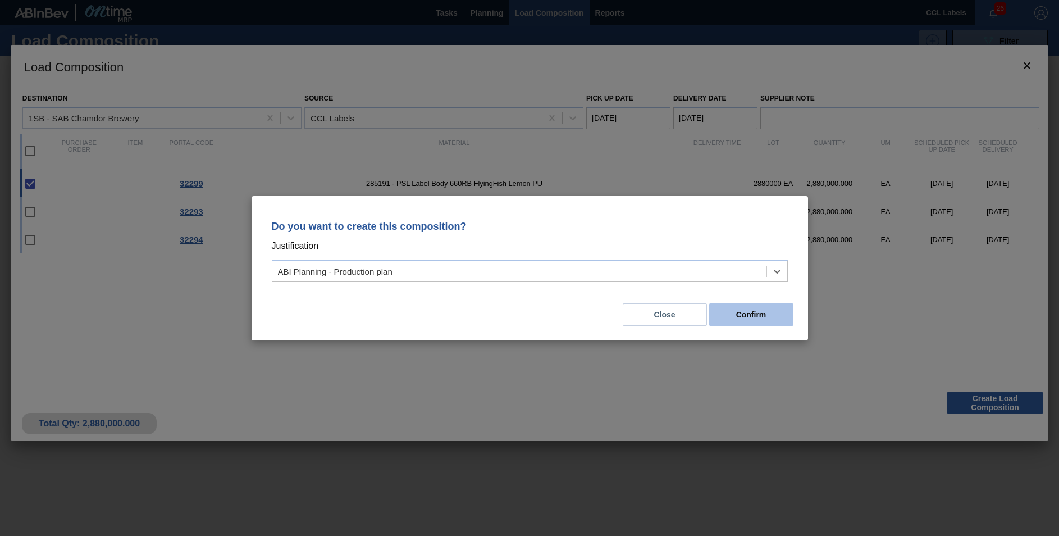
click at [754, 313] on button "Confirm" at bounding box center [751, 314] width 84 height 22
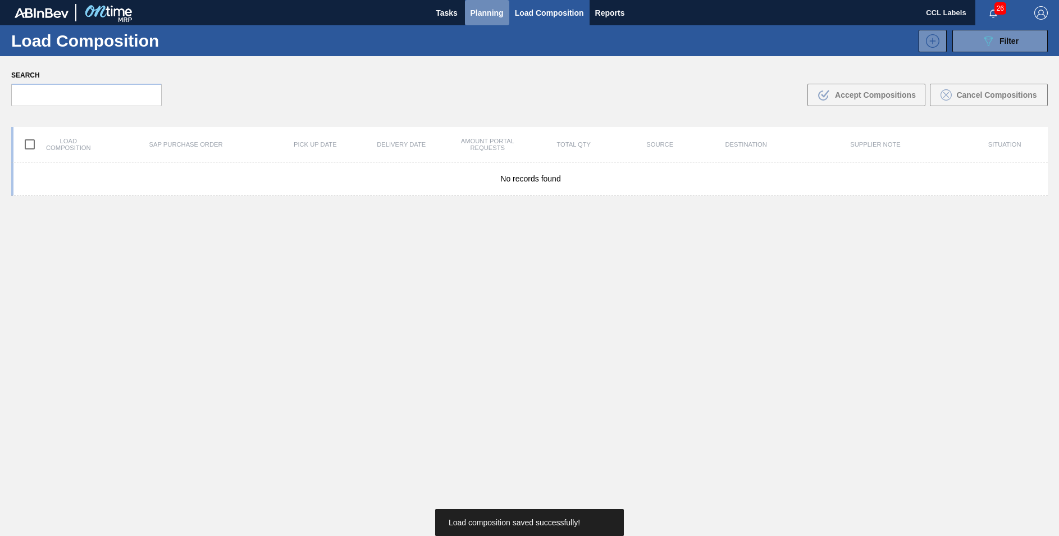
click at [479, 11] on span "Planning" at bounding box center [487, 12] width 33 height 13
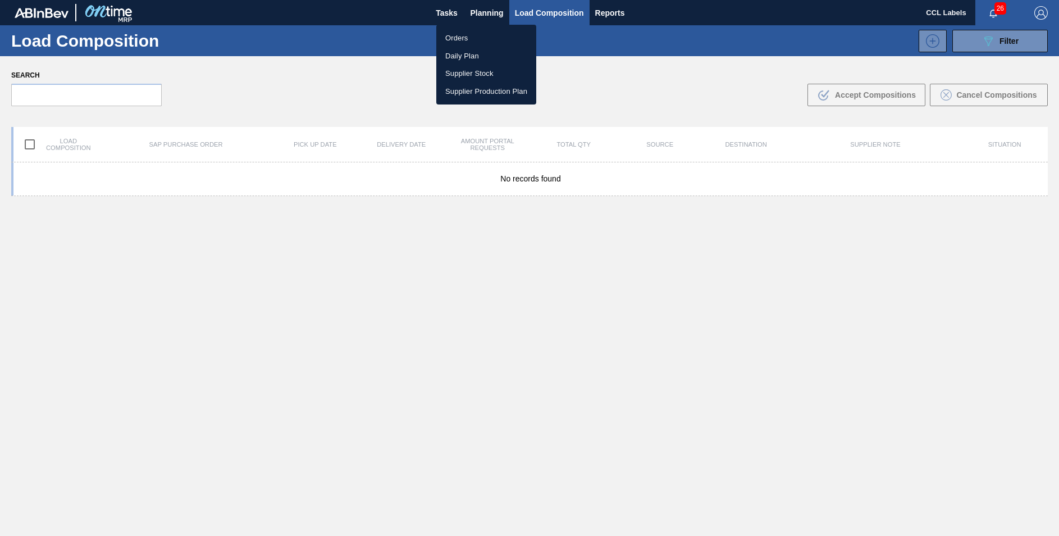
click at [466, 43] on li "Orders" at bounding box center [486, 38] width 100 height 18
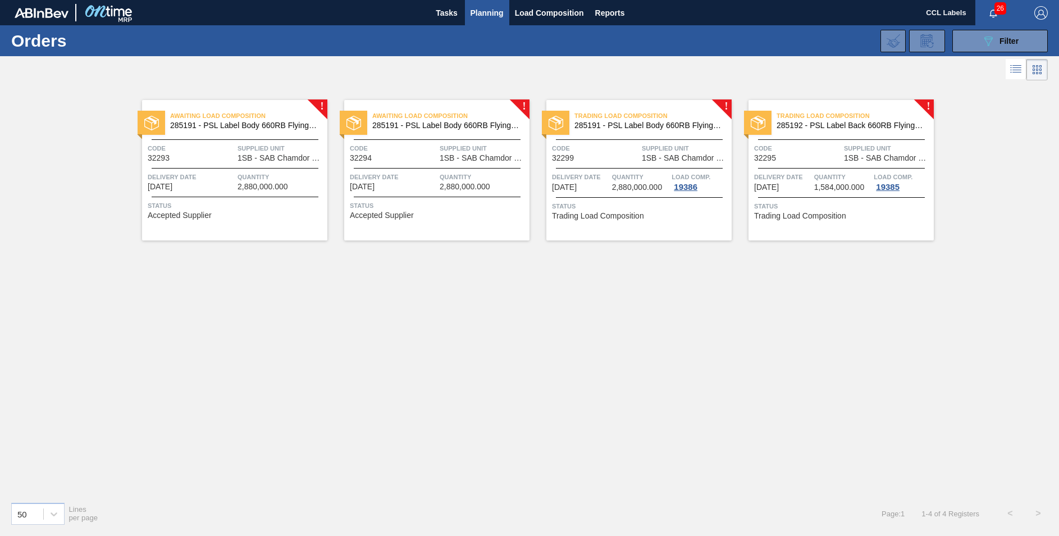
click at [432, 130] on div "Awaiting Load Composition 285191 - PSL Label Body 660RB FlyingFish Lemon PU" at bounding box center [436, 120] width 185 height 25
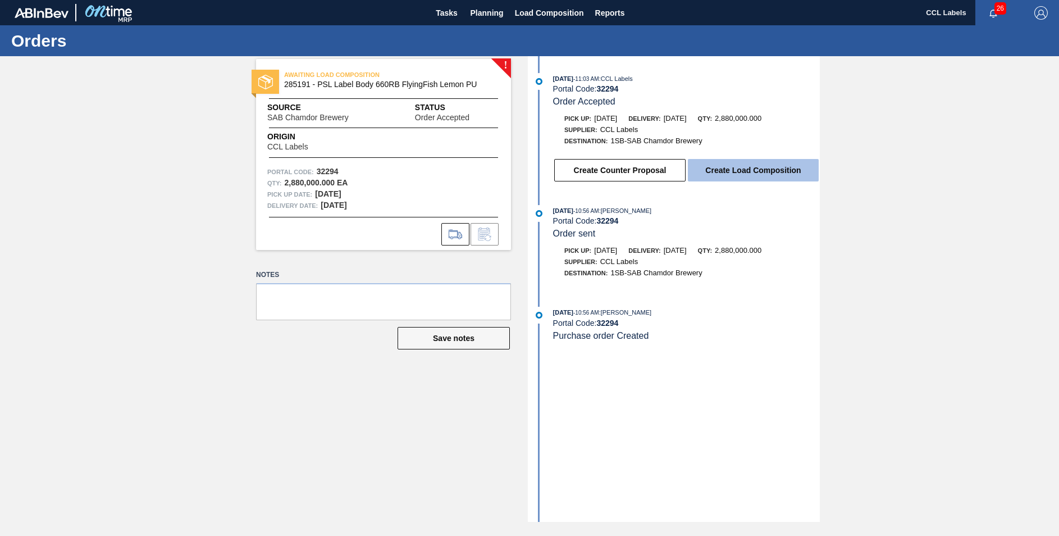
click at [758, 168] on button "Create Load Composition" at bounding box center [753, 170] width 131 height 22
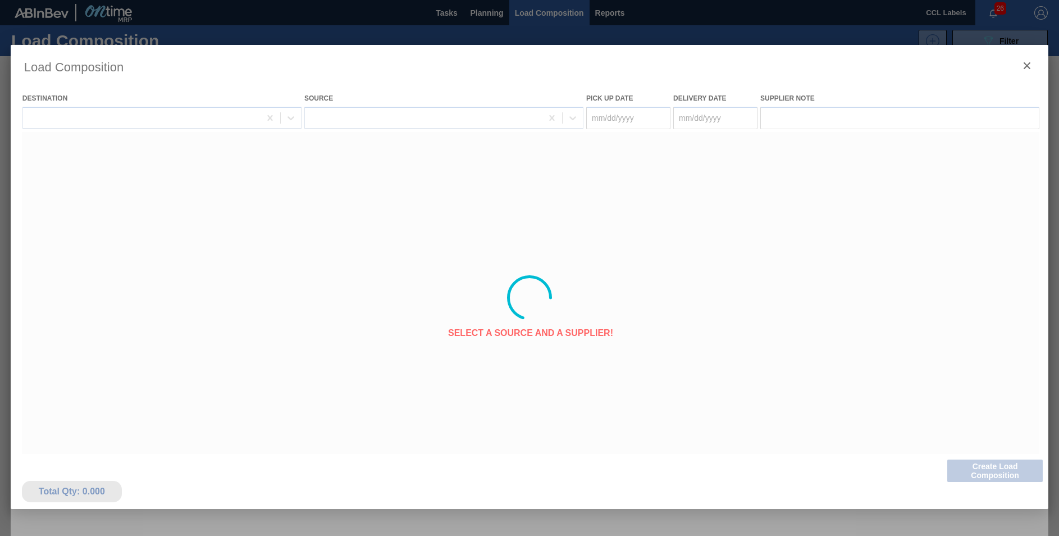
type Date "[DATE]"
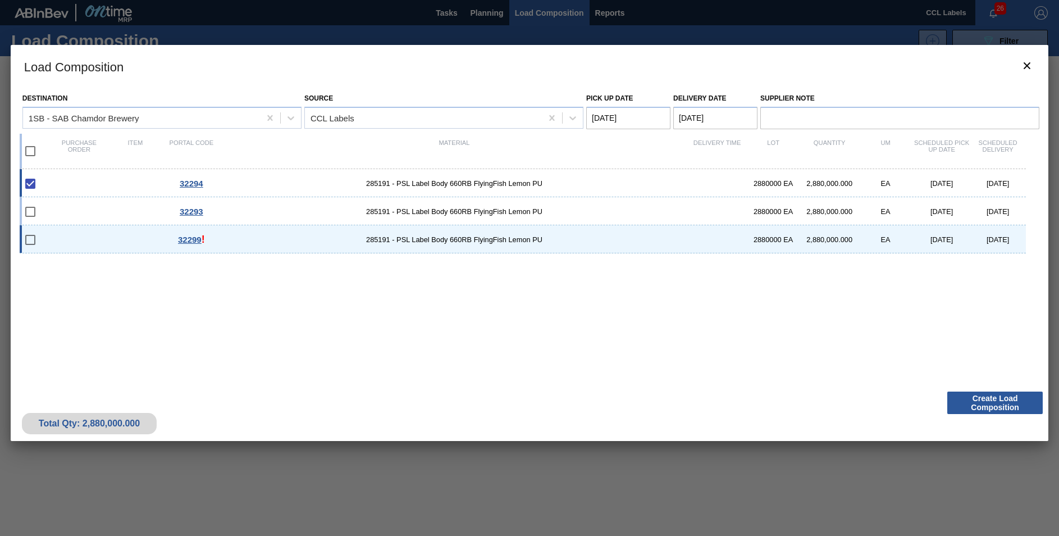
click at [198, 242] on span "32299" at bounding box center [190, 240] width 24 height 10
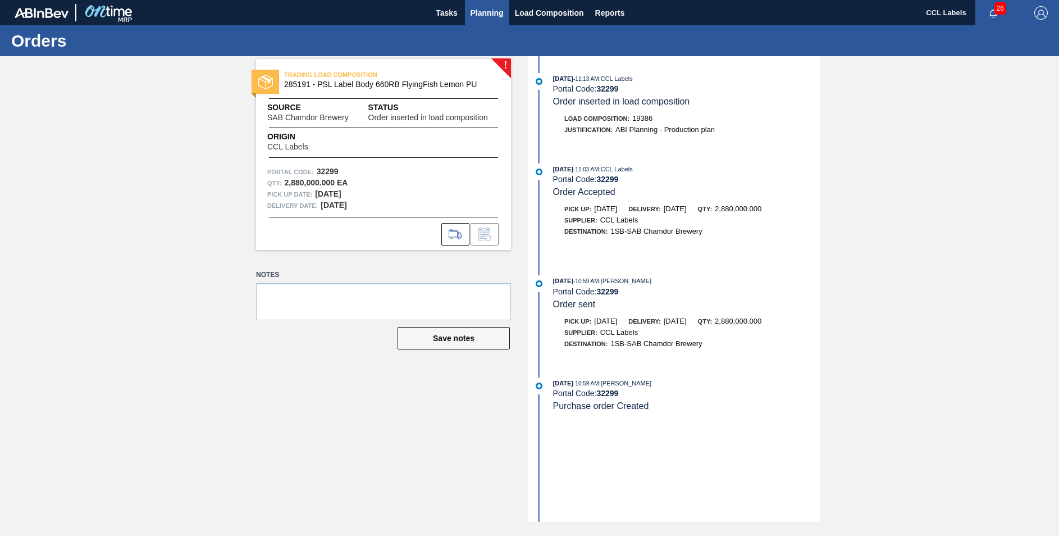
click at [474, 9] on span "Planning" at bounding box center [487, 12] width 33 height 13
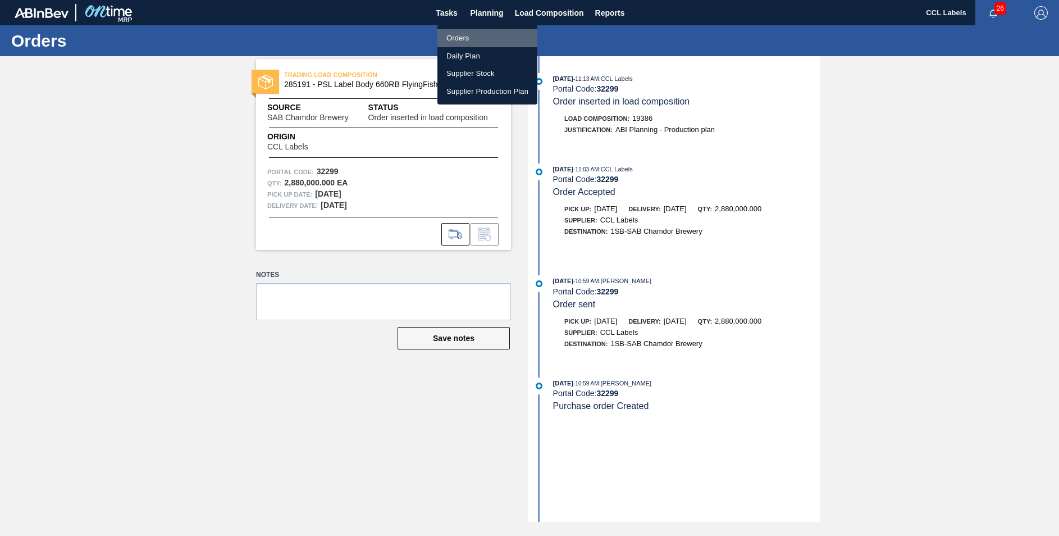
drag, startPoint x: 454, startPoint y: 39, endPoint x: 496, endPoint y: 42, distance: 41.6
click at [454, 39] on li "Orders" at bounding box center [487, 38] width 100 height 18
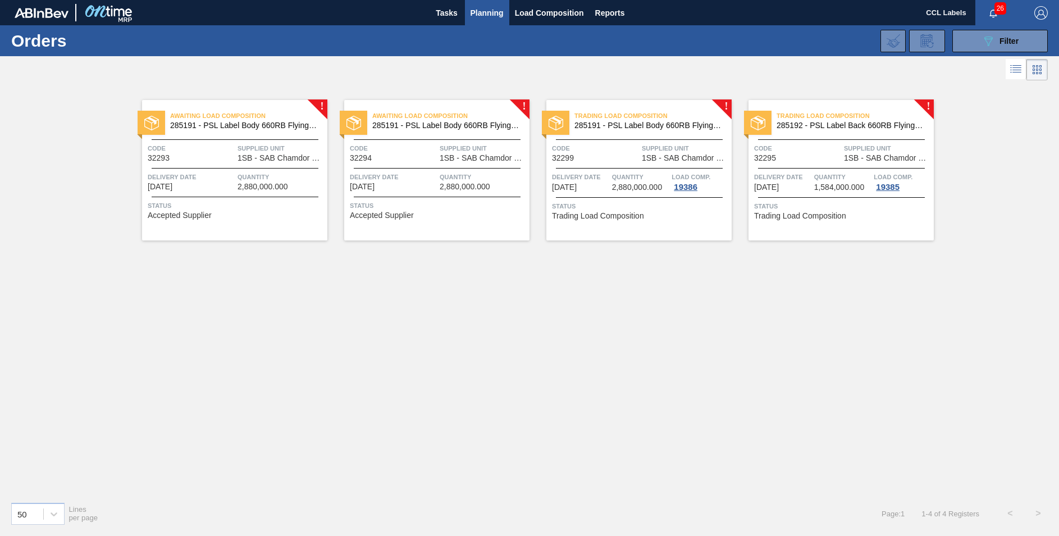
click at [264, 120] on span "Awaiting Load Composition" at bounding box center [248, 115] width 157 height 11
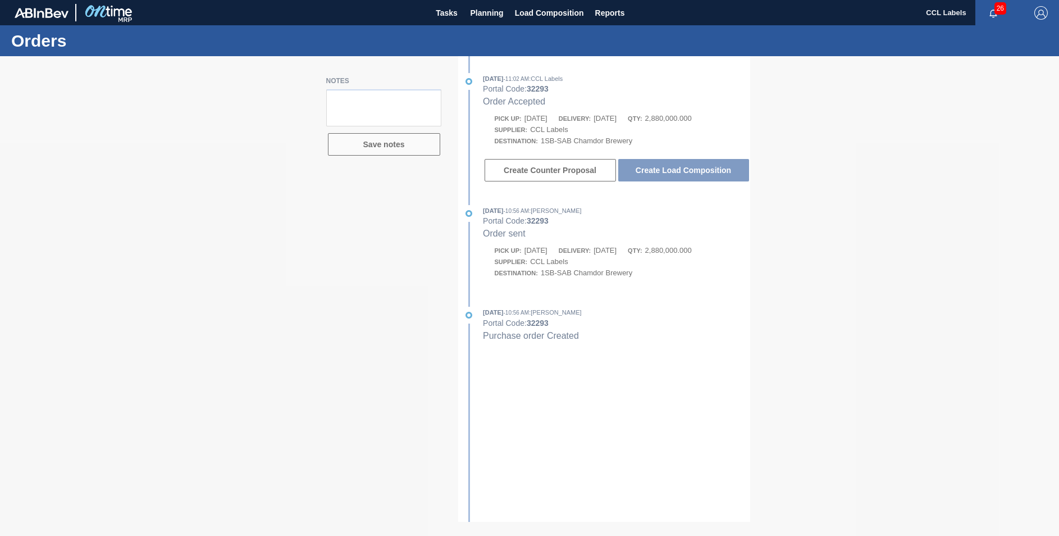
click at [679, 171] on div at bounding box center [529, 296] width 1059 height 480
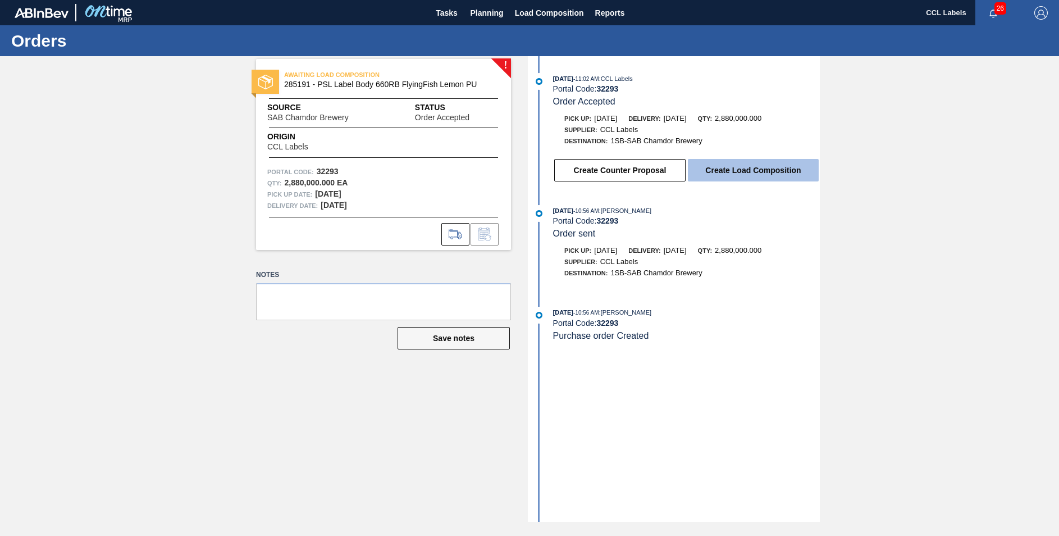
click at [755, 172] on button "Create Load Composition" at bounding box center [753, 170] width 131 height 22
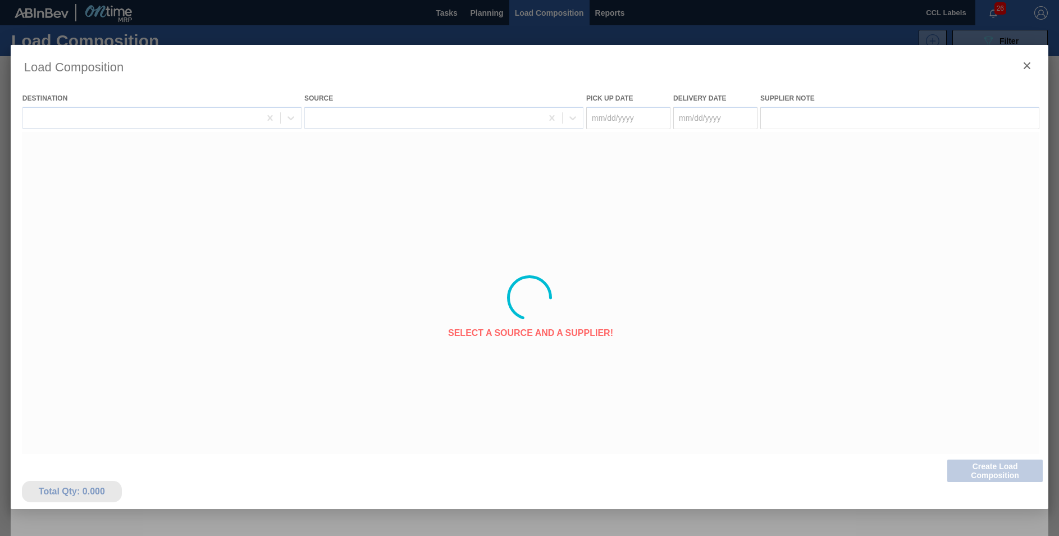
type Date "[DATE]"
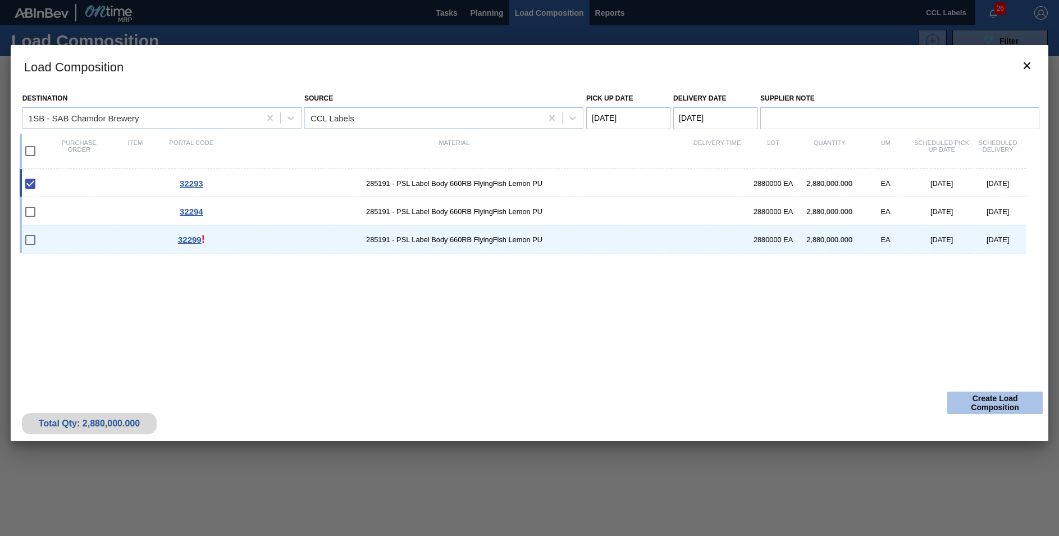
click at [980, 396] on button "Create Load Composition" at bounding box center [994, 402] width 95 height 22
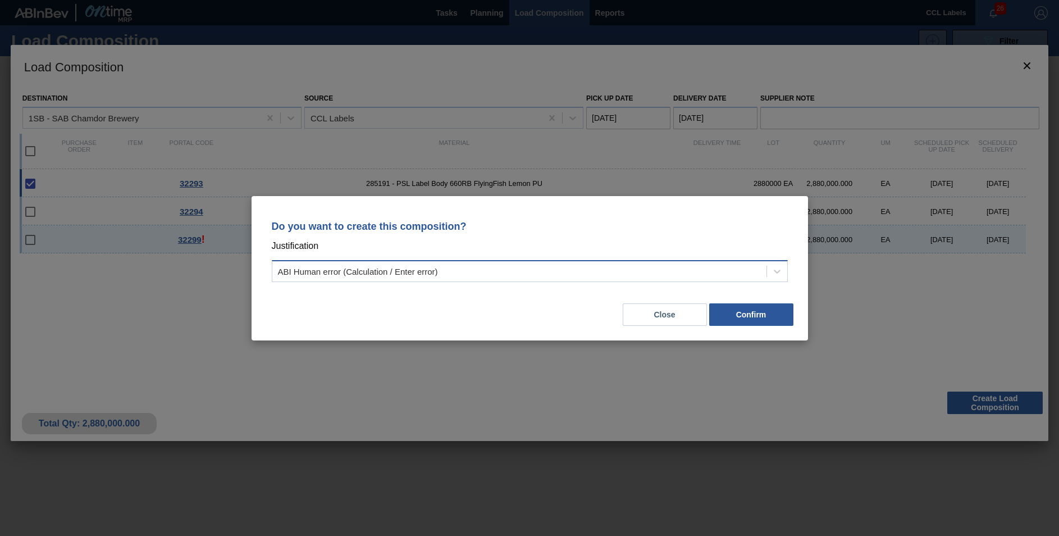
click at [536, 270] on div "ABI Human error (Calculation / Enter error)" at bounding box center [519, 271] width 494 height 16
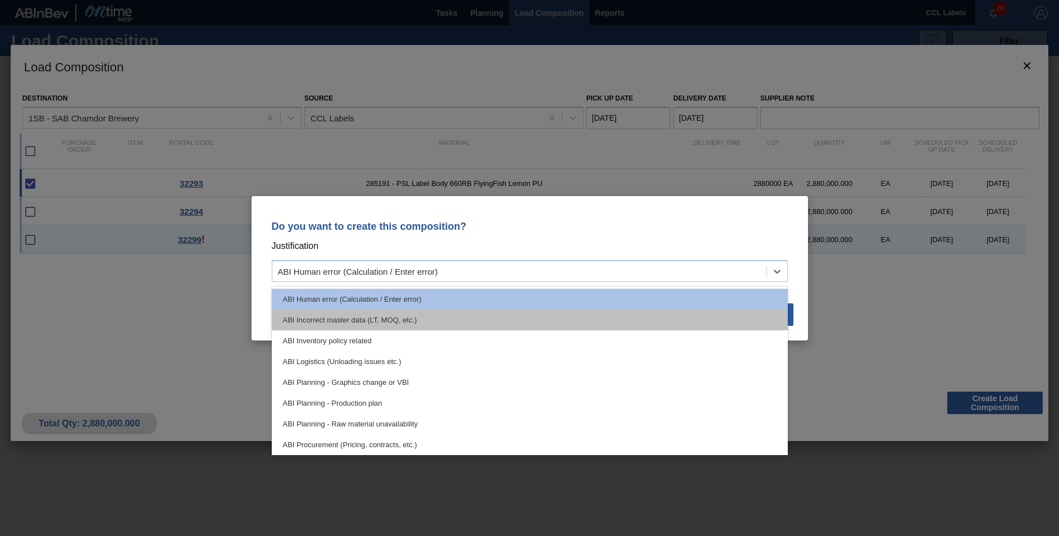
scroll to position [56, 0]
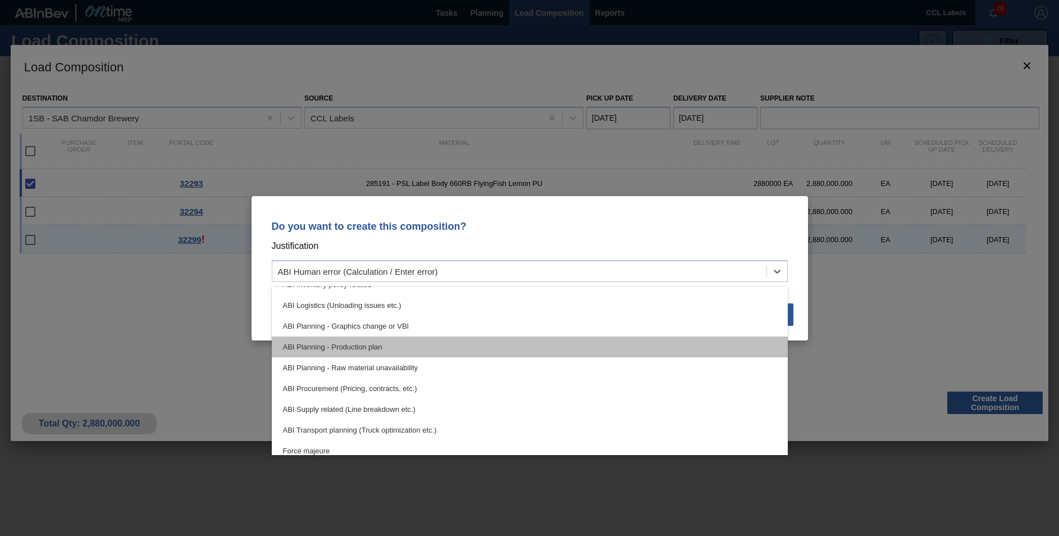
click at [402, 348] on div "ABI Planning - Production plan" at bounding box center [530, 346] width 516 height 21
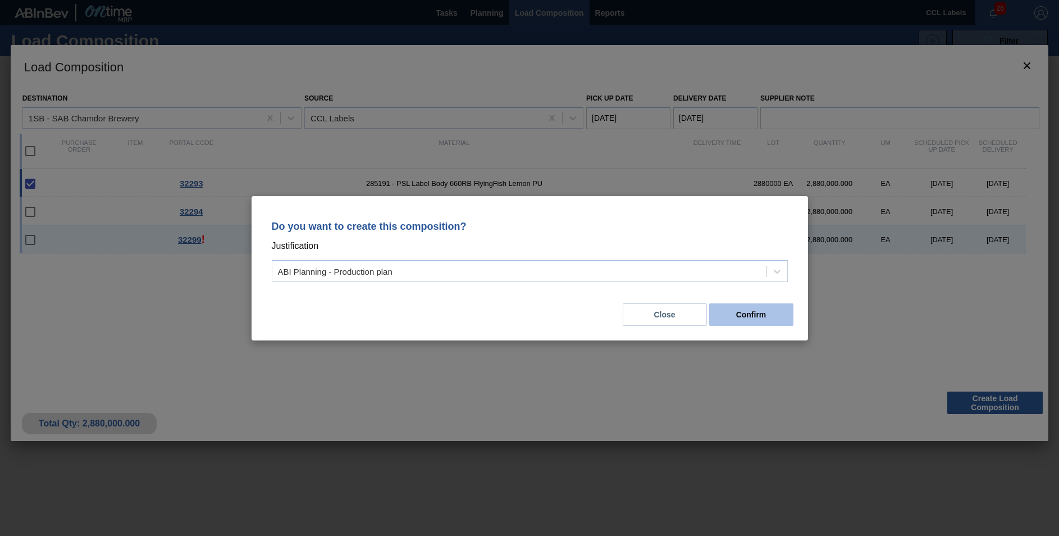
click at [754, 313] on button "Confirm" at bounding box center [751, 314] width 84 height 22
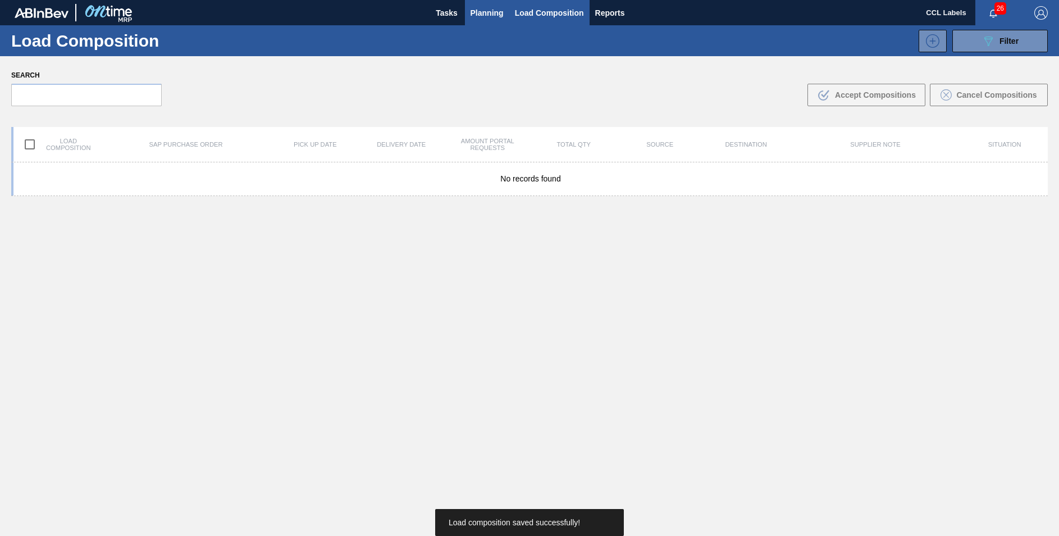
click at [494, 17] on span "Planning" at bounding box center [487, 12] width 33 height 13
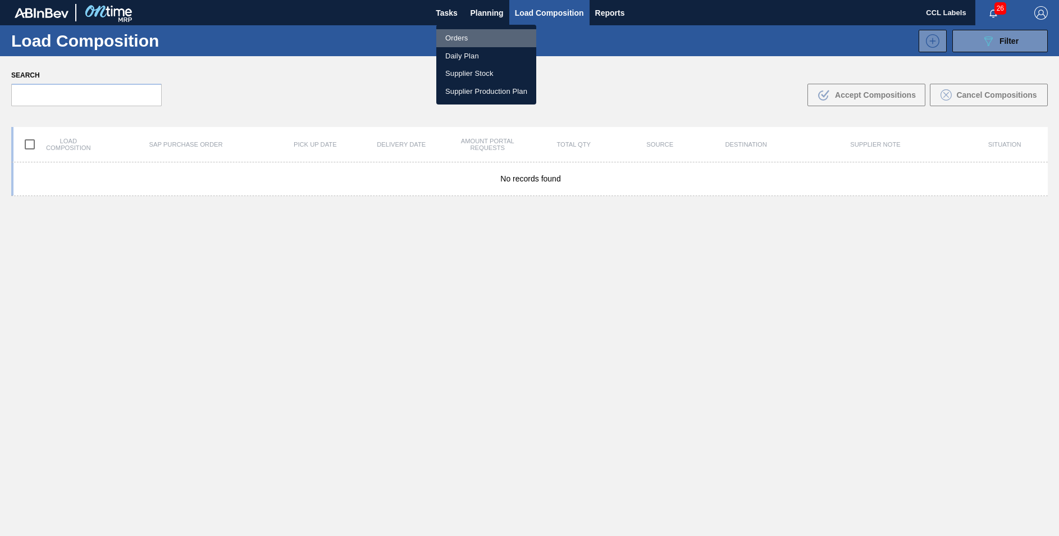
drag, startPoint x: 451, startPoint y: 32, endPoint x: 453, endPoint y: 43, distance: 11.4
click at [451, 34] on li "Orders" at bounding box center [486, 38] width 100 height 18
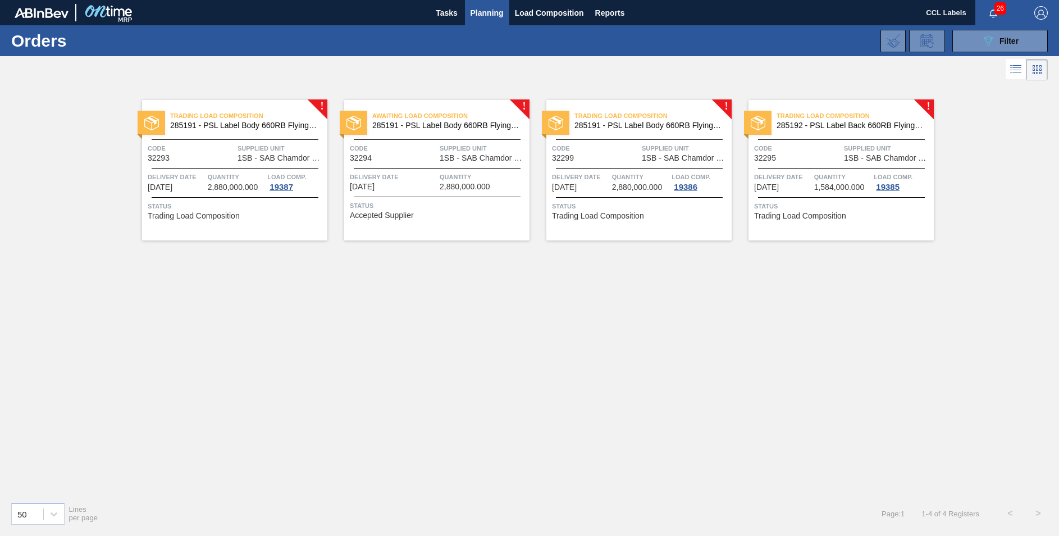
click at [435, 118] on span "Awaiting Load Composition" at bounding box center [450, 115] width 157 height 11
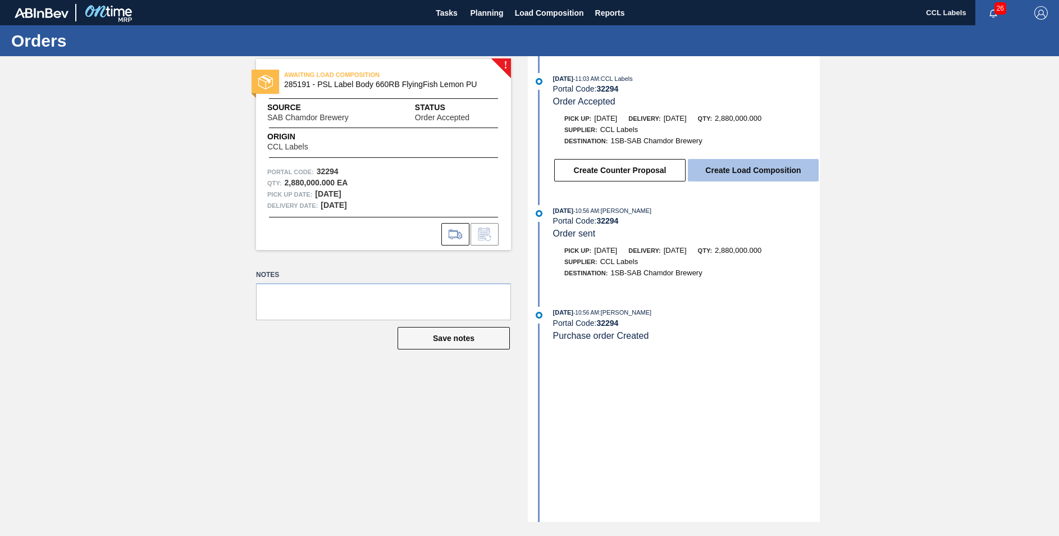
click at [755, 170] on button "Create Load Composition" at bounding box center [753, 170] width 131 height 22
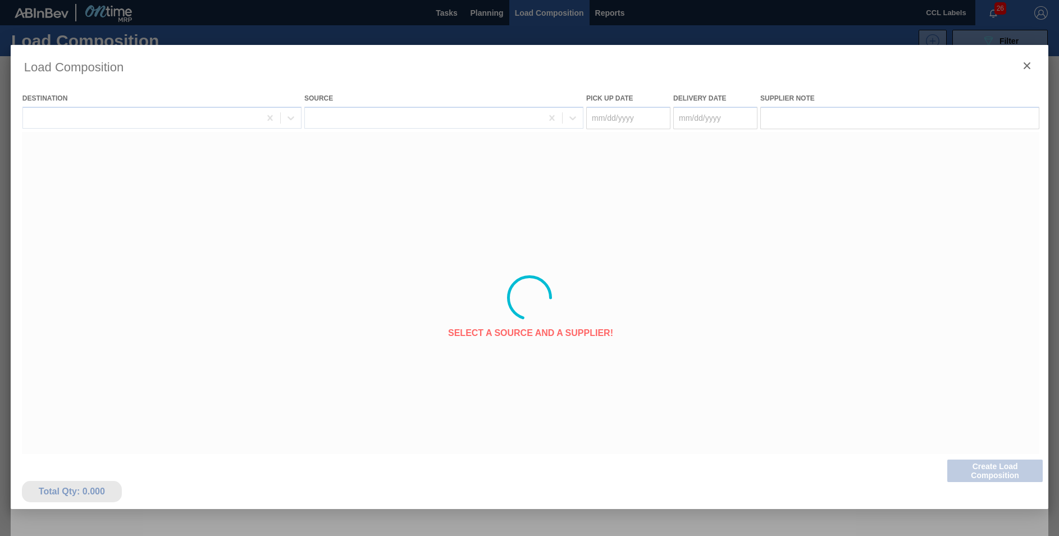
type Date "[DATE]"
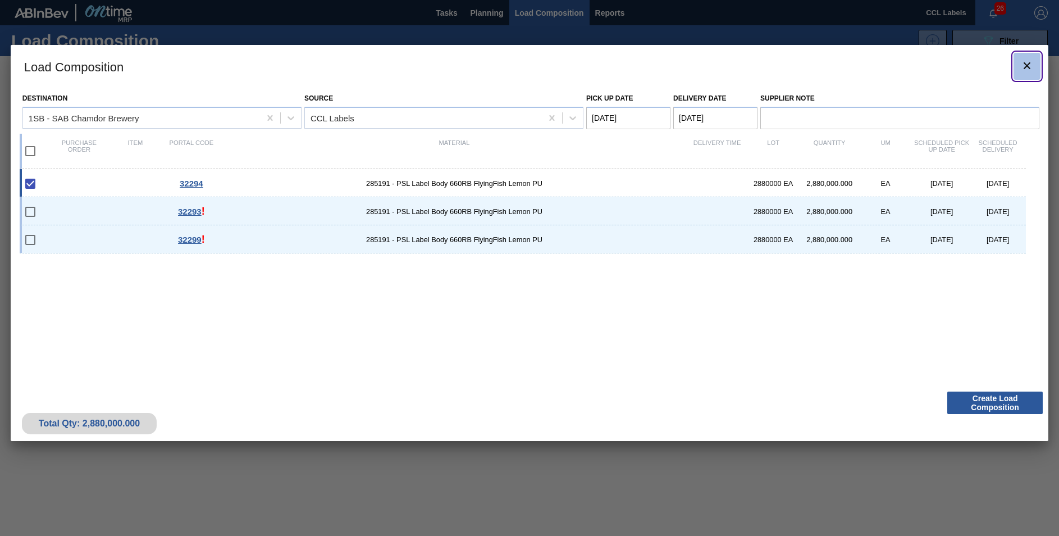
click at [1032, 62] on icon "botão de ícone" at bounding box center [1026, 65] width 13 height 13
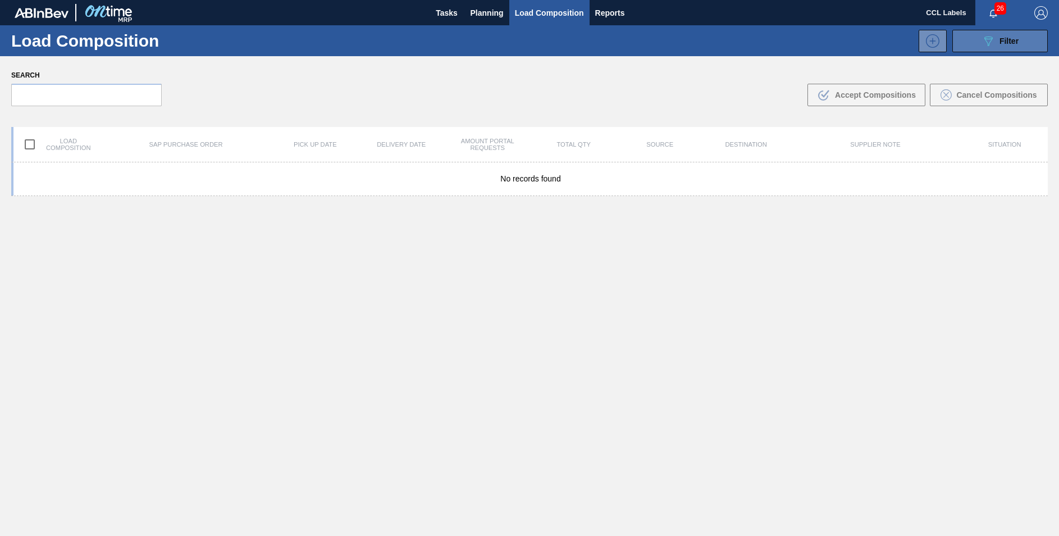
click at [1012, 42] on span "Filter" at bounding box center [1009, 41] width 19 height 9
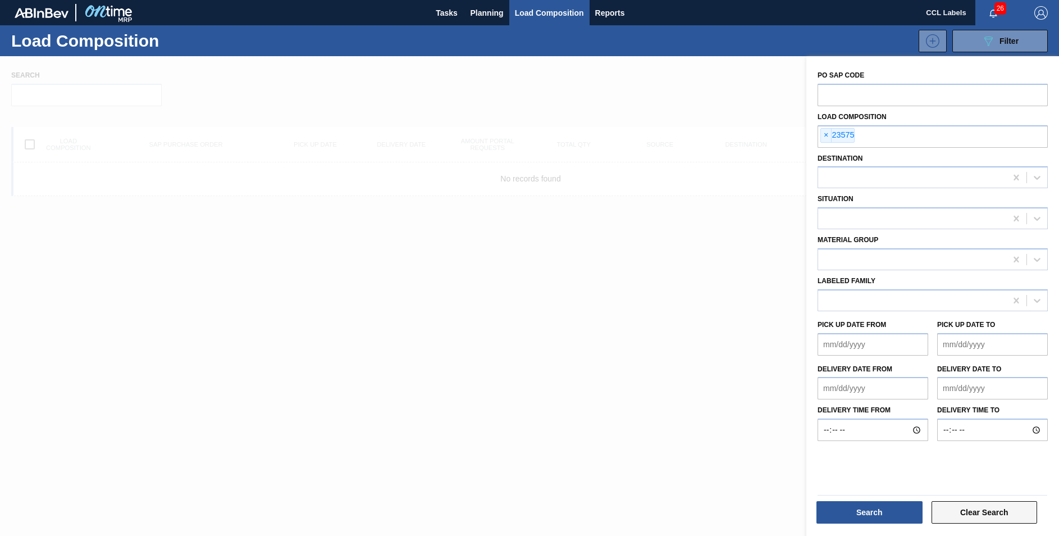
click at [970, 513] on button "Clear Search" at bounding box center [985, 512] width 106 height 22
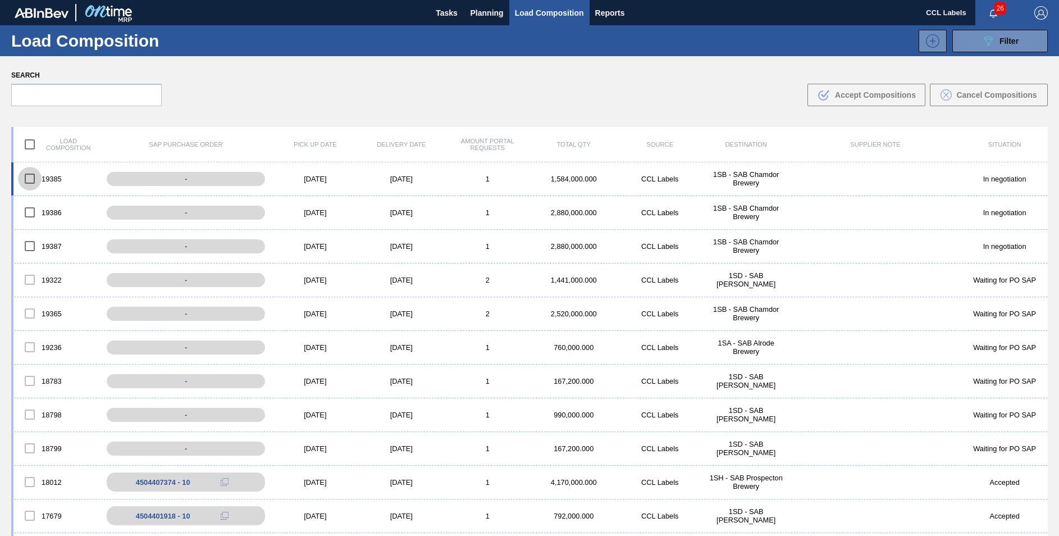
click at [30, 184] on input "checkbox" at bounding box center [30, 179] width 24 height 24
drag, startPoint x: 35, startPoint y: 173, endPoint x: 74, endPoint y: 180, distance: 39.4
click at [36, 175] on input "checkbox" at bounding box center [30, 179] width 24 height 24
checkbox input "false"
click at [499, 15] on span "Planning" at bounding box center [487, 12] width 33 height 13
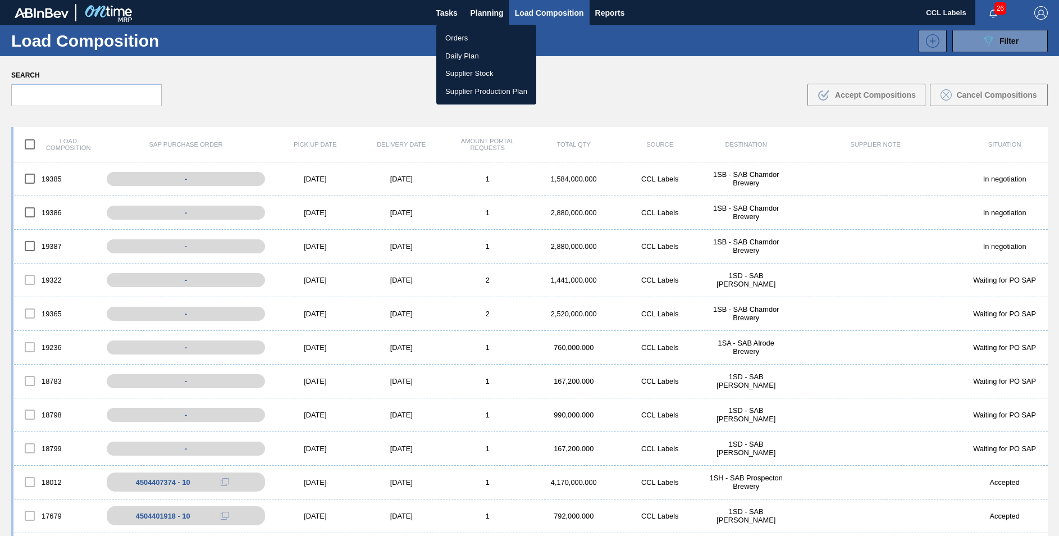
drag, startPoint x: 449, startPoint y: 42, endPoint x: 465, endPoint y: 39, distance: 16.6
click at [450, 42] on li "Orders" at bounding box center [486, 38] width 100 height 18
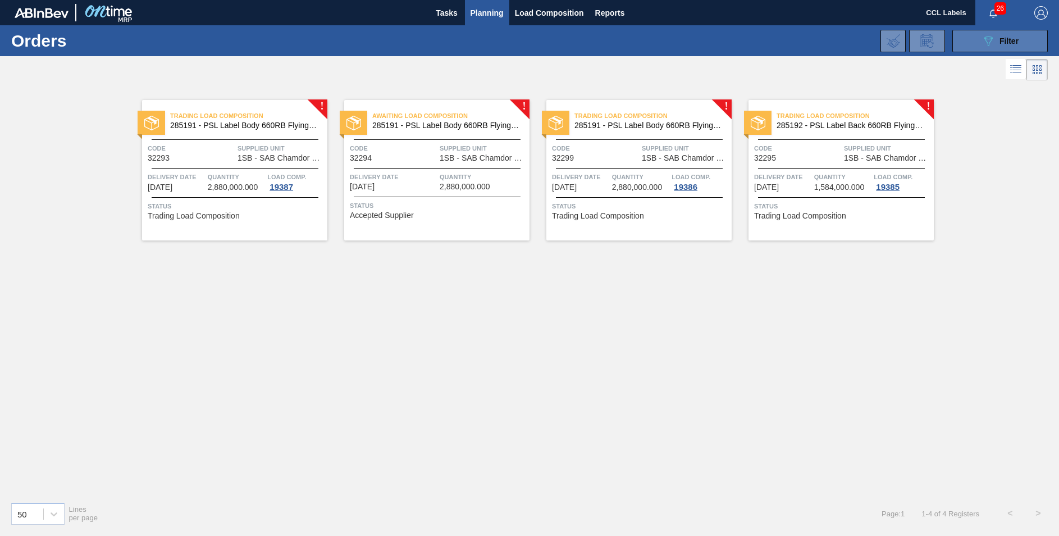
click at [985, 38] on icon "089F7B8B-B2A5-4AFE-B5C0-19BA573D28AC" at bounding box center [988, 40] width 13 height 13
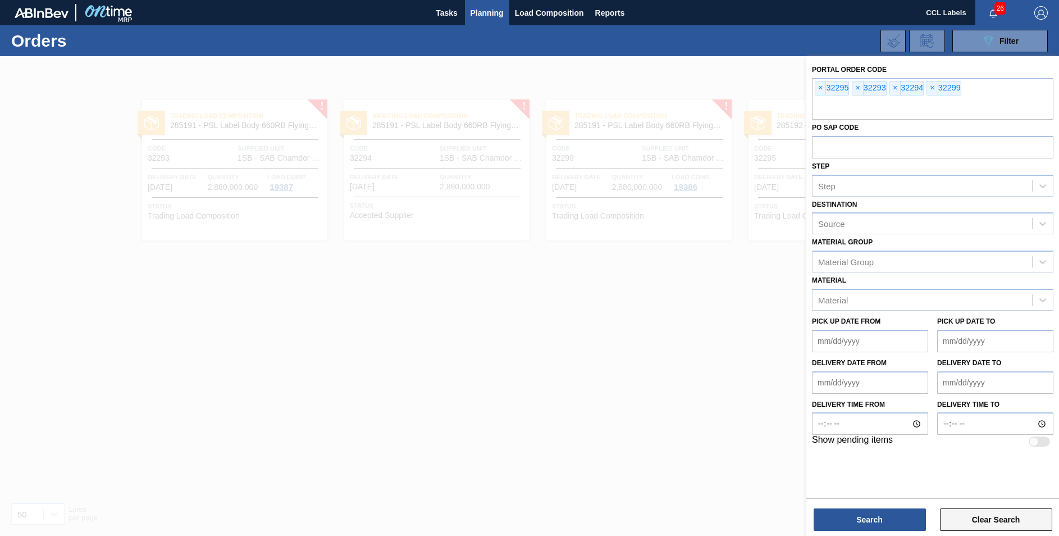
click at [986, 522] on button "Clear Search" at bounding box center [996, 519] width 112 height 22
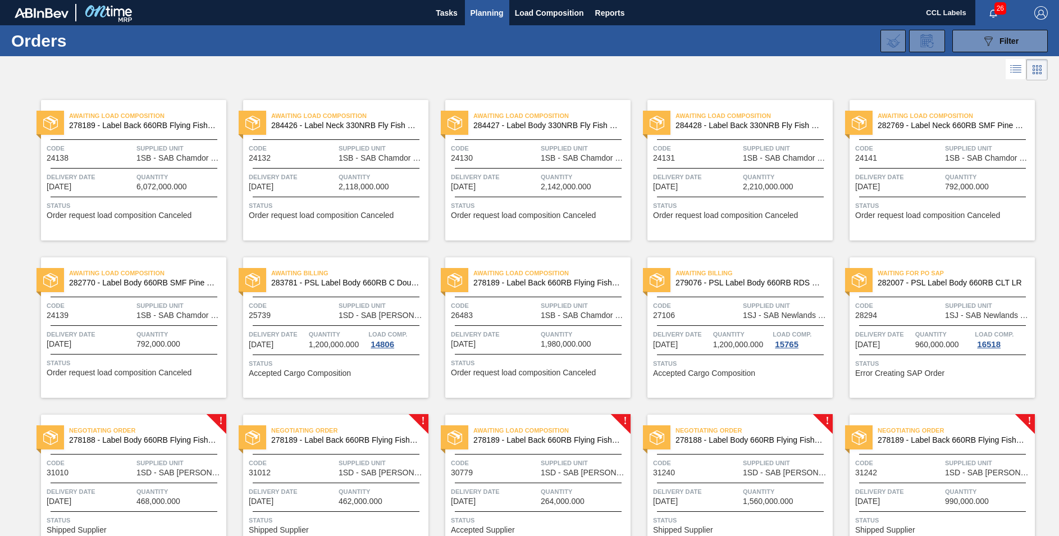
click at [494, 10] on span "Planning" at bounding box center [487, 12] width 33 height 13
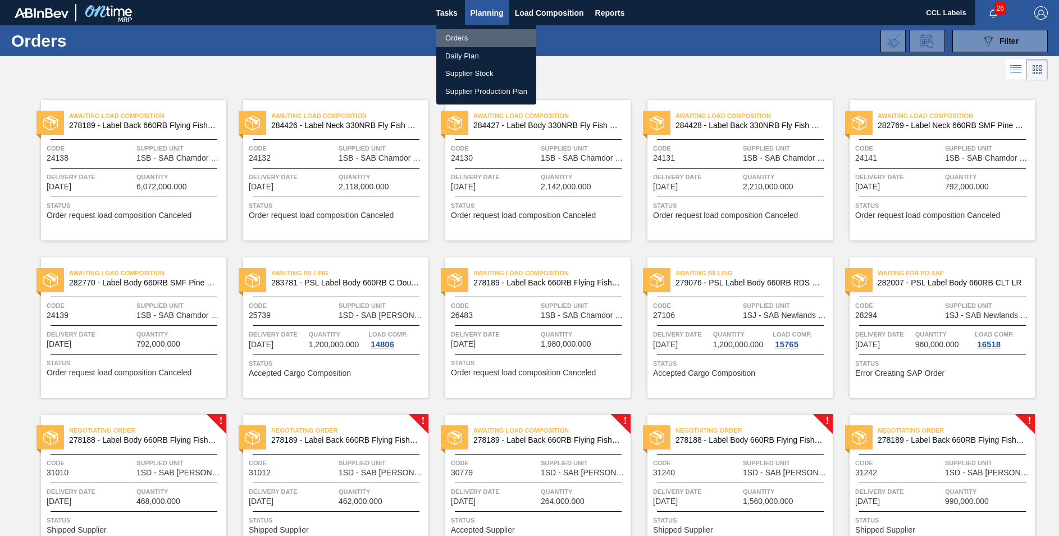
click at [464, 38] on li "Orders" at bounding box center [486, 38] width 100 height 18
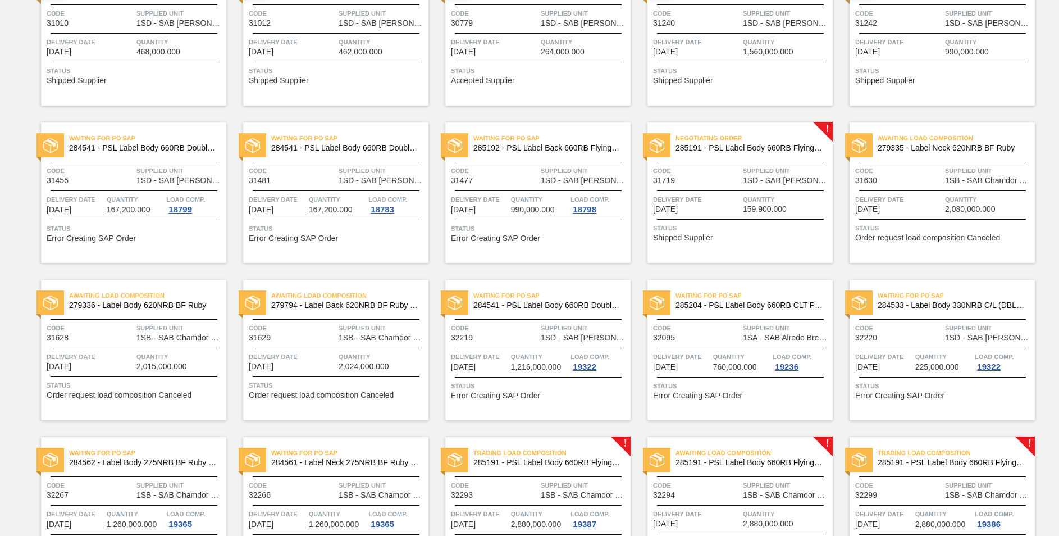
scroll to position [690, 0]
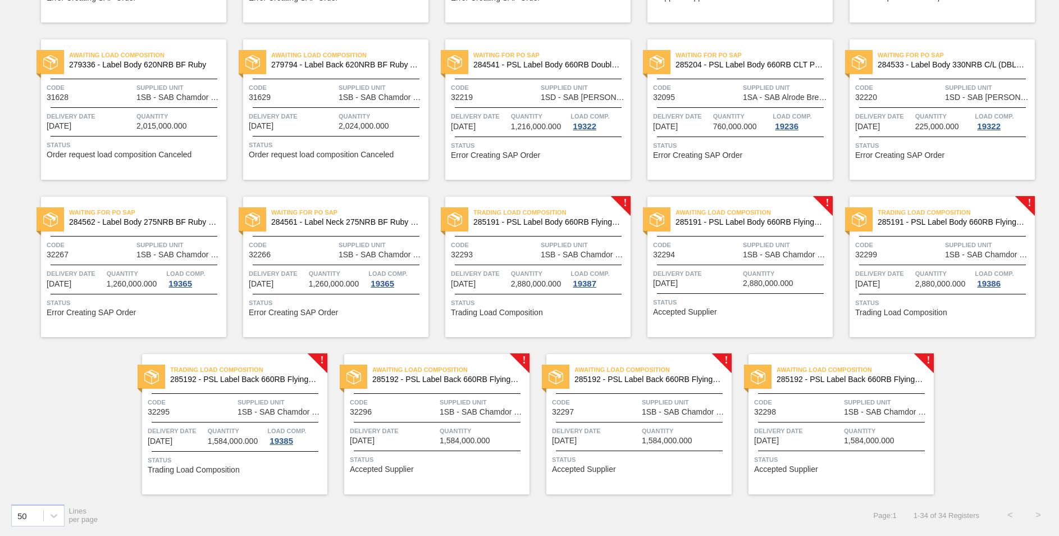
click at [739, 220] on span "285191 - PSL Label Body 660RB FlyingFish Lemon PU" at bounding box center [750, 222] width 148 height 8
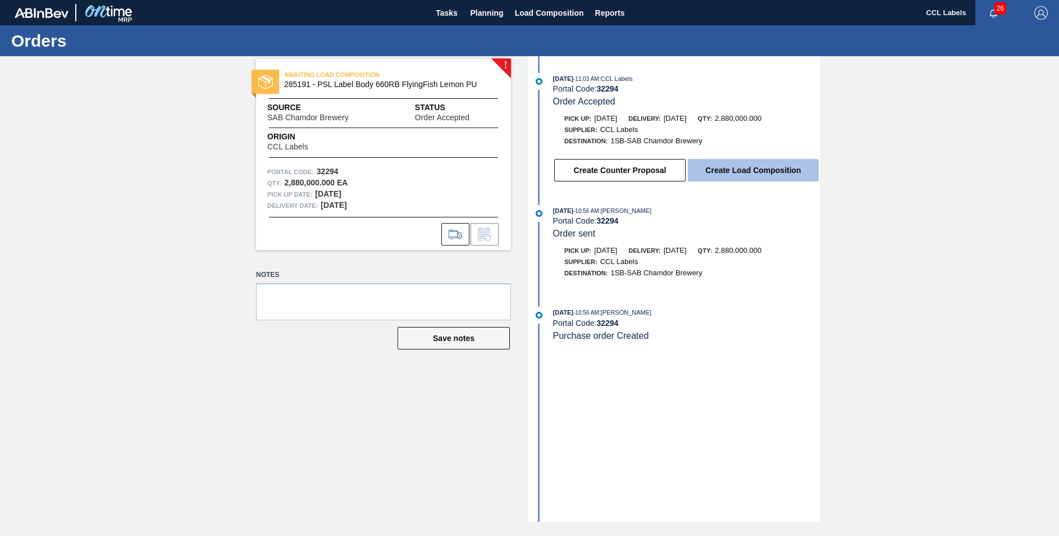
click at [749, 174] on button "Create Load Composition" at bounding box center [753, 170] width 131 height 22
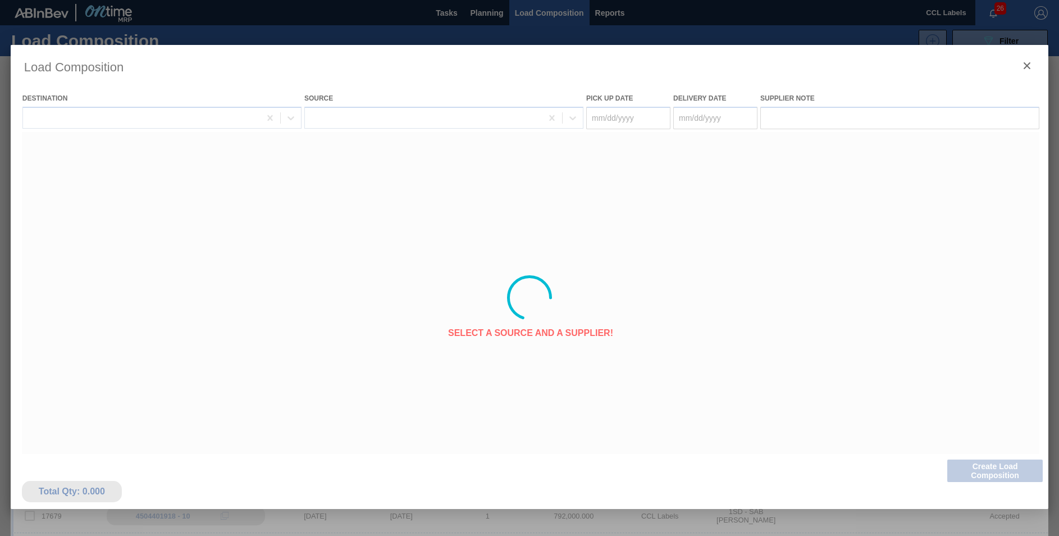
type Date "[DATE]"
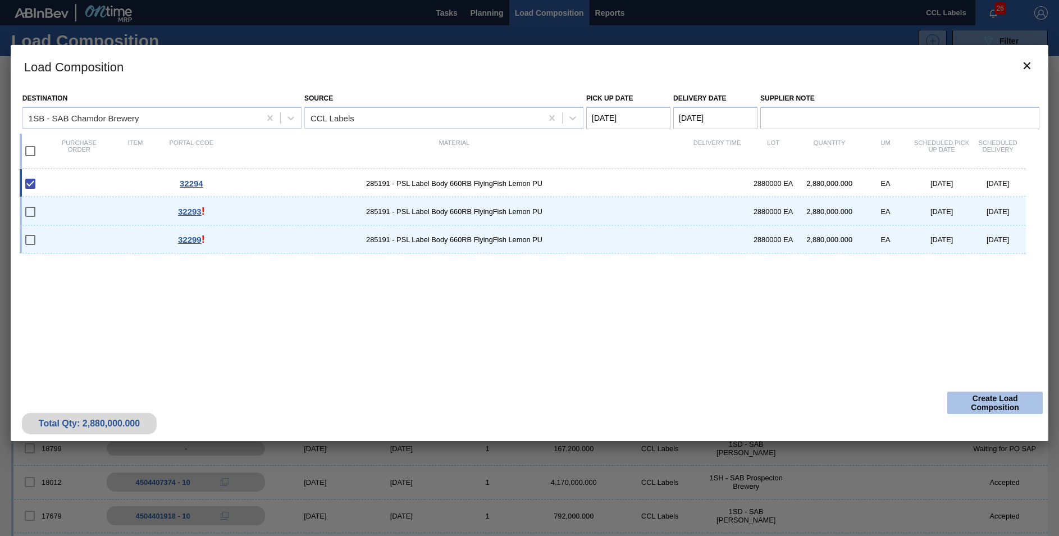
drag, startPoint x: 981, startPoint y: 386, endPoint x: 981, endPoint y: 395, distance: 8.4
click at [981, 395] on div "Total Qty: 2,880,000.000 Create Load Composition" at bounding box center [530, 413] width 1038 height 55
drag, startPoint x: 981, startPoint y: 395, endPoint x: 974, endPoint y: 403, distance: 11.1
click at [974, 403] on button "Create Load Composition" at bounding box center [994, 402] width 95 height 22
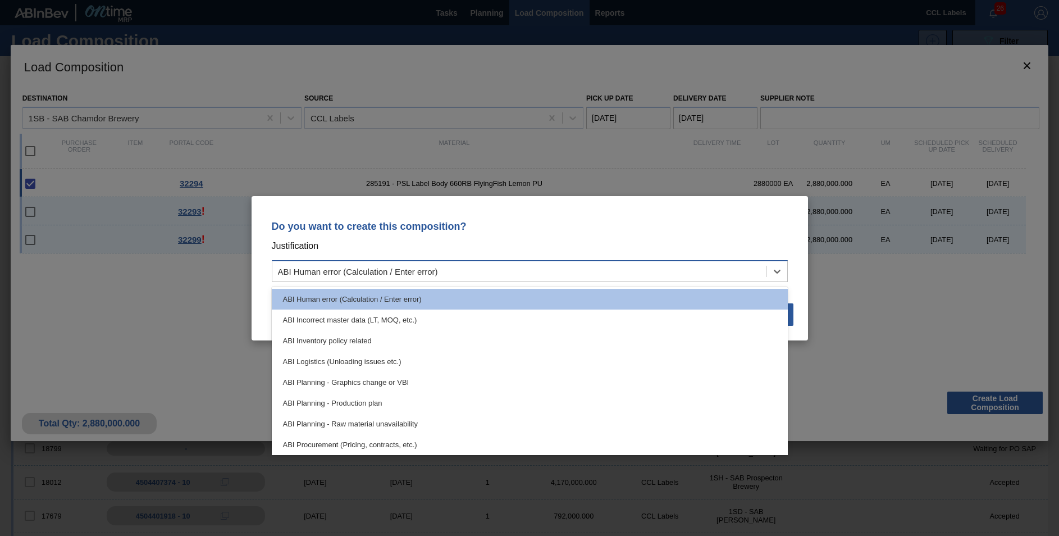
drag, startPoint x: 527, startPoint y: 271, endPoint x: 530, endPoint y: 280, distance: 9.8
click at [528, 272] on div "ABI Human error (Calculation / Enter error)" at bounding box center [519, 271] width 494 height 16
drag, startPoint x: 440, startPoint y: 399, endPoint x: 454, endPoint y: 400, distance: 13.5
click at [445, 400] on div "ABI Planning - Production plan" at bounding box center [530, 403] width 516 height 21
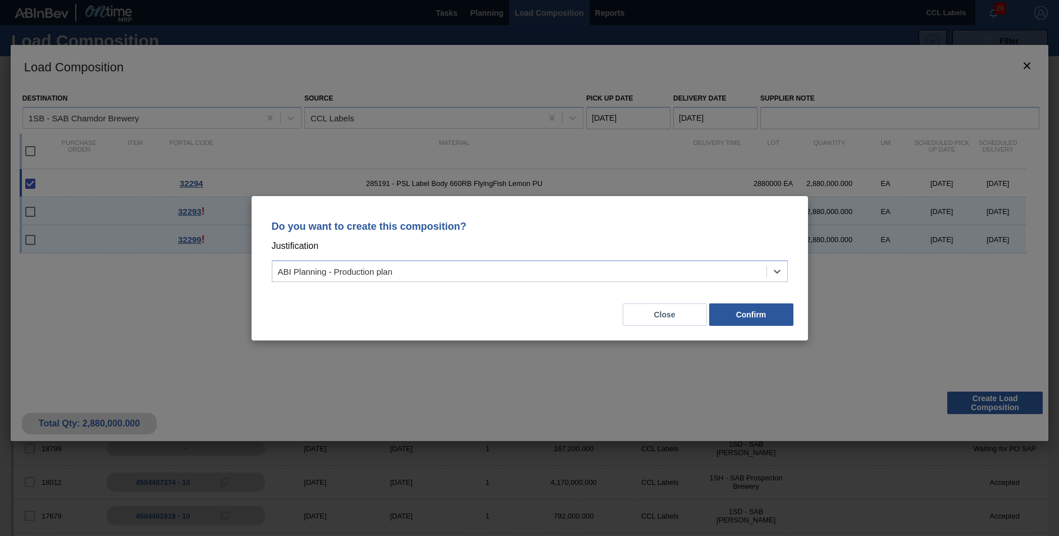
click at [756, 302] on div "Close Confirm" at bounding box center [530, 308] width 530 height 38
click at [734, 322] on button "Confirm" at bounding box center [751, 314] width 84 height 22
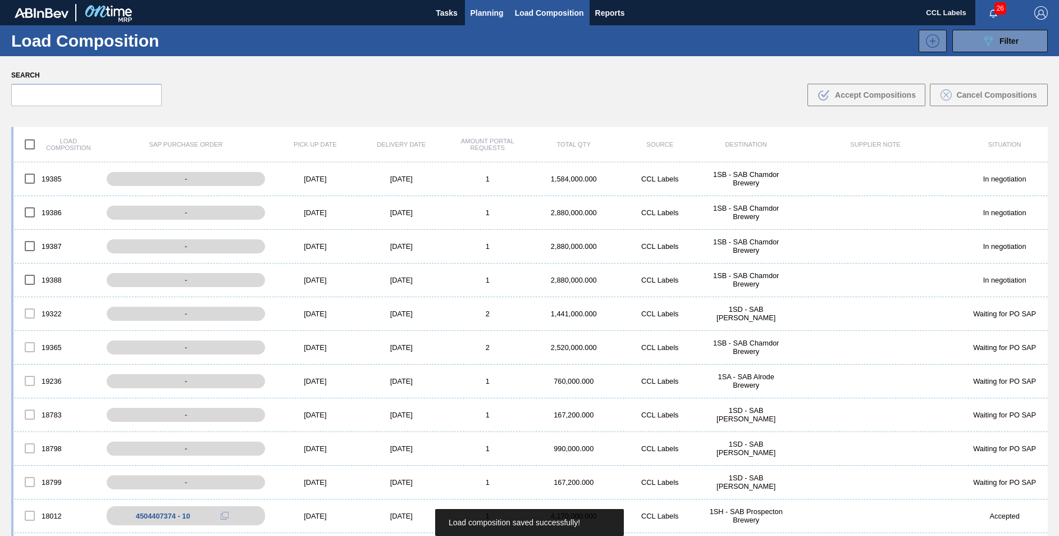
click at [505, 8] on button "Planning" at bounding box center [487, 12] width 44 height 25
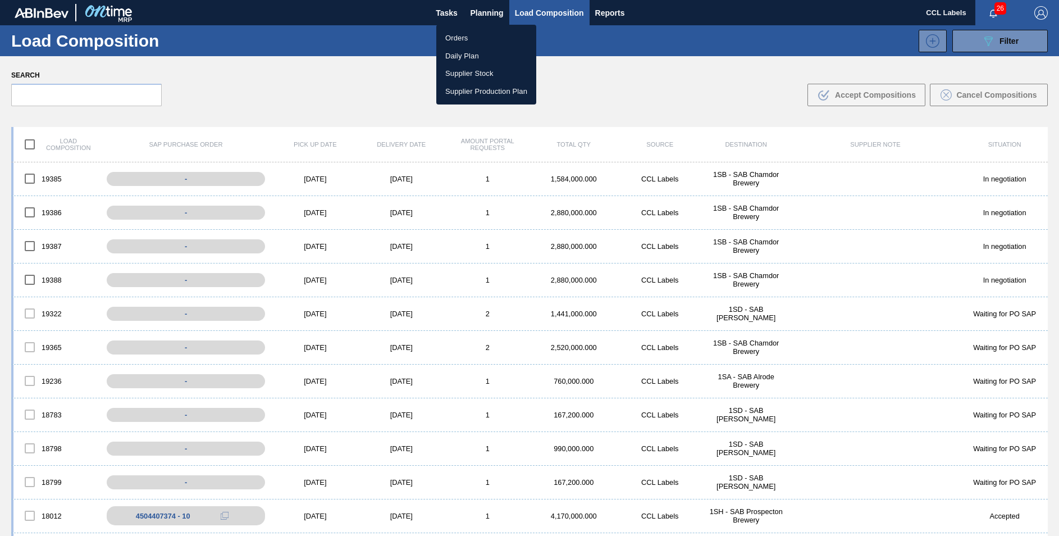
click at [462, 43] on li "Orders" at bounding box center [486, 38] width 100 height 18
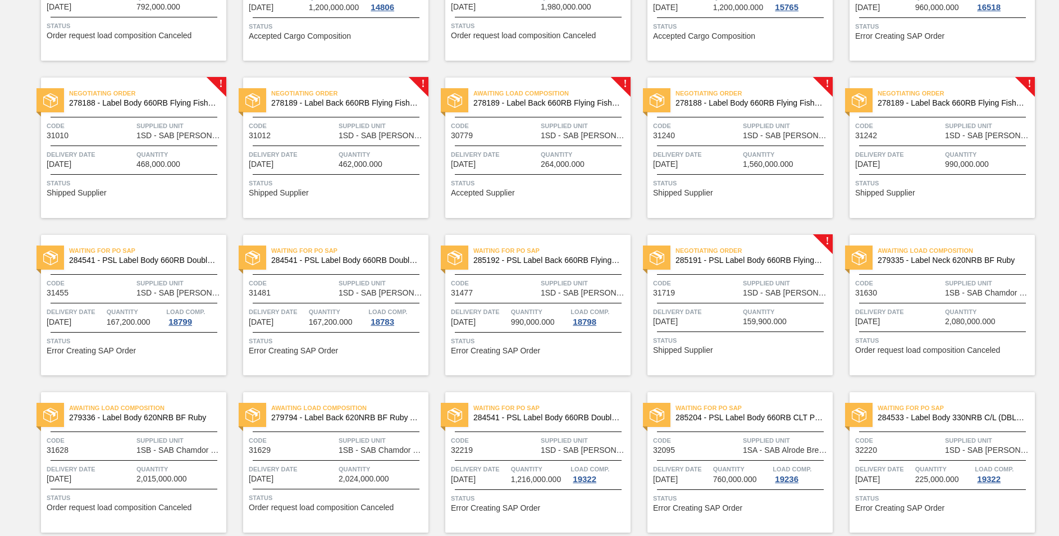
scroll to position [690, 0]
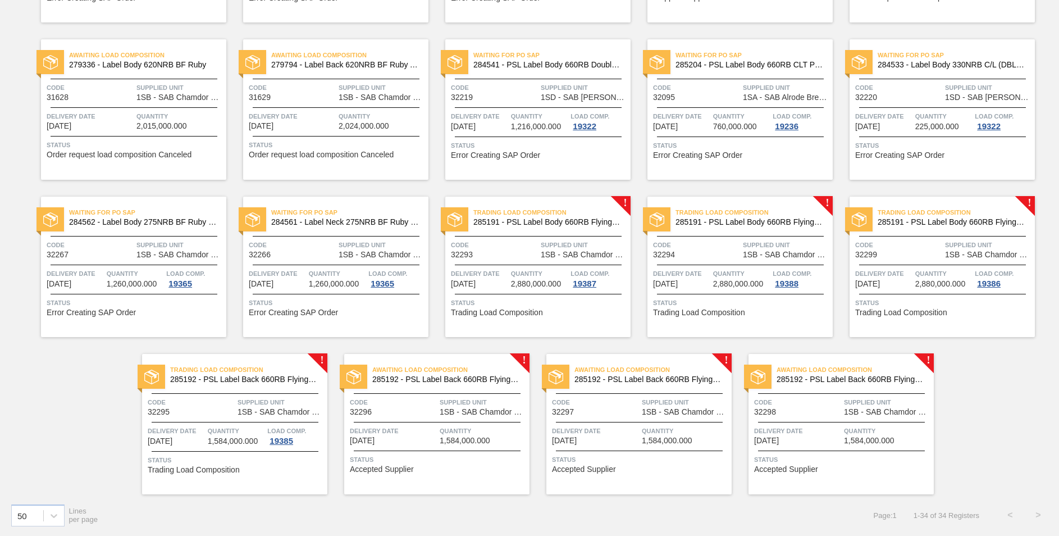
click at [459, 381] on span "285192 - PSL Label Back 660RB FlyingFish Lemon PU" at bounding box center [446, 379] width 148 height 8
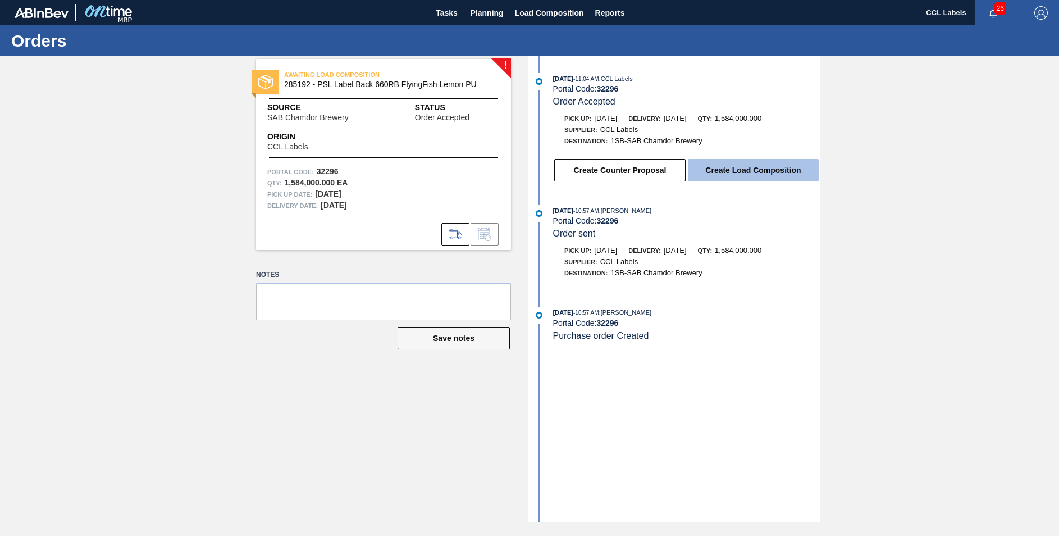
click at [702, 174] on button "Create Load Composition" at bounding box center [753, 170] width 131 height 22
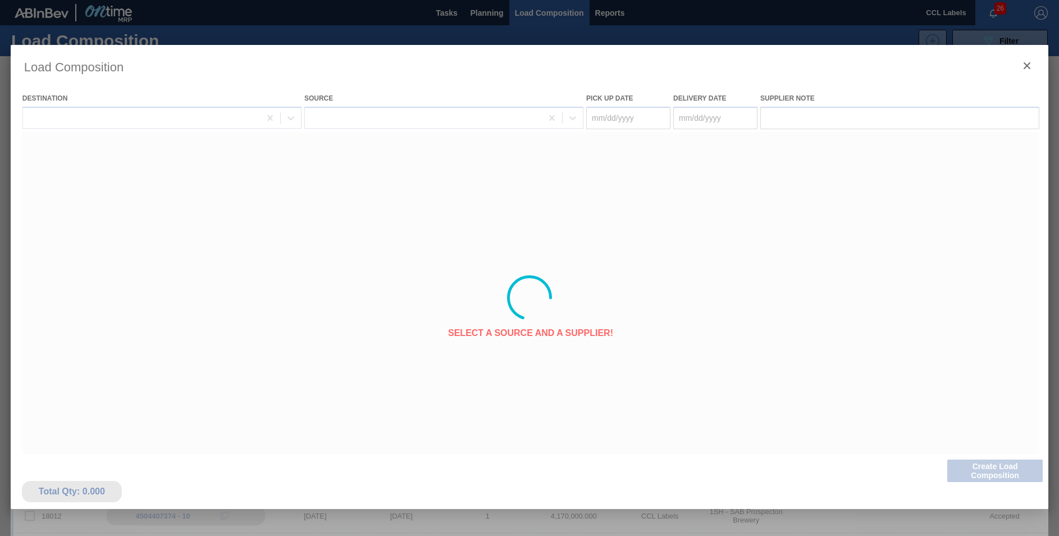
type Date "[DATE]"
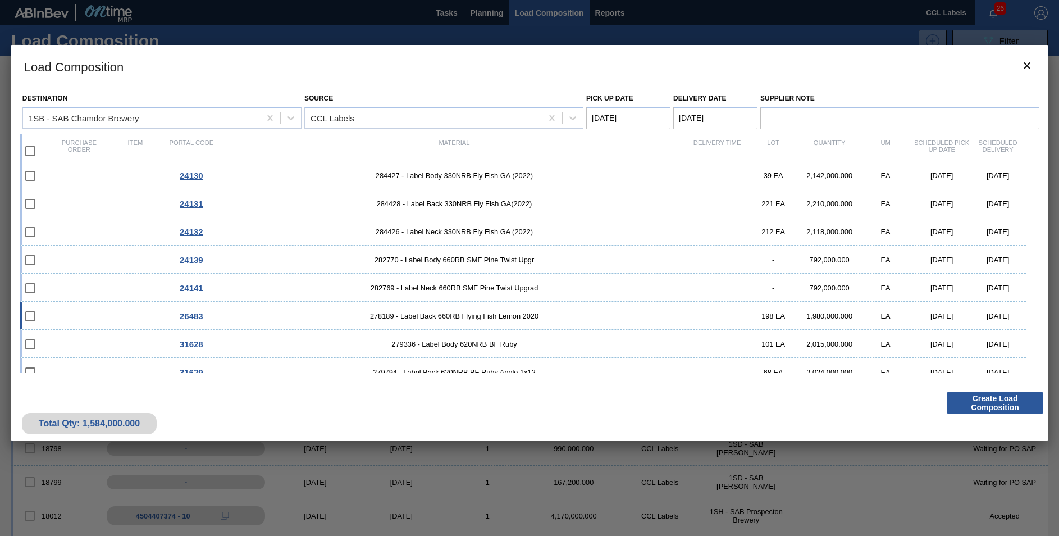
scroll to position [189, 0]
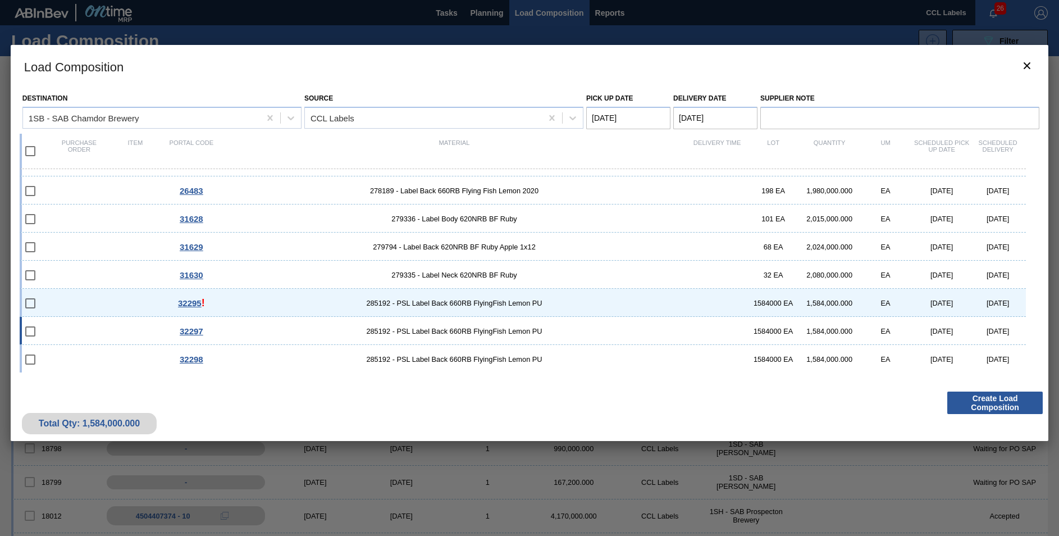
click at [487, 326] on div "32297 285192 - PSL Label Back 660RB FlyingFish Lemon PU 1584000 EA 1,584,000.00…" at bounding box center [523, 331] width 1006 height 28
click at [1006, 398] on button "Create Load Composition" at bounding box center [994, 402] width 95 height 22
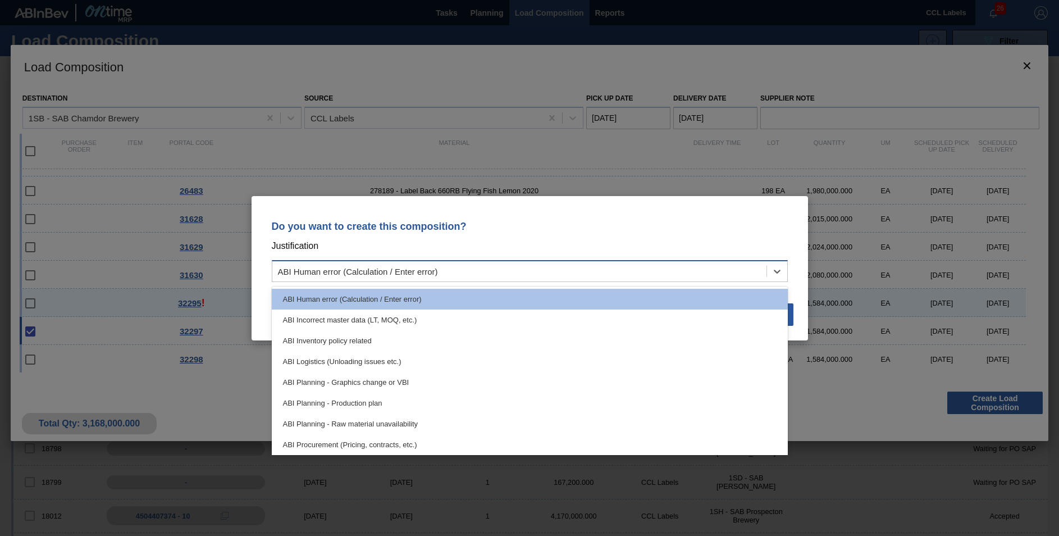
click at [556, 272] on div "ABI Human error (Calculation / Enter error)" at bounding box center [519, 271] width 494 height 16
drag, startPoint x: 358, startPoint y: 404, endPoint x: 432, endPoint y: 389, distance: 75.1
click at [359, 404] on div "ABI Planning - Production plan" at bounding box center [530, 403] width 516 height 21
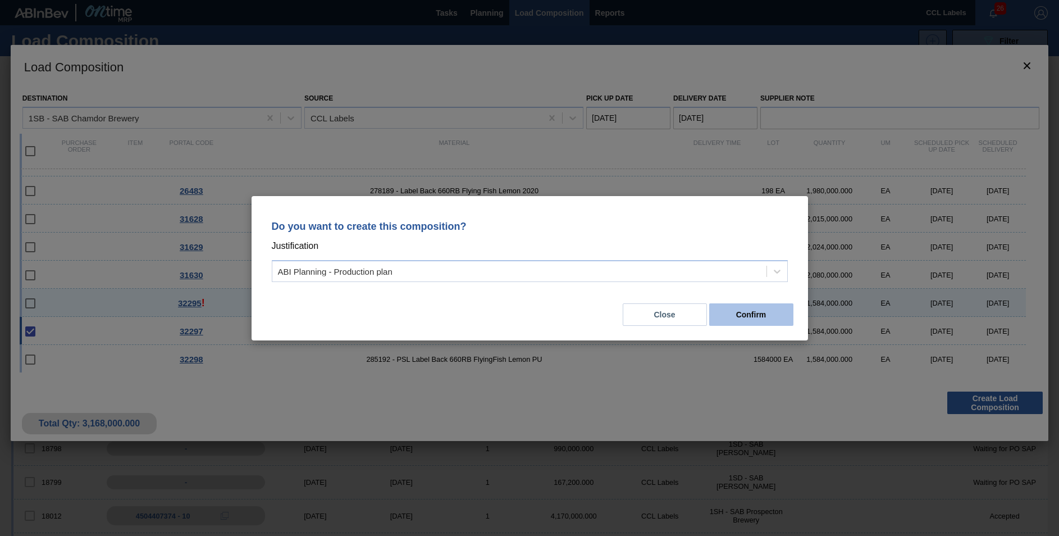
click at [729, 322] on button "Confirm" at bounding box center [751, 314] width 84 height 22
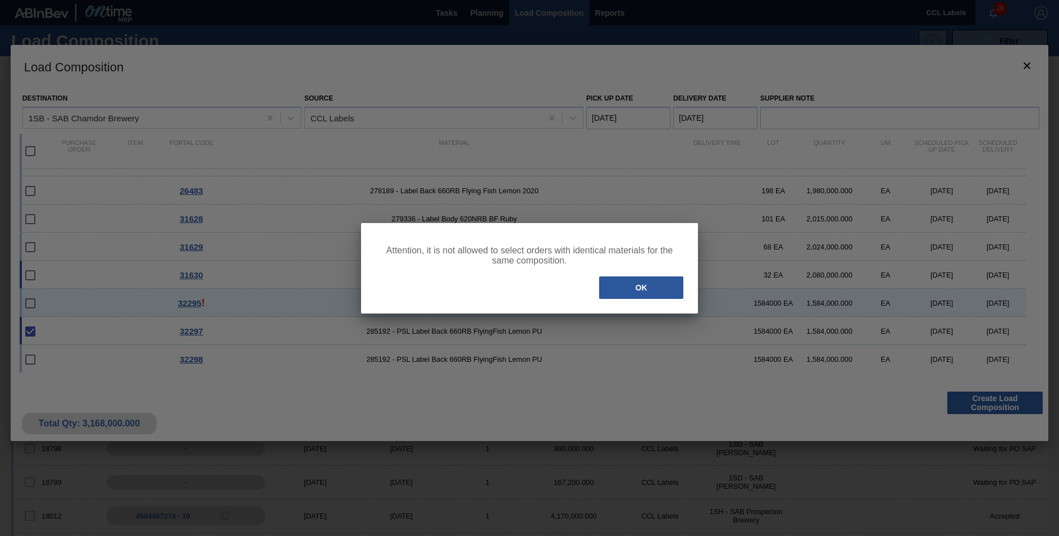
drag, startPoint x: 626, startPoint y: 288, endPoint x: 645, endPoint y: 282, distance: 20.4
click at [626, 288] on button "OK" at bounding box center [641, 287] width 84 height 22
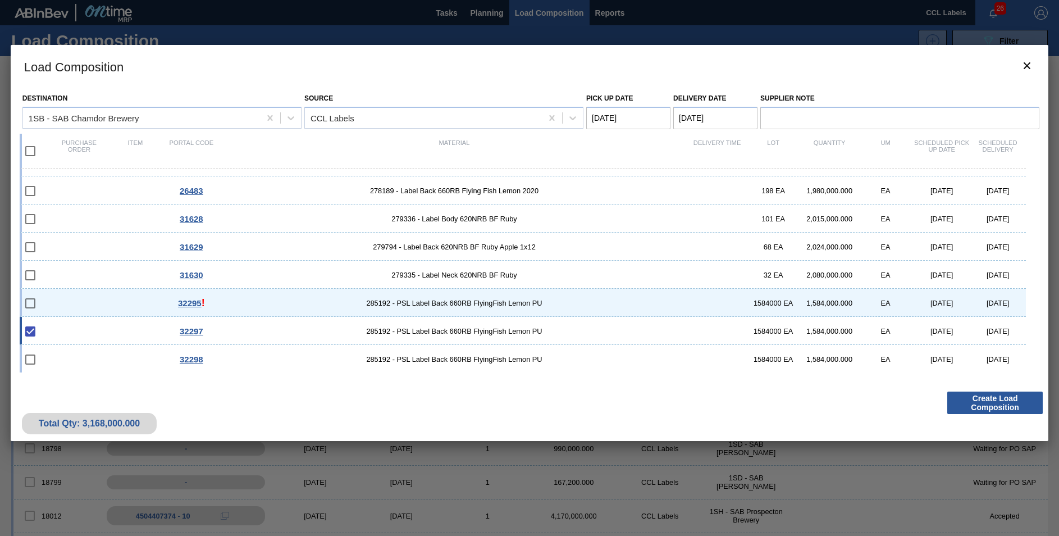
click at [271, 333] on span "285192 - PSL Label Back 660RB FlyingFish Lemon PU" at bounding box center [454, 331] width 469 height 8
checkbox input "false"
click at [975, 399] on button "Create Load Composition" at bounding box center [994, 402] width 95 height 22
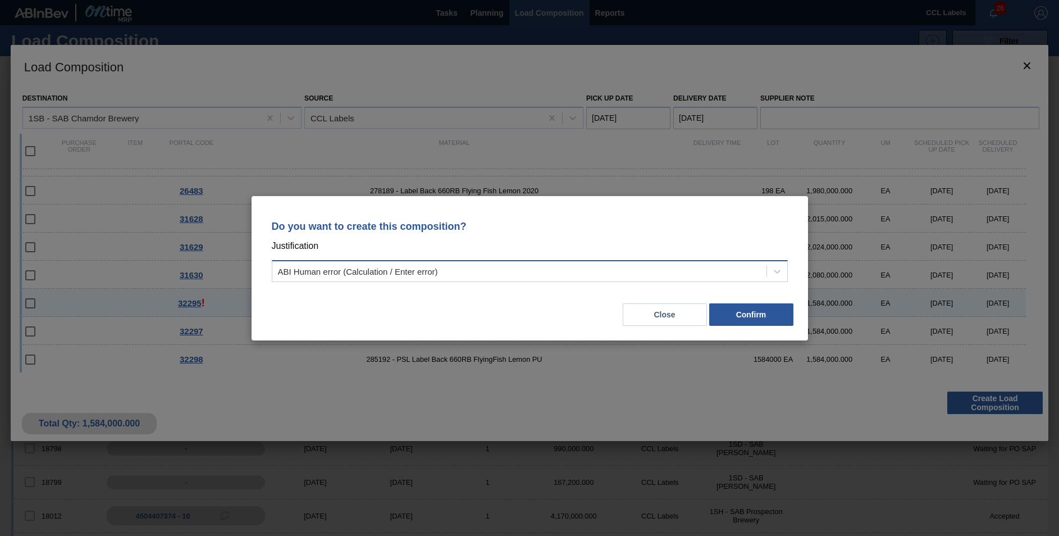
click at [685, 272] on div "ABI Human error (Calculation / Enter error)" at bounding box center [519, 271] width 494 height 16
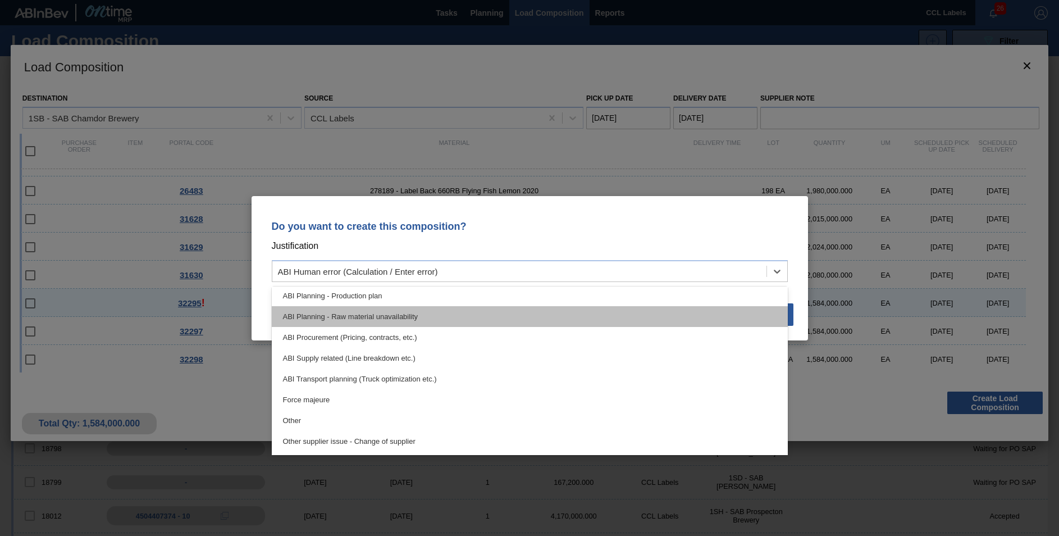
scroll to position [112, 0]
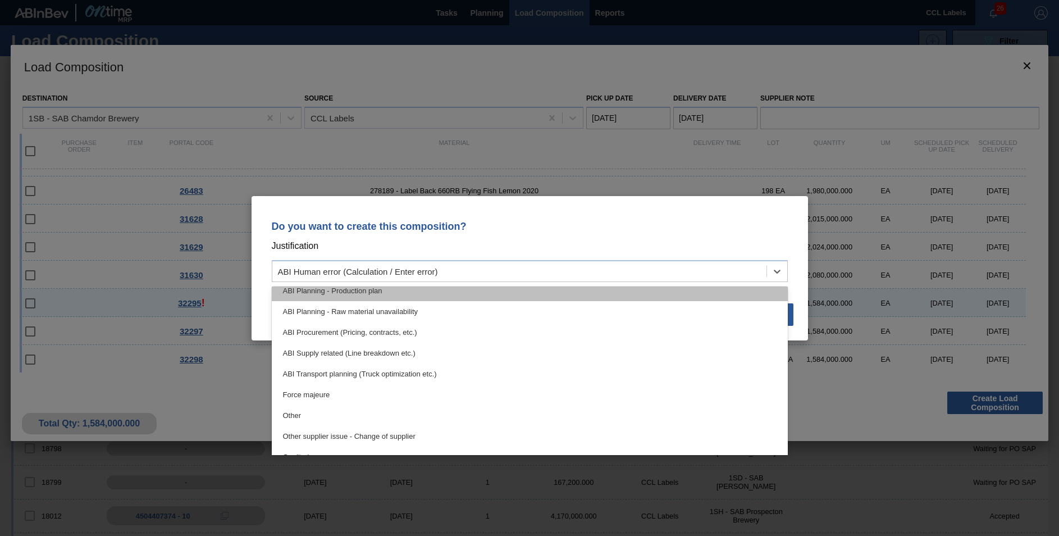
click at [577, 294] on div "ABI Planning - Production plan" at bounding box center [530, 290] width 516 height 21
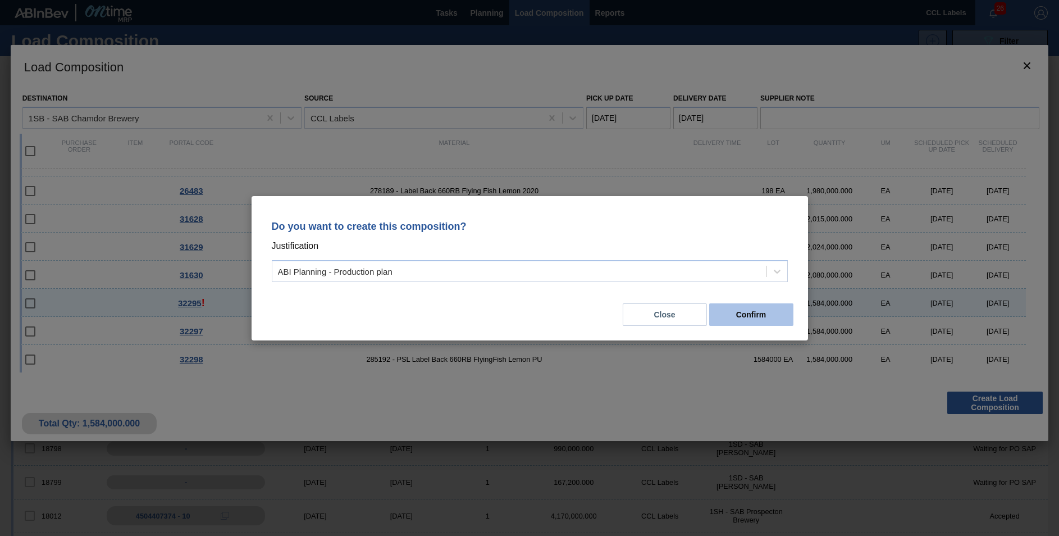
click at [765, 317] on button "Confirm" at bounding box center [751, 314] width 84 height 22
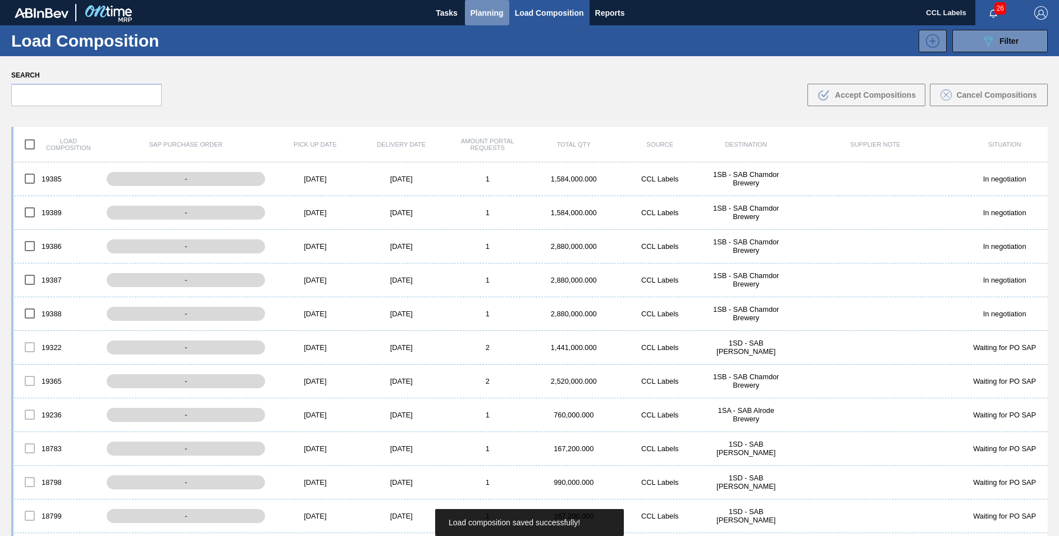
click at [495, 16] on span "Planning" at bounding box center [487, 12] width 33 height 13
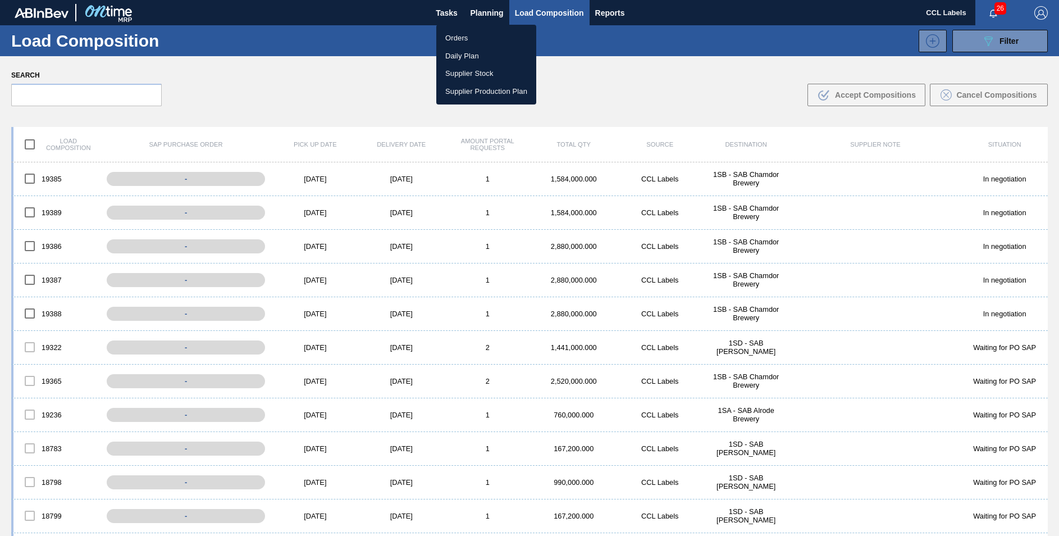
drag, startPoint x: 465, startPoint y: 39, endPoint x: 437, endPoint y: 34, distance: 28.5
click at [467, 40] on li "Orders" at bounding box center [486, 38] width 100 height 18
click at [469, 12] on div "Orders Daily Plan Supplier Stock Supplier Production Plan" at bounding box center [529, 268] width 1059 height 536
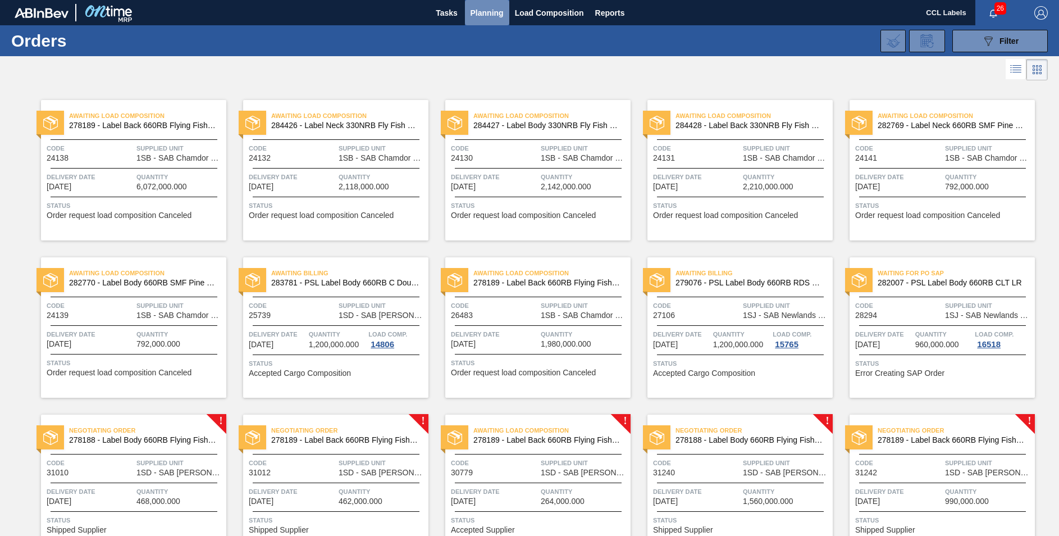
click at [489, 11] on span "Planning" at bounding box center [487, 12] width 33 height 13
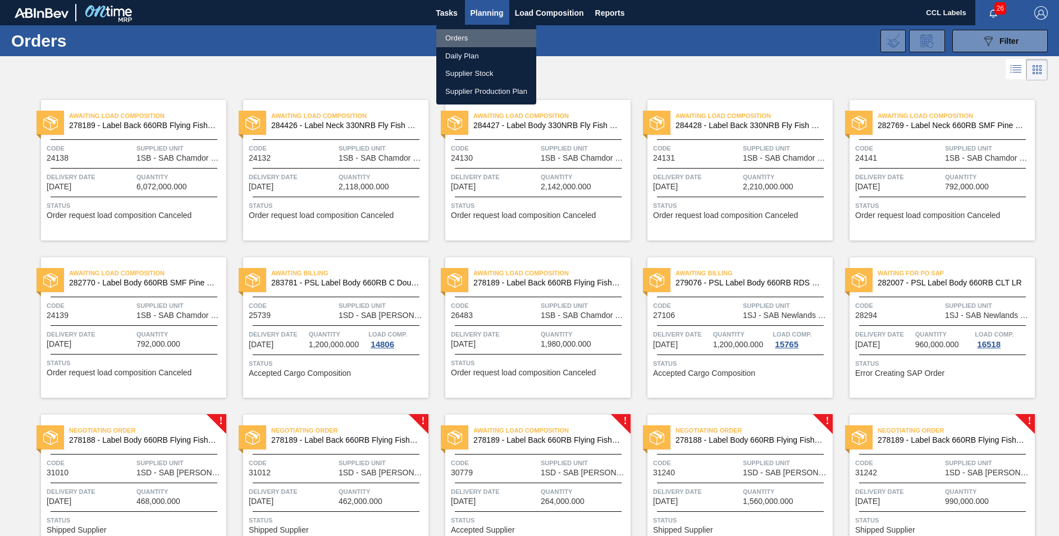
click at [455, 38] on li "Orders" at bounding box center [486, 38] width 100 height 18
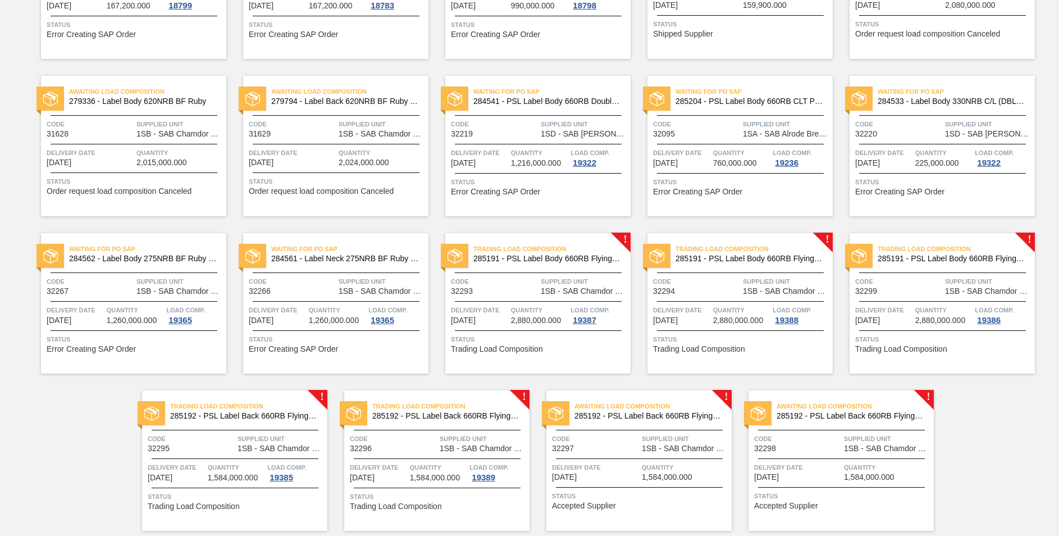
scroll to position [690, 0]
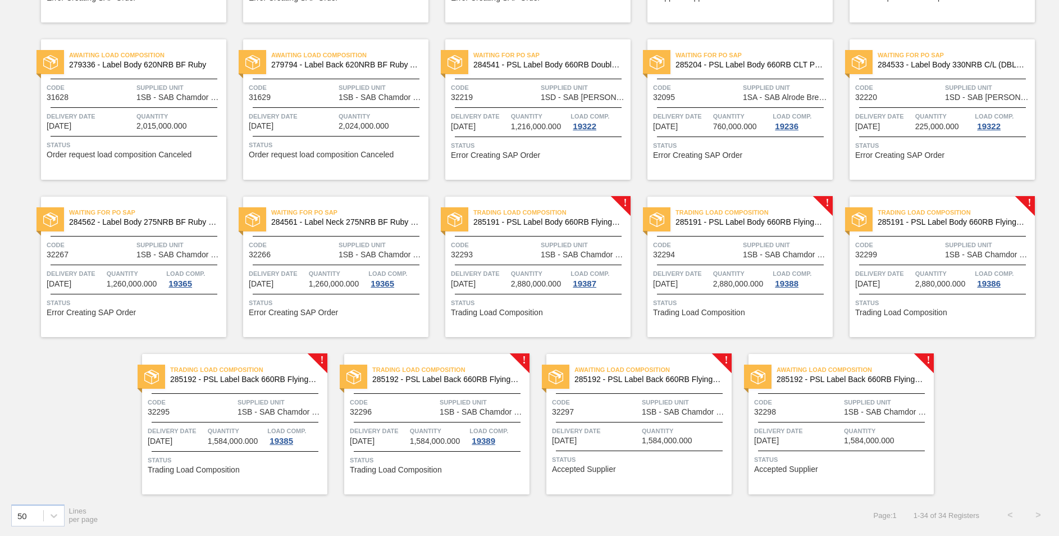
click at [444, 378] on span "285192 - PSL Label Back 660RB FlyingFish Lemon PU" at bounding box center [446, 379] width 148 height 8
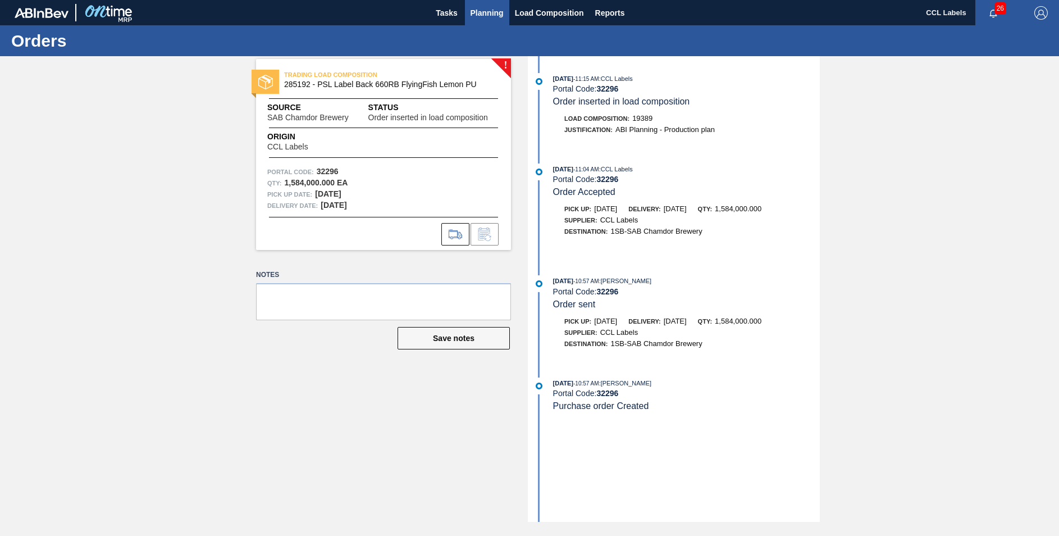
click at [478, 12] on span "Planning" at bounding box center [487, 12] width 33 height 13
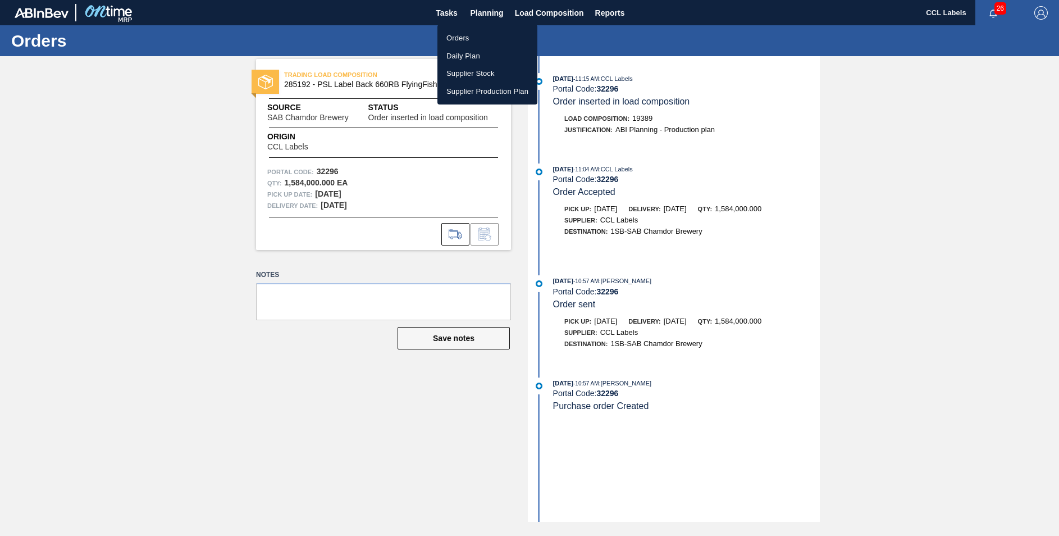
click at [461, 37] on li "Orders" at bounding box center [487, 38] width 100 height 18
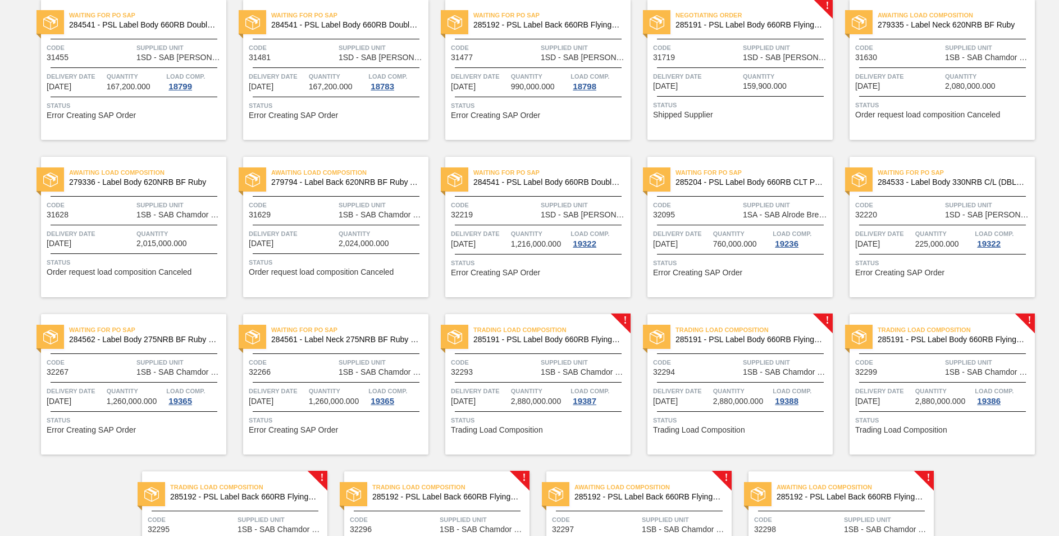
scroll to position [690, 0]
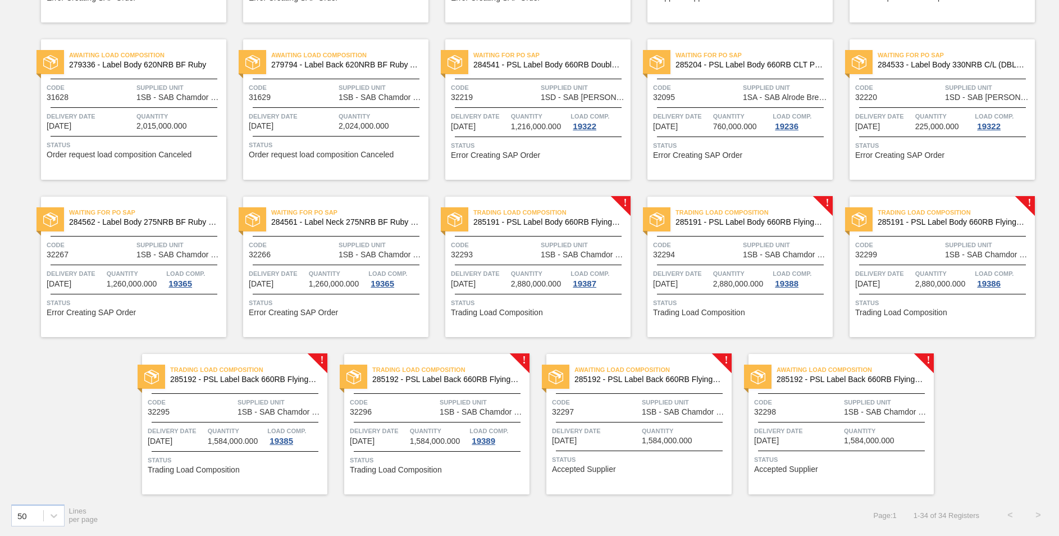
click at [652, 378] on span "285192 - PSL Label Back 660RB FlyingFish Lemon PU" at bounding box center [648, 379] width 148 height 8
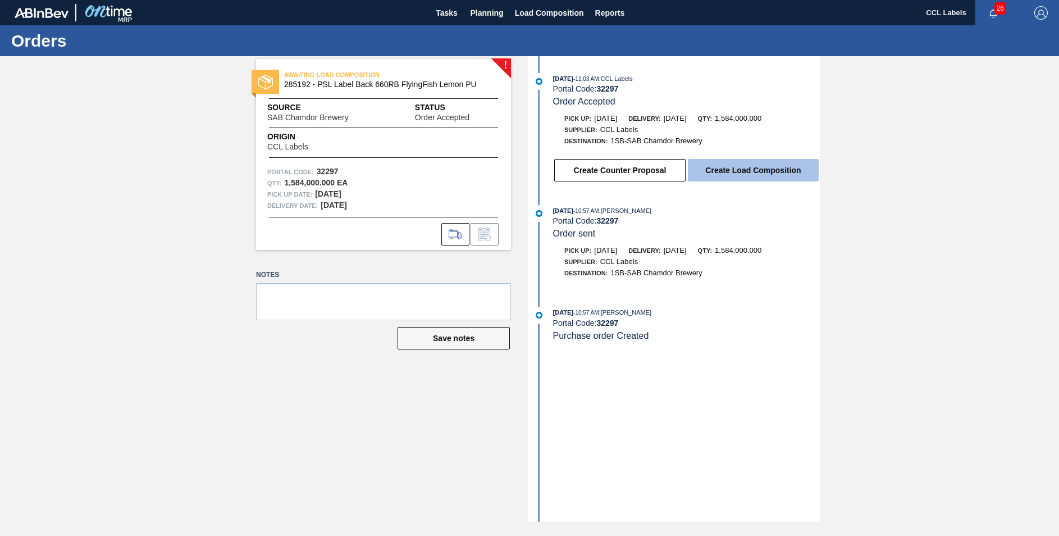
click at [724, 172] on button "Create Load Composition" at bounding box center [753, 170] width 131 height 22
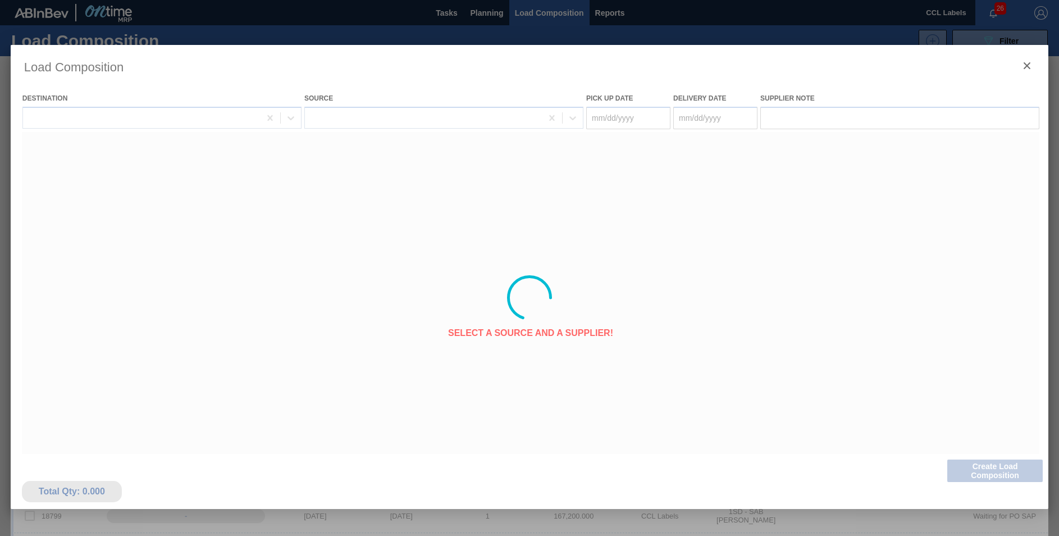
type Date "[DATE]"
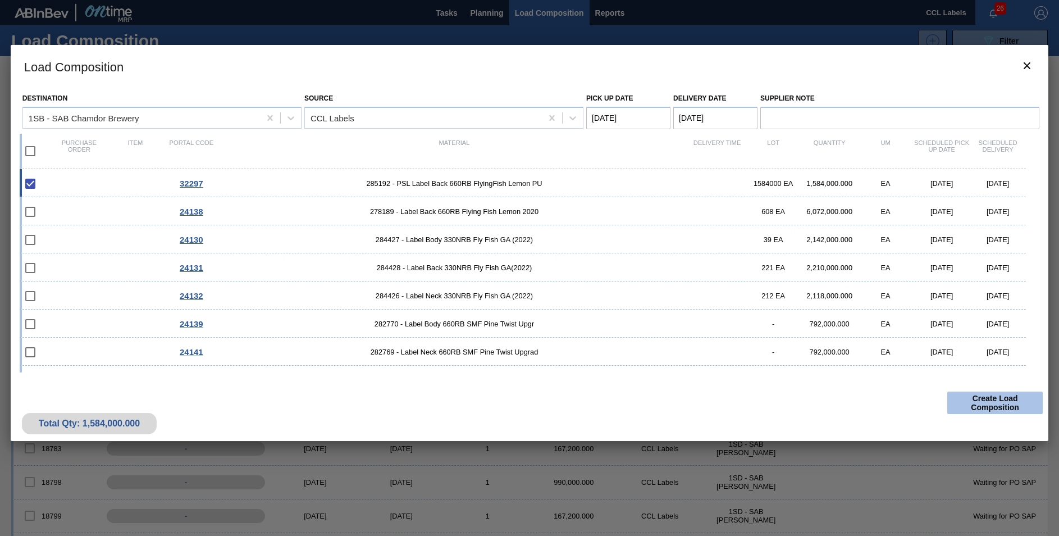
click at [967, 402] on button "Create Load Composition" at bounding box center [994, 402] width 95 height 22
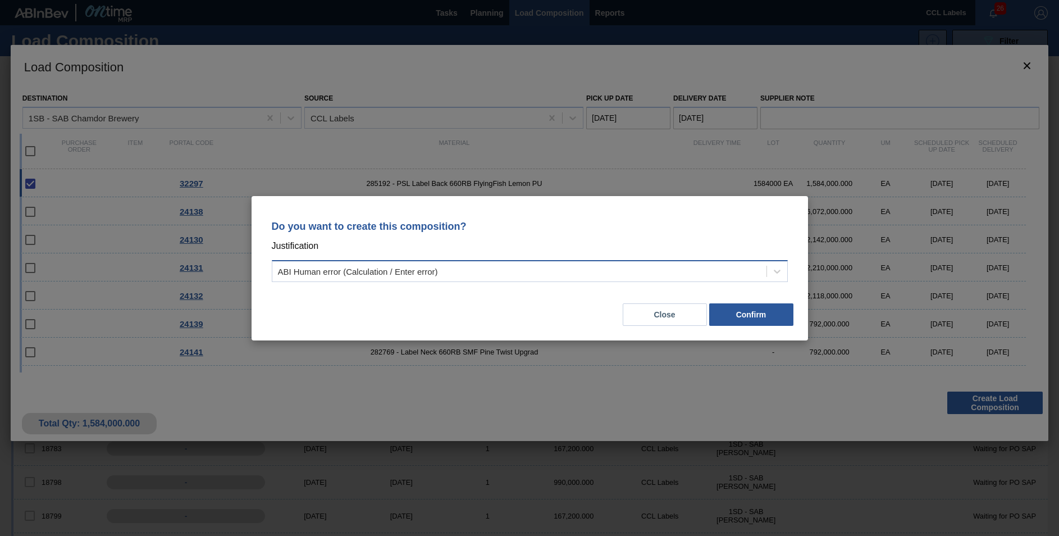
click at [541, 270] on div "ABI Human error (Calculation / Enter error)" at bounding box center [519, 271] width 494 height 16
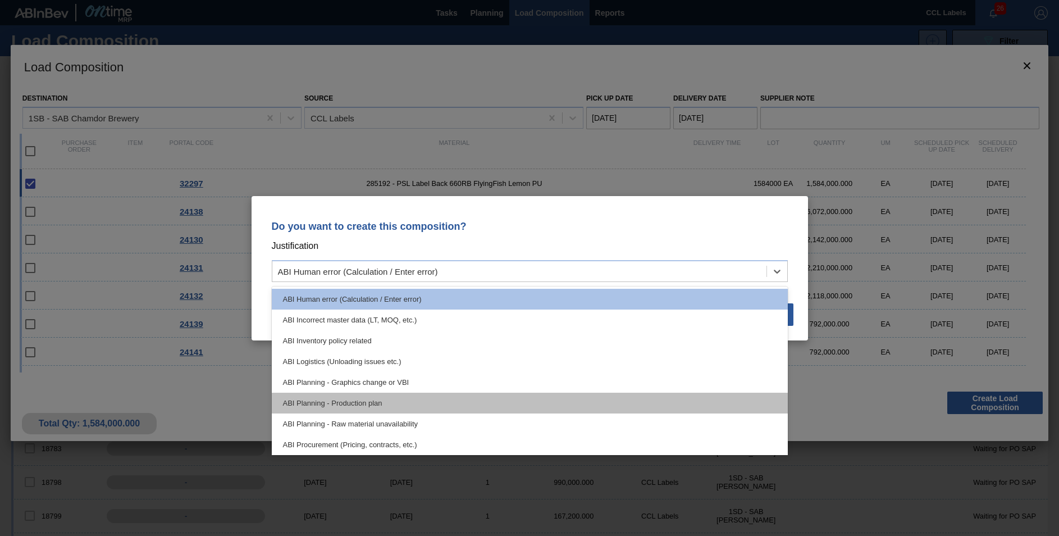
click at [540, 395] on div "ABI Planning - Production plan" at bounding box center [530, 403] width 516 height 21
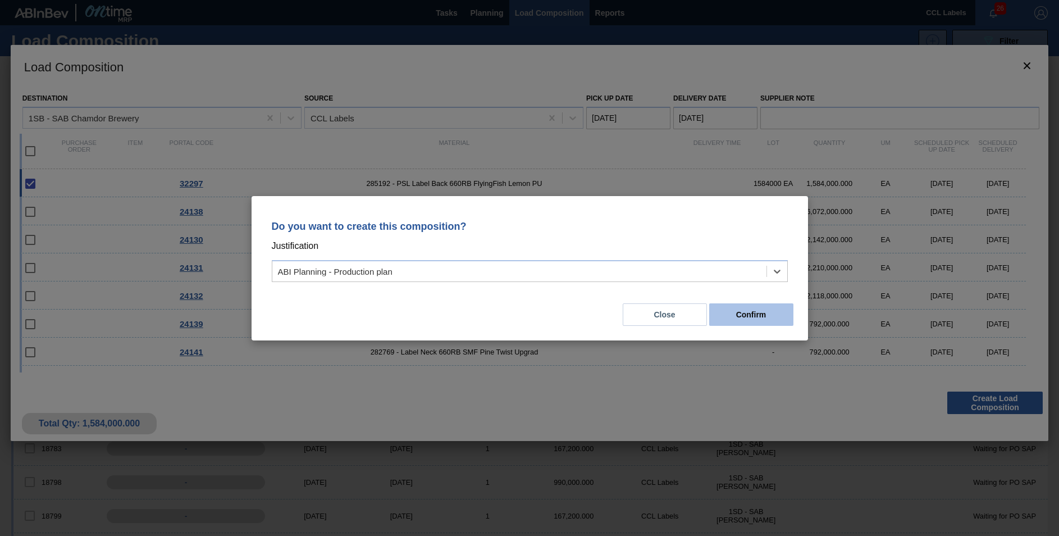
click at [763, 316] on button "Confirm" at bounding box center [751, 314] width 84 height 22
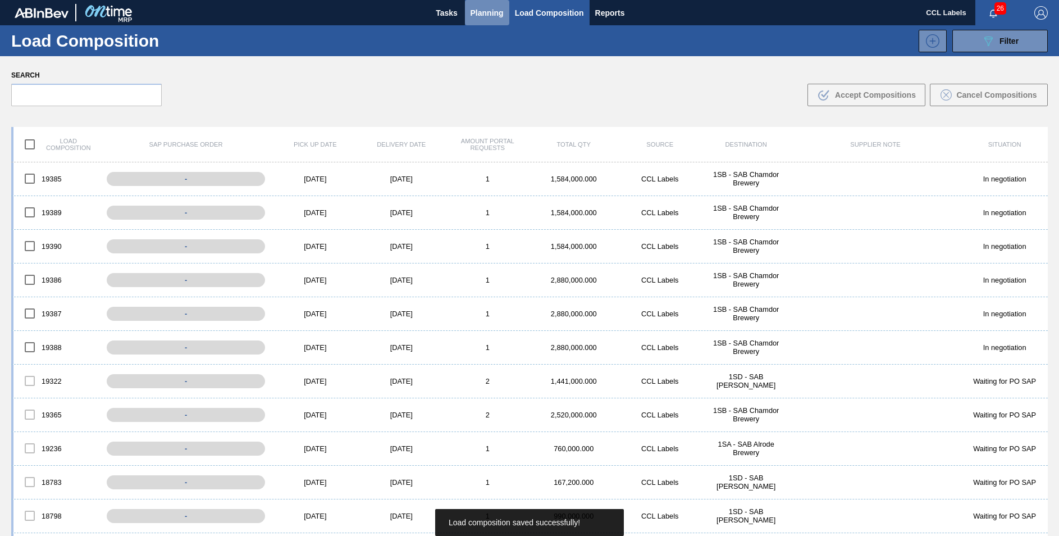
click at [483, 13] on span "Planning" at bounding box center [487, 12] width 33 height 13
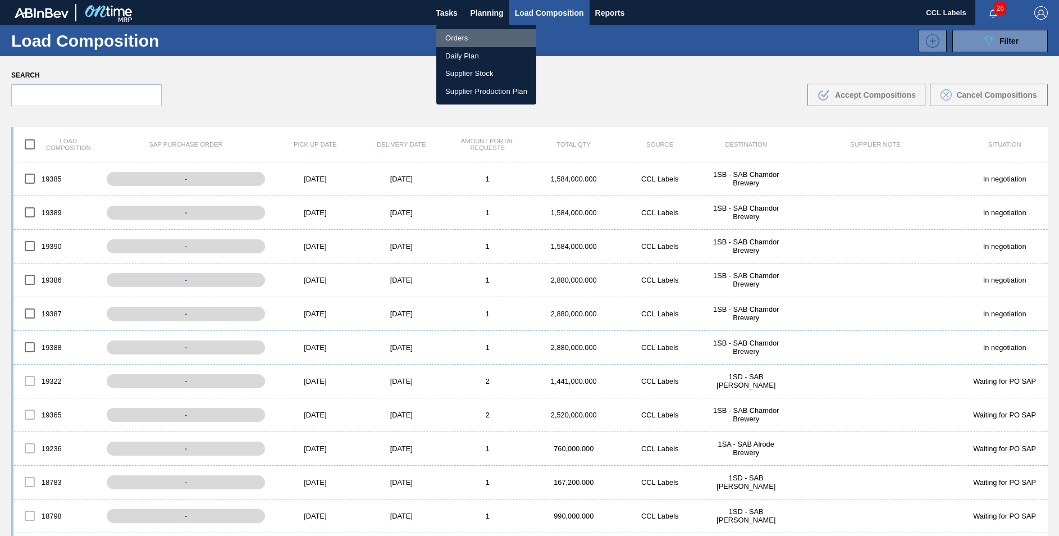
drag, startPoint x: 455, startPoint y: 38, endPoint x: 524, endPoint y: 171, distance: 149.9
click at [455, 39] on li "Orders" at bounding box center [486, 38] width 100 height 18
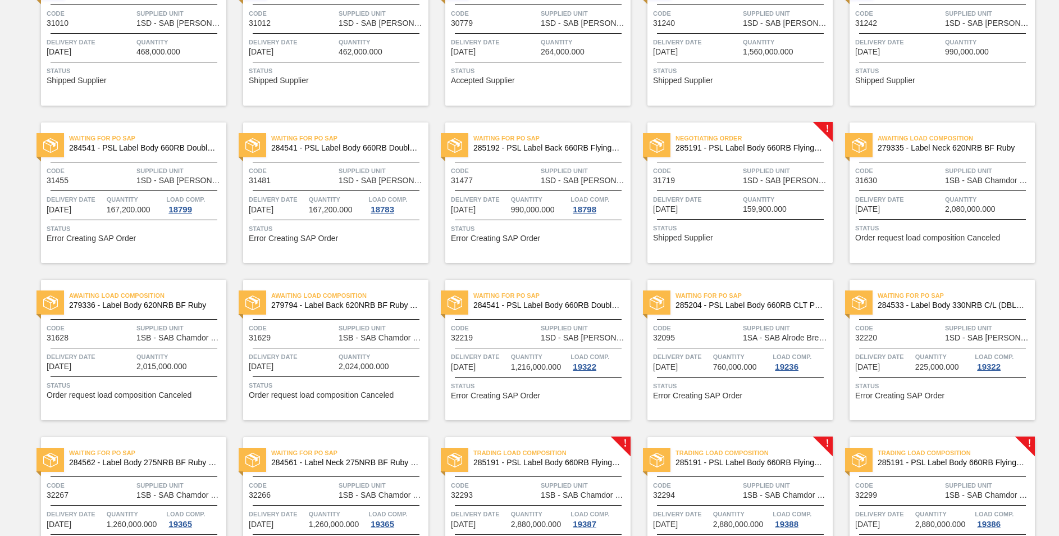
scroll to position [690, 0]
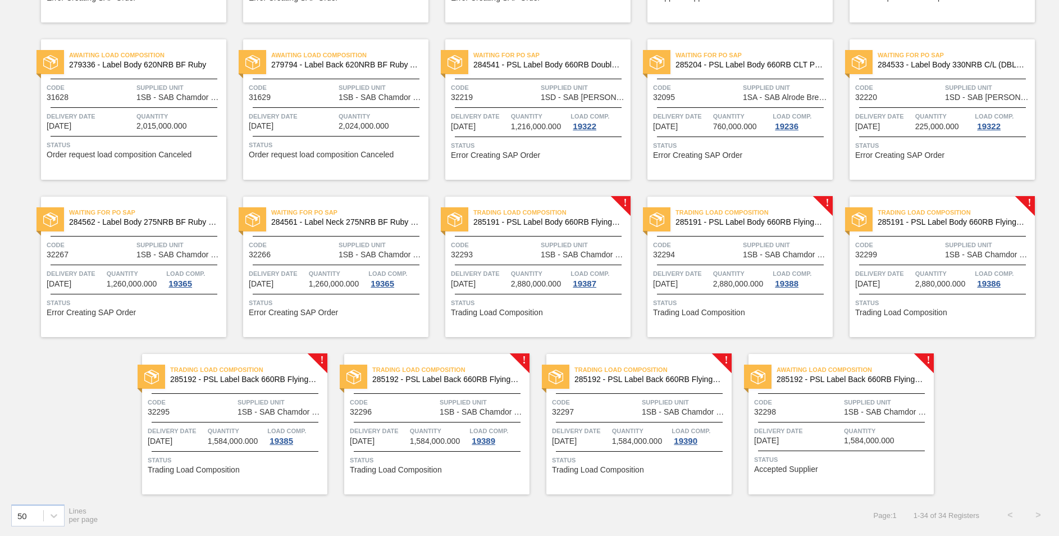
click at [821, 375] on span "Awaiting Load Composition" at bounding box center [855, 369] width 157 height 11
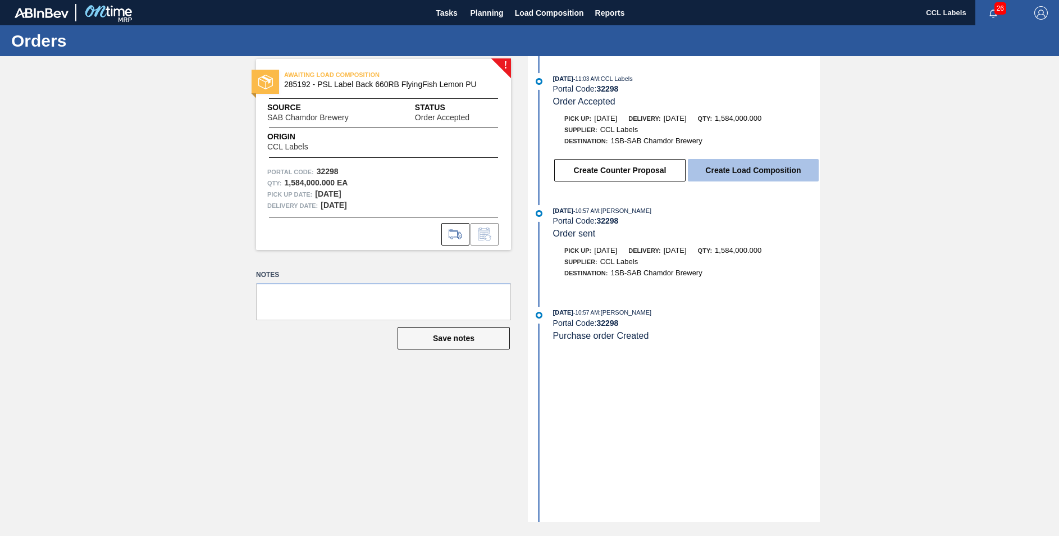
click at [758, 165] on button "Create Load Composition" at bounding box center [753, 170] width 131 height 22
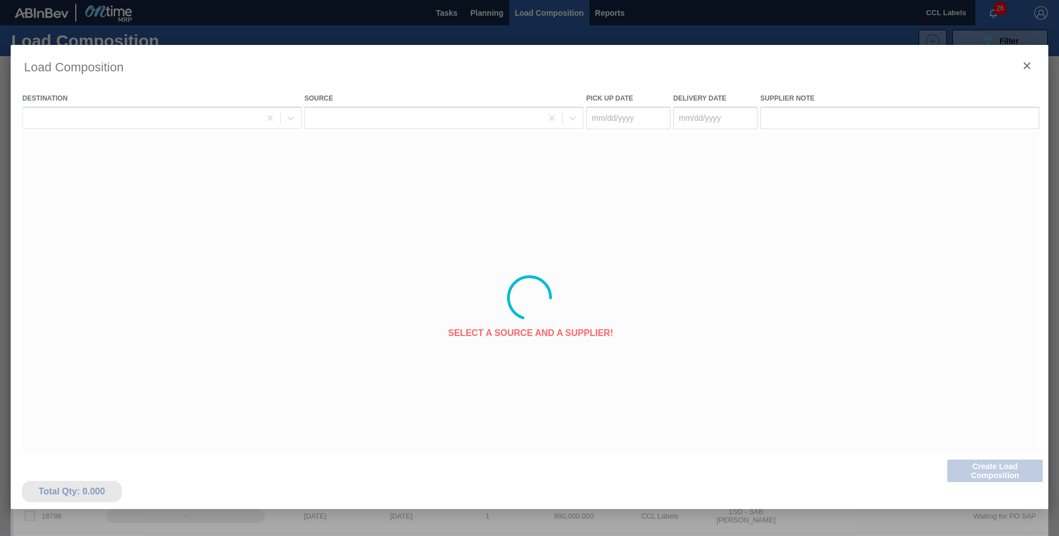
type Date "[DATE]"
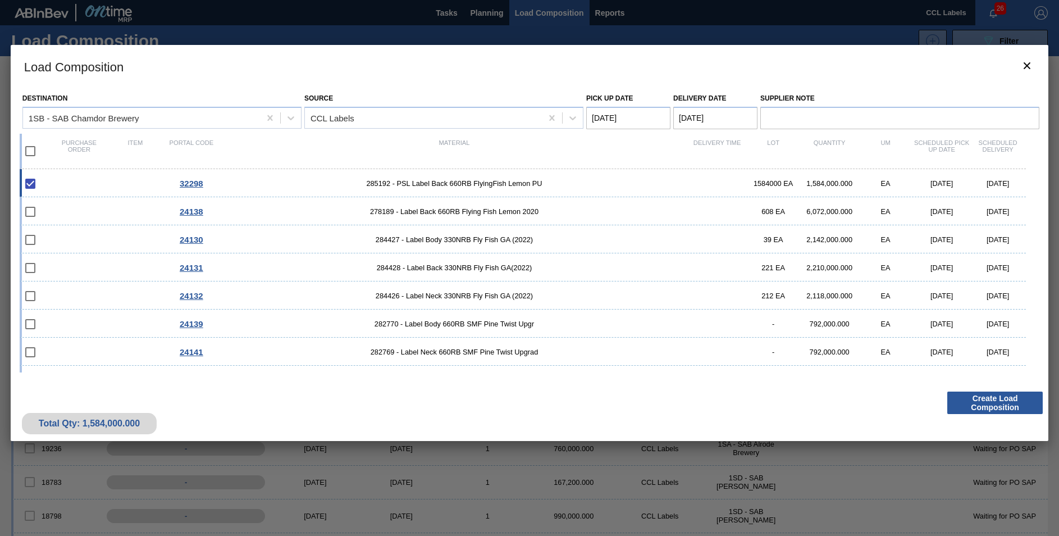
click at [172, 77] on h3 "Load Composition" at bounding box center [530, 66] width 1038 height 43
click at [1001, 400] on button "Create Load Composition" at bounding box center [994, 402] width 95 height 22
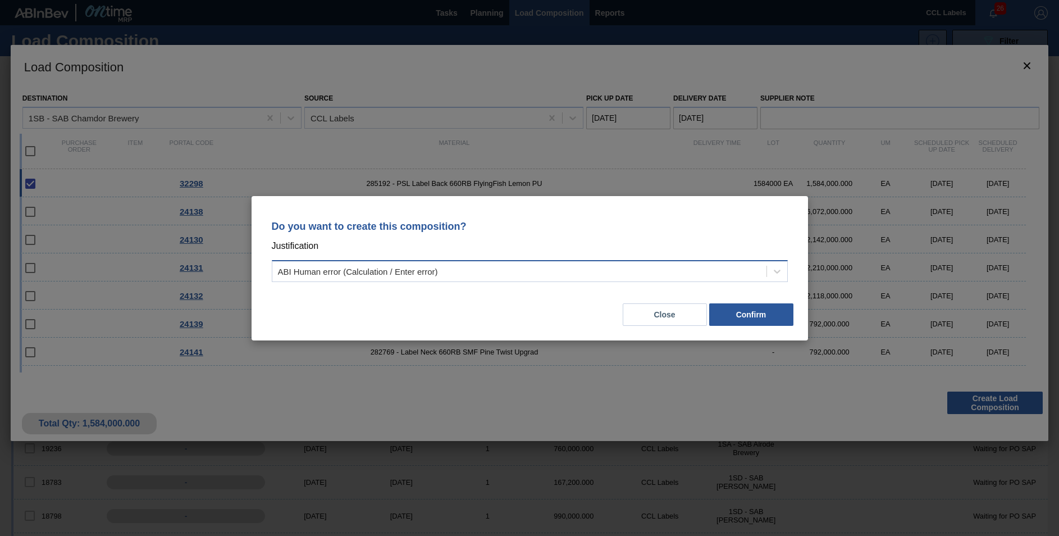
drag, startPoint x: 376, startPoint y: 262, endPoint x: 383, endPoint y: 275, distance: 14.3
click at [377, 264] on div "ABI Human error (Calculation / Enter error)" at bounding box center [530, 271] width 516 height 22
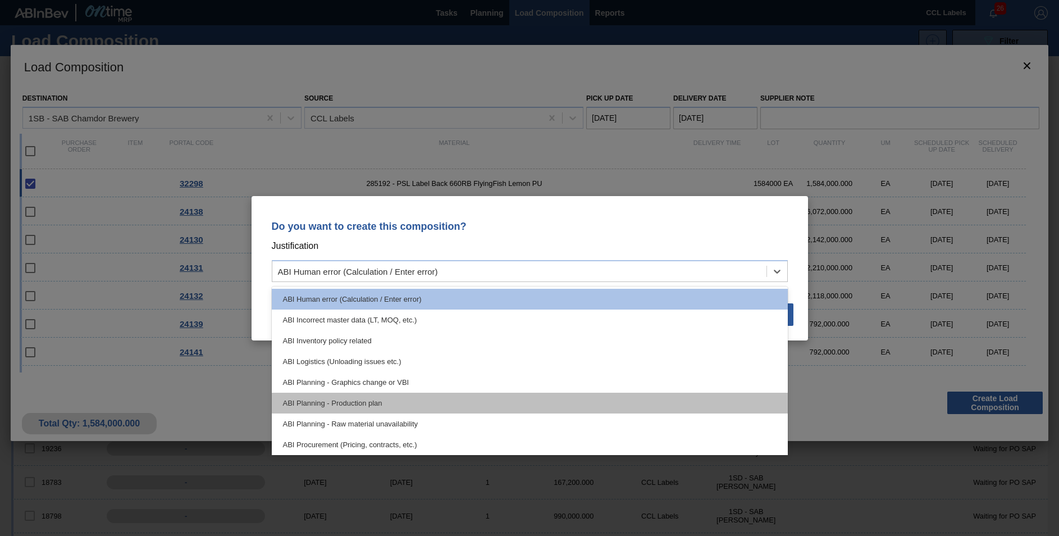
click at [434, 402] on div "ABI Planning - Production plan" at bounding box center [530, 403] width 516 height 21
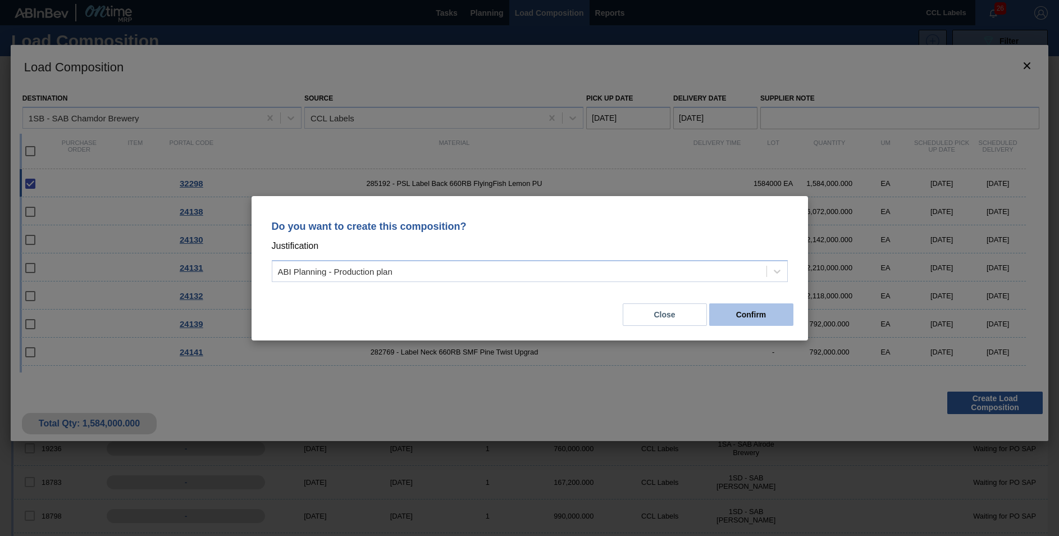
click at [755, 314] on button "Confirm" at bounding box center [751, 314] width 84 height 22
